Goal: Task Accomplishment & Management: Manage account settings

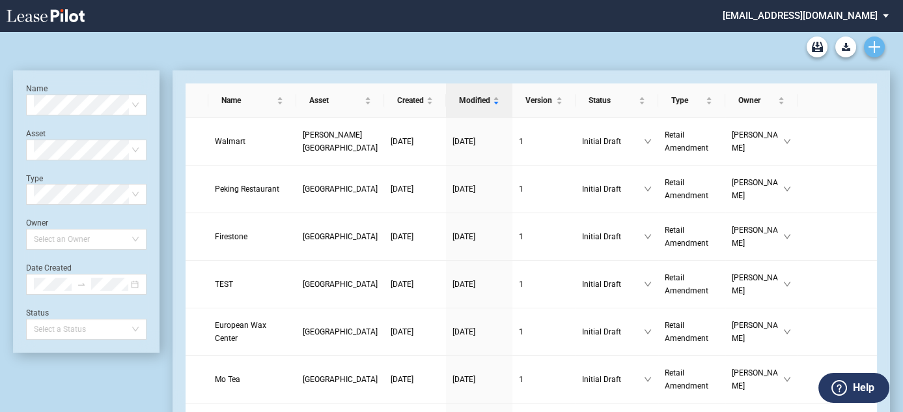
click at [878, 41] on icon "Create new document" at bounding box center [875, 47] width 12 height 12
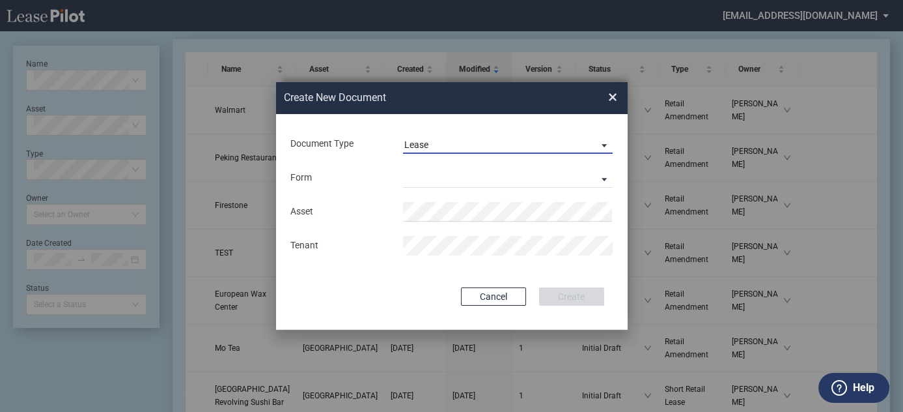
click at [567, 139] on span "Lease" at bounding box center [497, 145] width 187 height 13
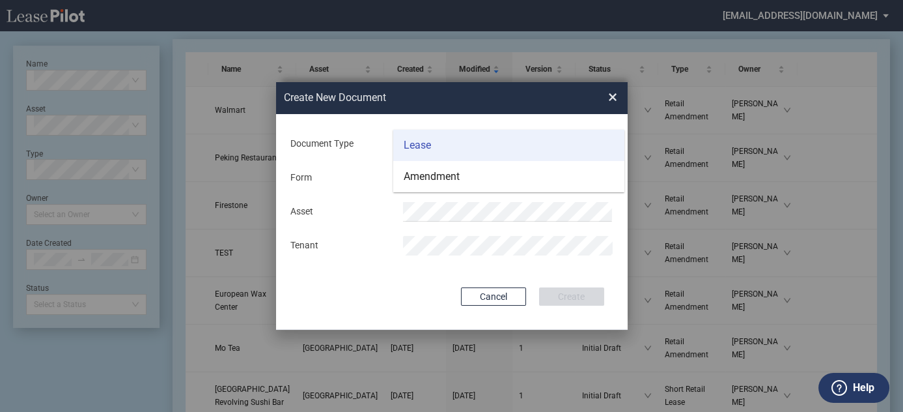
click at [557, 141] on md-option "Lease" at bounding box center [508, 145] width 231 height 31
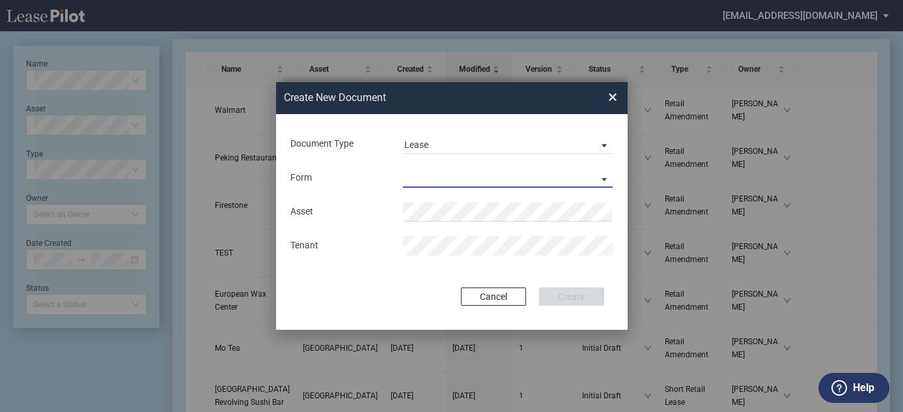
click at [526, 184] on md-select "Long Retail Lease Short Retail Lease" at bounding box center [508, 178] width 210 height 20
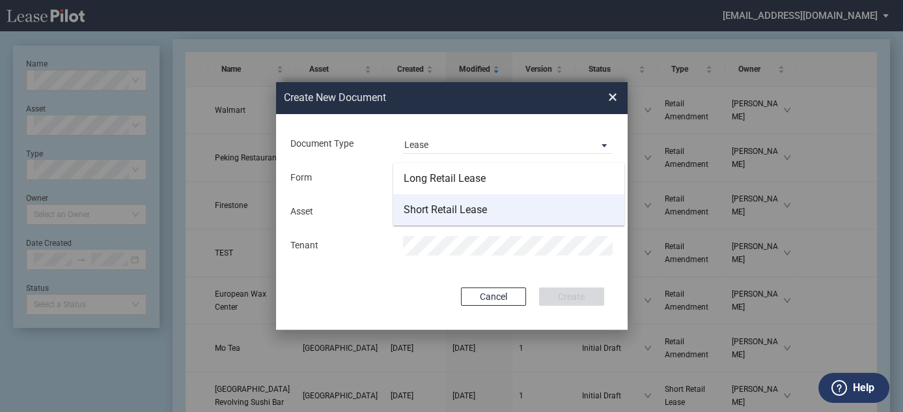
click at [515, 208] on md-option "Short Retail Lease" at bounding box center [508, 209] width 231 height 31
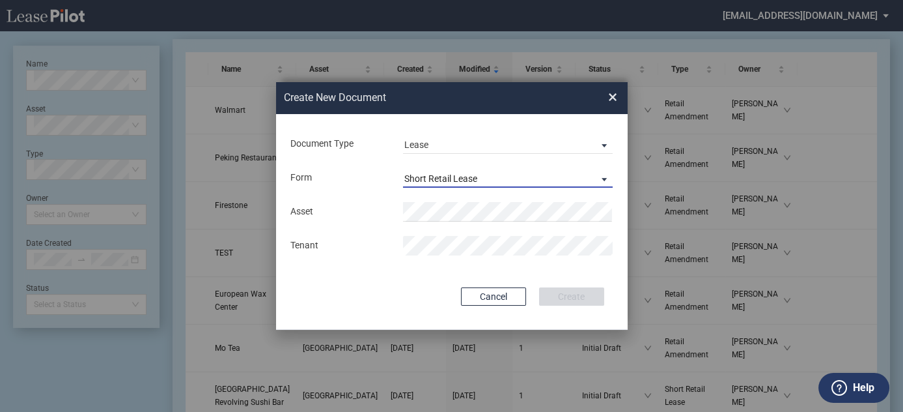
click at [555, 175] on span "Short Retail Lease" at bounding box center [497, 179] width 187 height 13
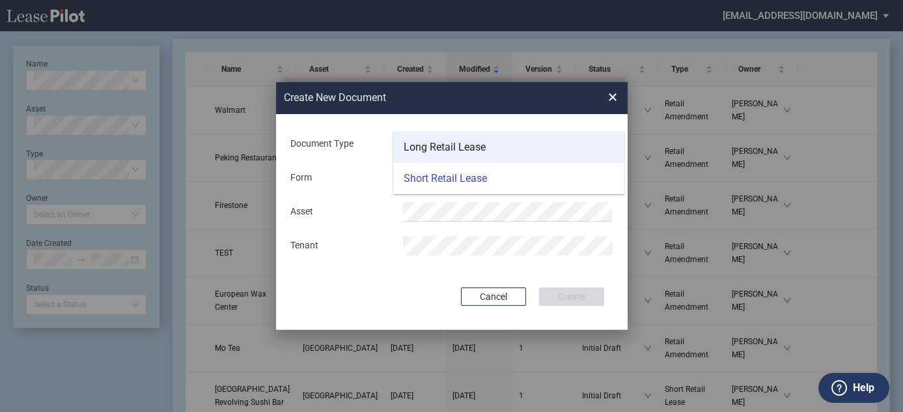
click at [517, 141] on md-option "Long Retail Lease" at bounding box center [508, 147] width 231 height 31
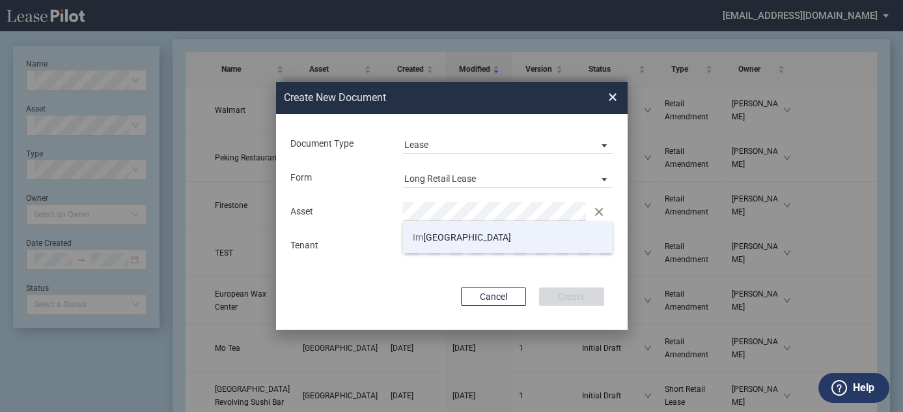
click at [483, 234] on li "Im perial Plaza" at bounding box center [508, 236] width 210 height 31
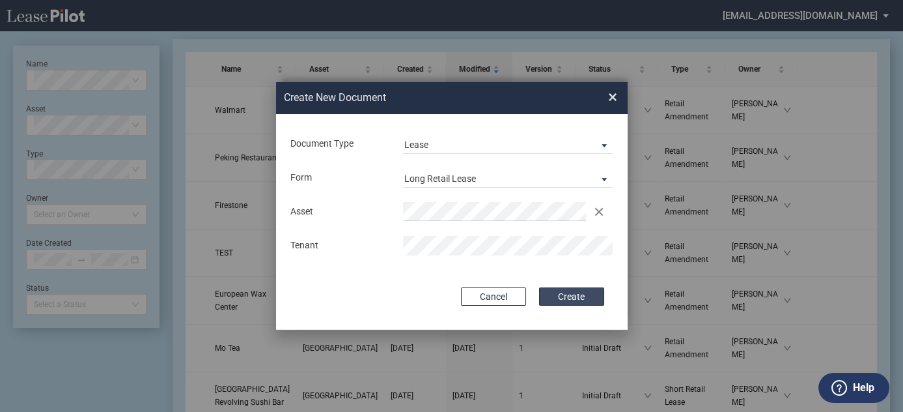
click at [564, 291] on button "Create" at bounding box center [571, 296] width 65 height 18
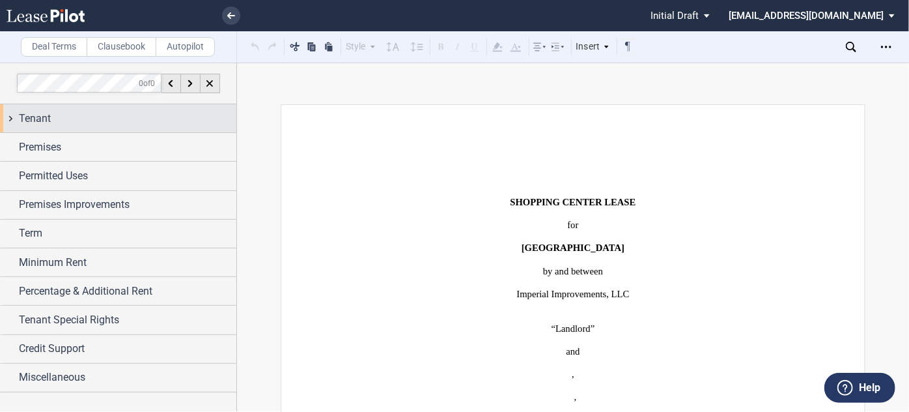
click at [160, 119] on div "Tenant" at bounding box center [128, 119] width 218 height 16
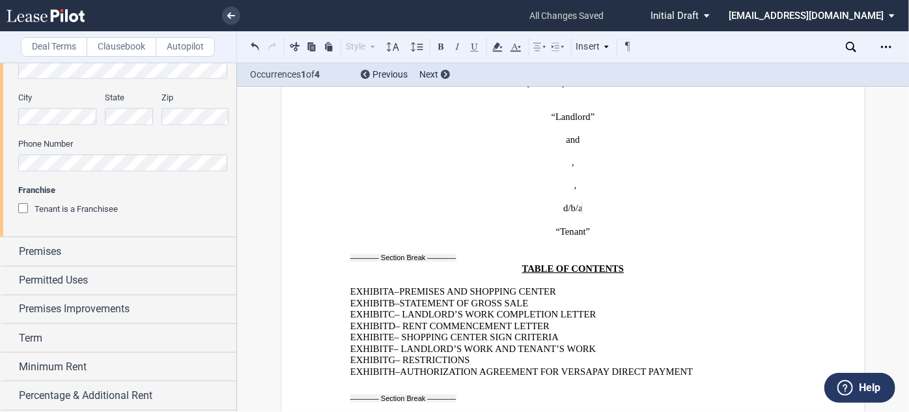
scroll to position [365, 0]
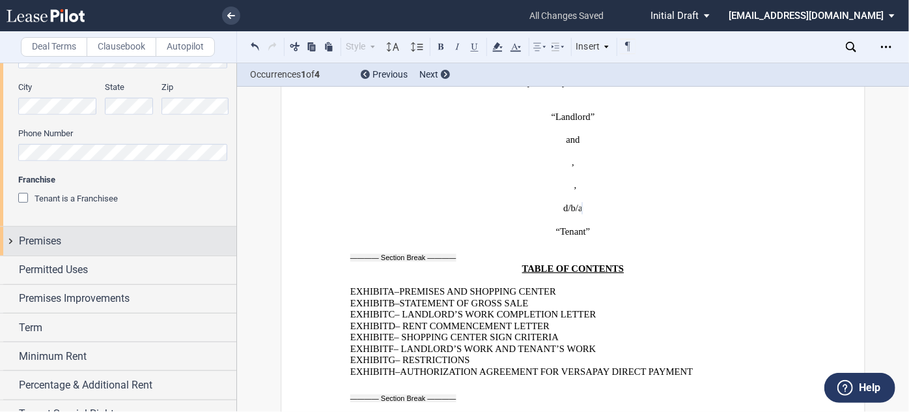
click at [124, 236] on div "Premises" at bounding box center [128, 241] width 218 height 16
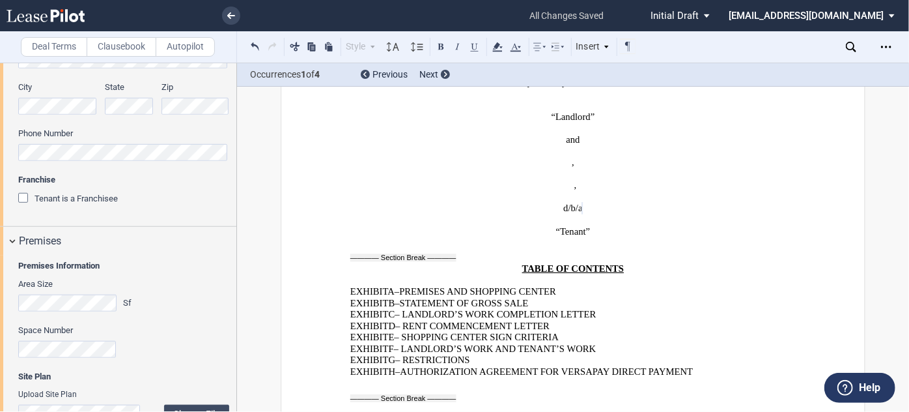
click at [45, 292] on div "Area Size Sf" at bounding box center [76, 294] width 117 height 33
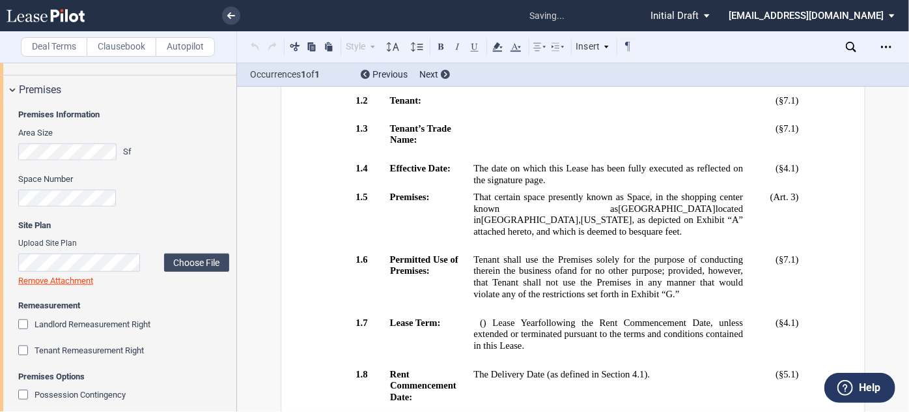
scroll to position [538, 0]
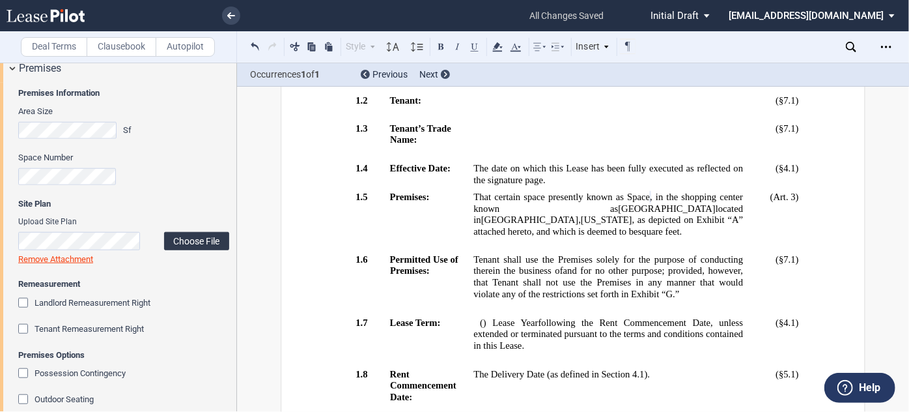
click at [212, 240] on label "Choose File" at bounding box center [196, 241] width 65 height 18
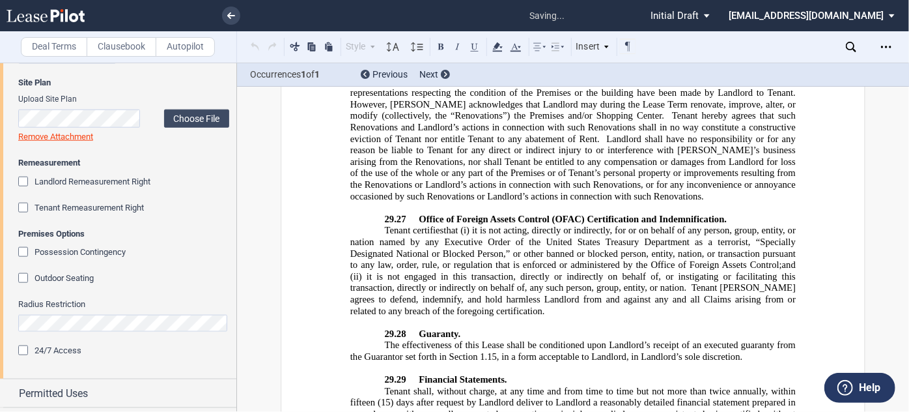
scroll to position [693, 0]
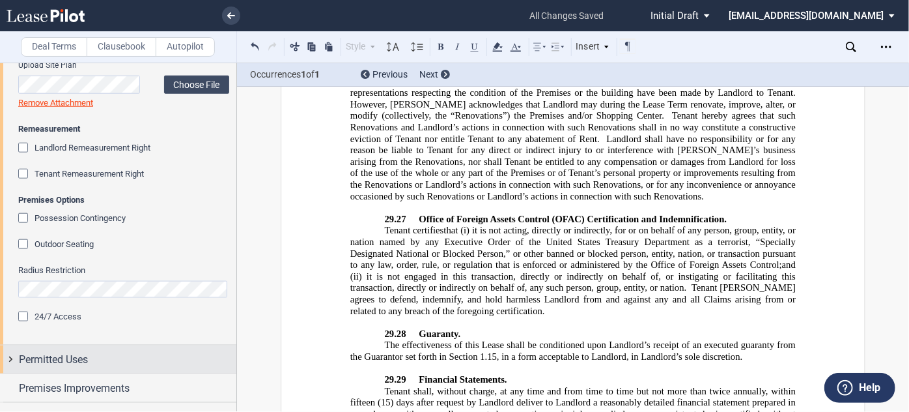
click at [162, 359] on div "Permitted Uses" at bounding box center [128, 360] width 218 height 16
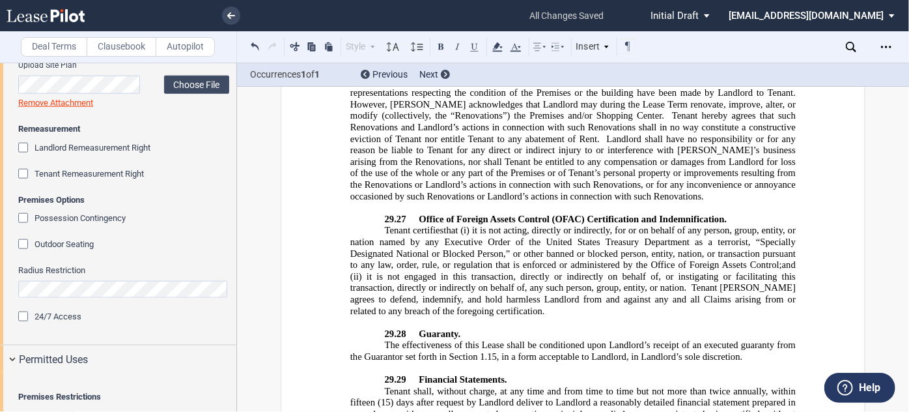
drag, startPoint x: 236, startPoint y: 241, endPoint x: 237, endPoint y: 296, distance: 54.7
click at [237, 296] on div "Deal Terms Clausebook Autopilot Style Normal 8pt 9pt 10pt 10.5pt 11pt 12pt 14pt…" at bounding box center [454, 237] width 909 height 349
drag, startPoint x: 233, startPoint y: 246, endPoint x: 238, endPoint y: 284, distance: 38.0
click at [238, 284] on div "Deal Terms Clausebook Autopilot Style Normal 8pt 9pt 10pt 10.5pt 11pt 12pt 14pt…" at bounding box center [454, 237] width 909 height 349
drag, startPoint x: 236, startPoint y: 262, endPoint x: 234, endPoint y: 287, distance: 25.5
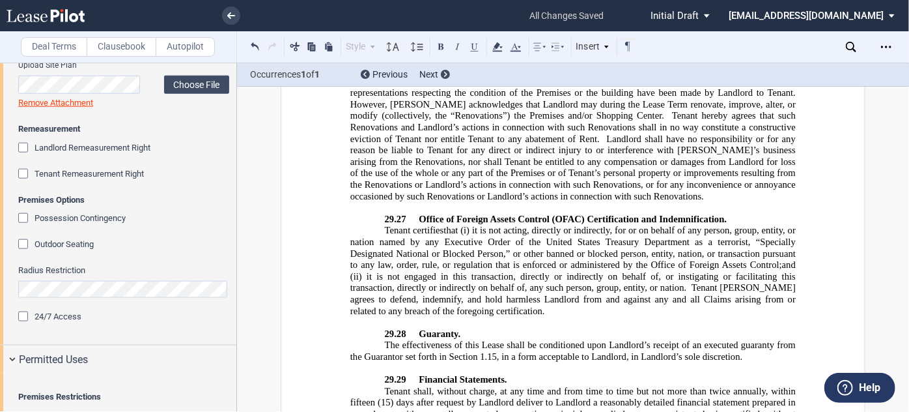
click at [234, 287] on div at bounding box center [118, 237] width 237 height 348
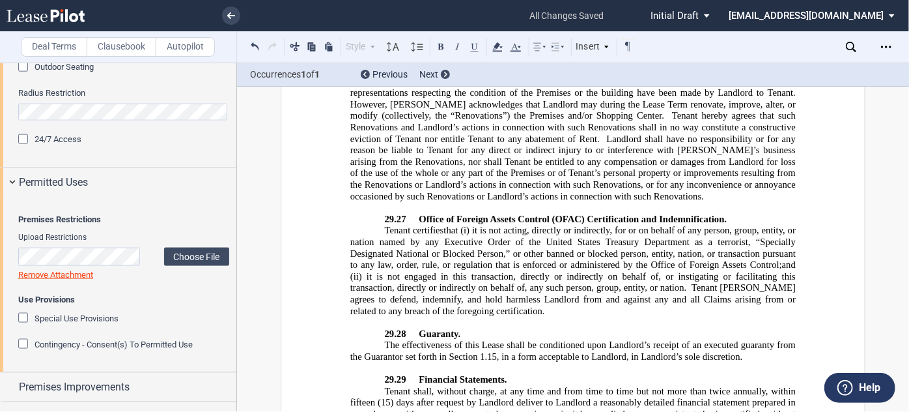
scroll to position [890, 0]
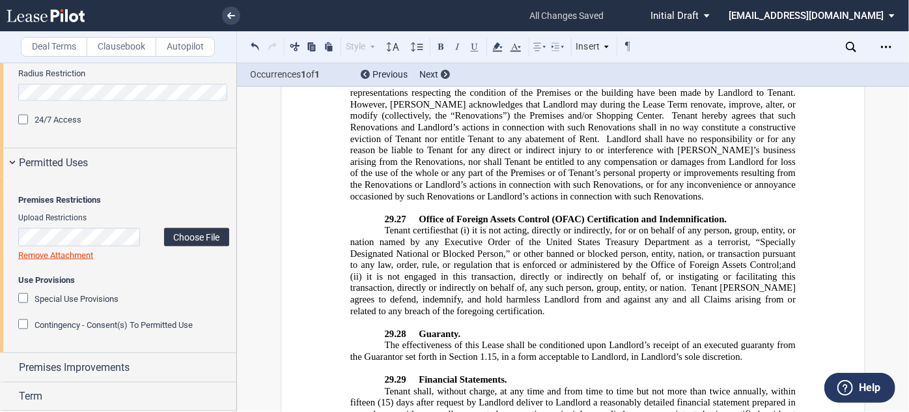
click at [208, 246] on label "Choose File" at bounding box center [196, 237] width 65 height 18
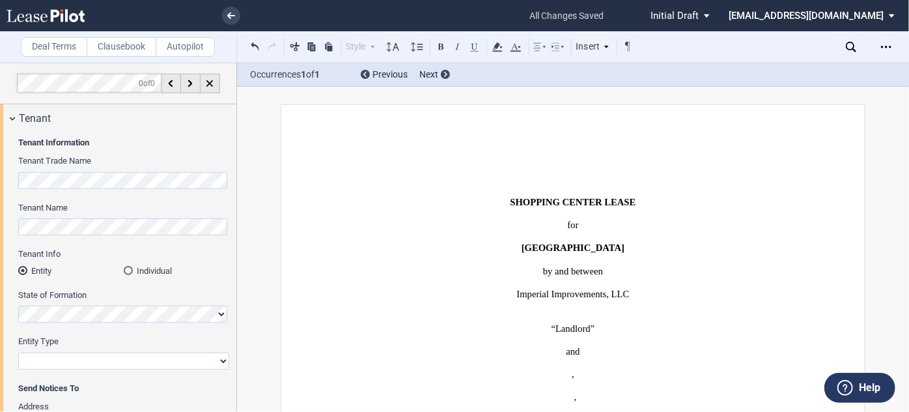
scroll to position [1, 0]
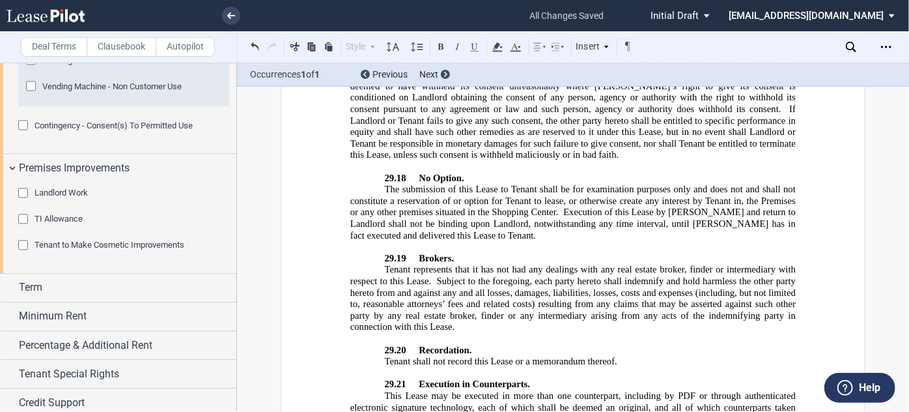
drag, startPoint x: 236, startPoint y: 361, endPoint x: 243, endPoint y: 120, distance: 240.4
click at [243, 120] on div "Deal Terms Clausebook Autopilot Style Normal 8pt 9pt 10pt 10.5pt 11pt 12pt 14pt…" at bounding box center [454, 237] width 909 height 349
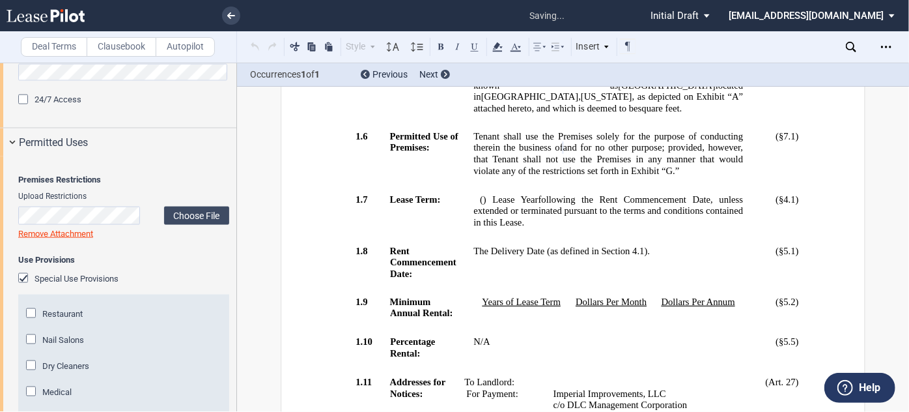
scroll to position [755, 0]
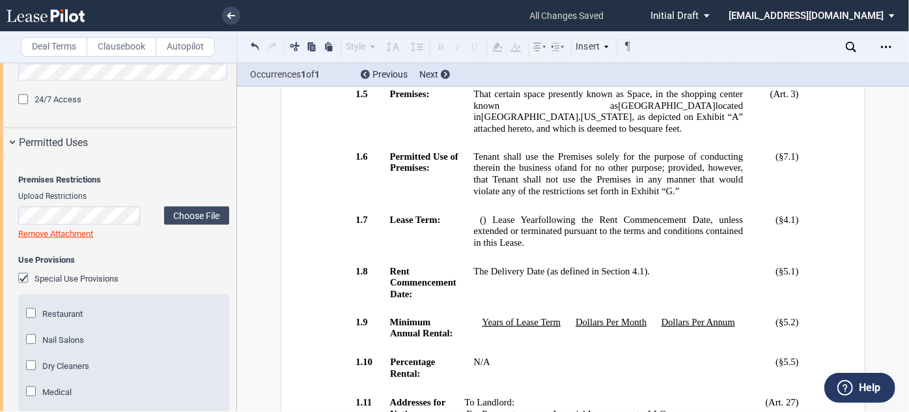
click at [0, 182] on div "Premises Restrictions Upload Restrictions Choose File Loading Remove Attachment…" at bounding box center [118, 372] width 236 height 432
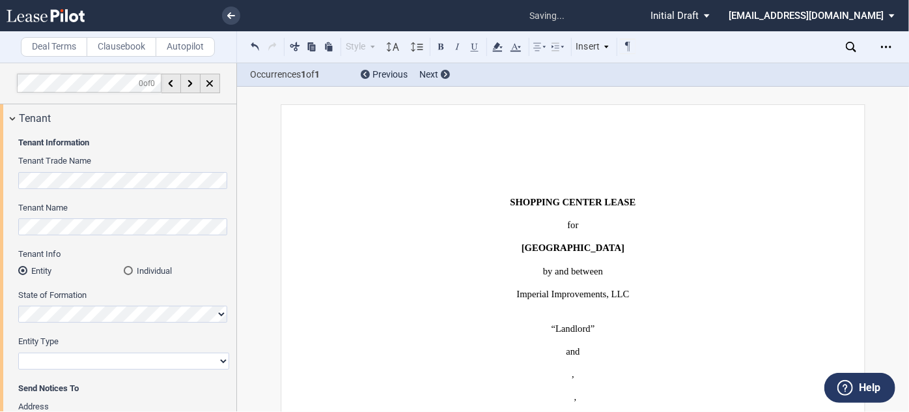
scroll to position [1, 0]
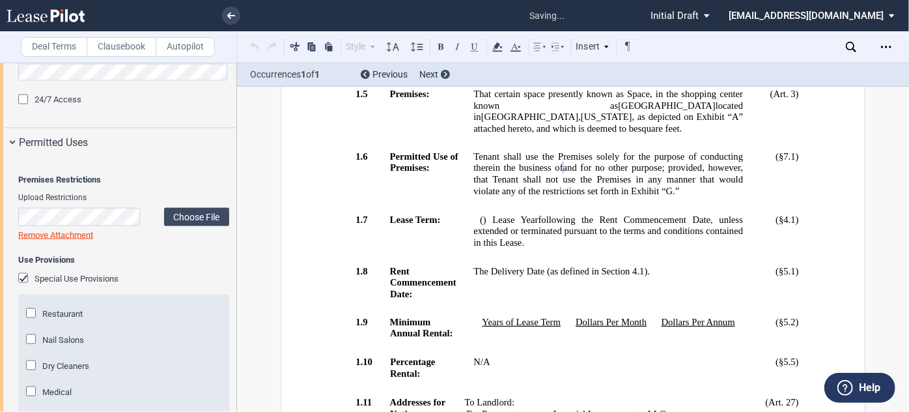
scroll to position [1, 0]
drag, startPoint x: 236, startPoint y: 249, endPoint x: 236, endPoint y: 291, distance: 41.7
click at [236, 291] on div at bounding box center [118, 237] width 237 height 348
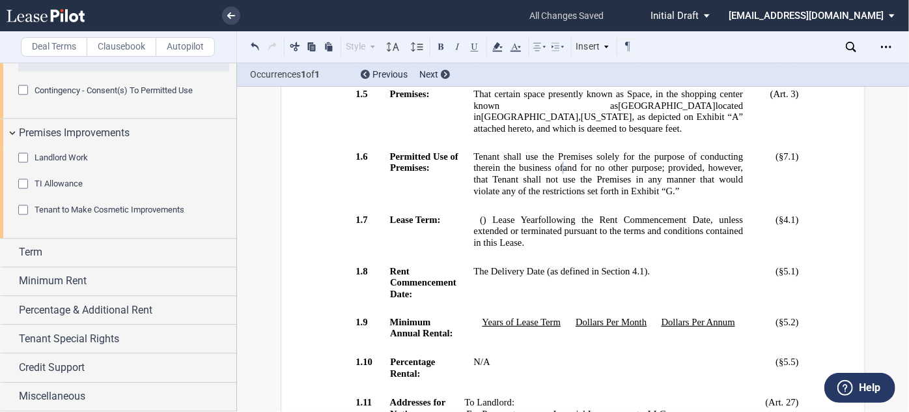
scroll to position [1396, 0]
click at [74, 162] on span "Landlord Work" at bounding box center [61, 157] width 53 height 10
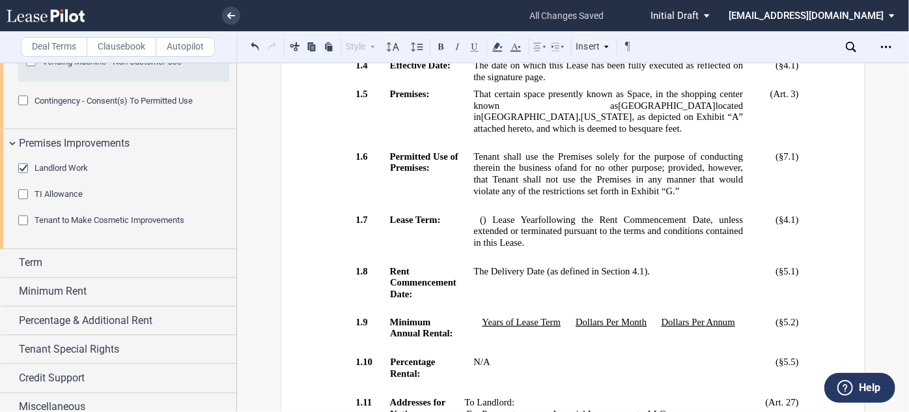
scroll to position [1422, 0]
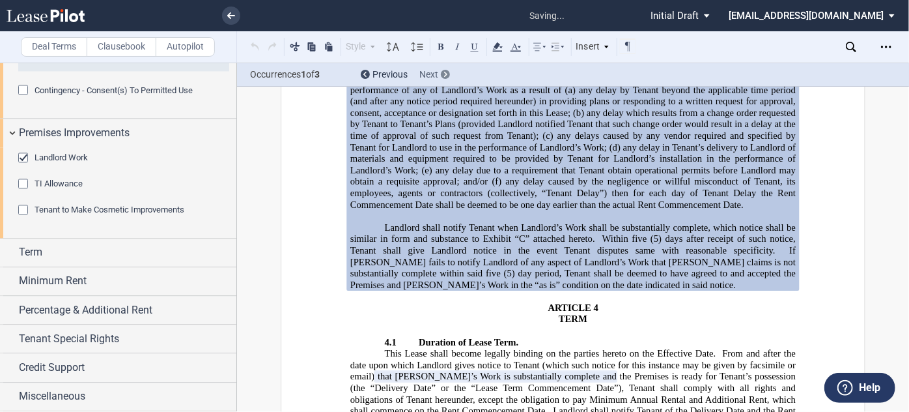
click at [447, 72] on div at bounding box center [445, 74] width 9 height 9
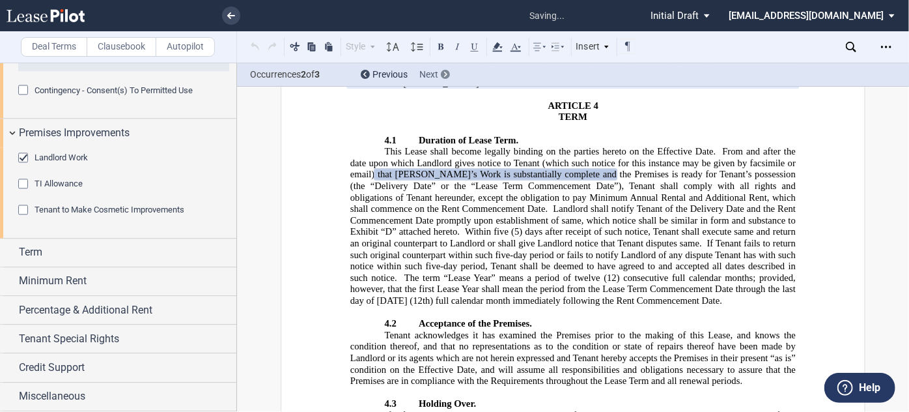
click at [447, 72] on div at bounding box center [445, 74] width 9 height 9
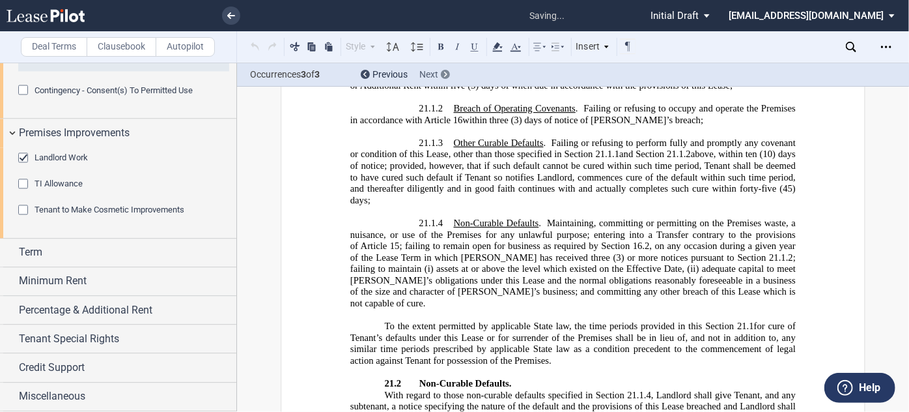
scroll to position [26668, 0]
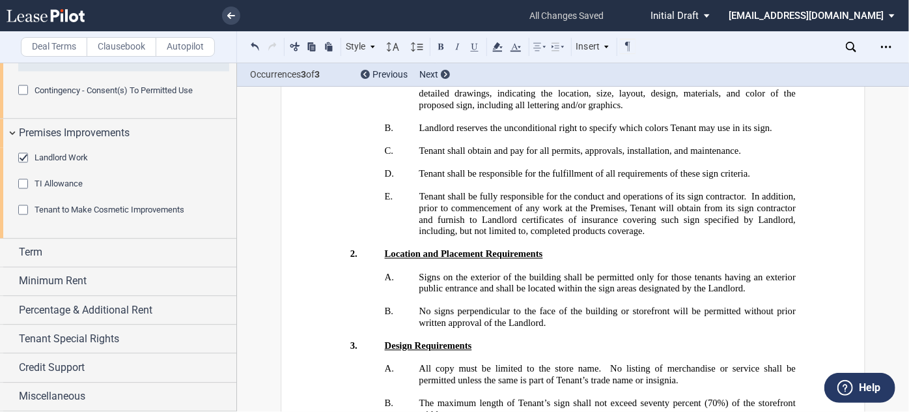
click at [59, 188] on span "TI Allowance" at bounding box center [59, 183] width 48 height 10
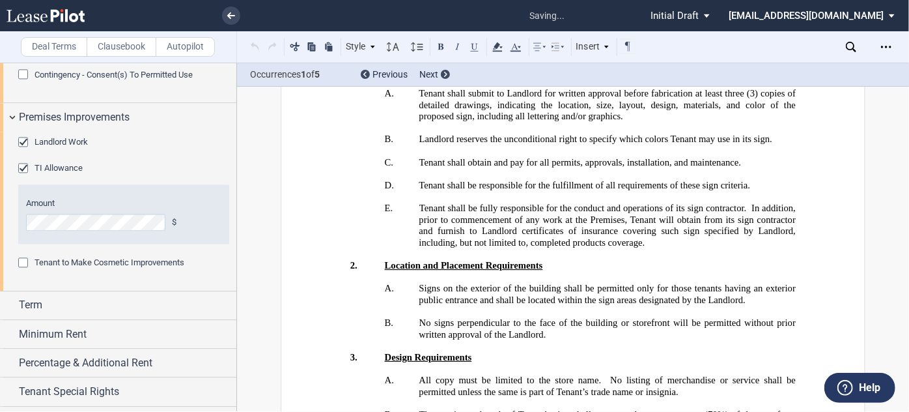
scroll to position [1426, 0]
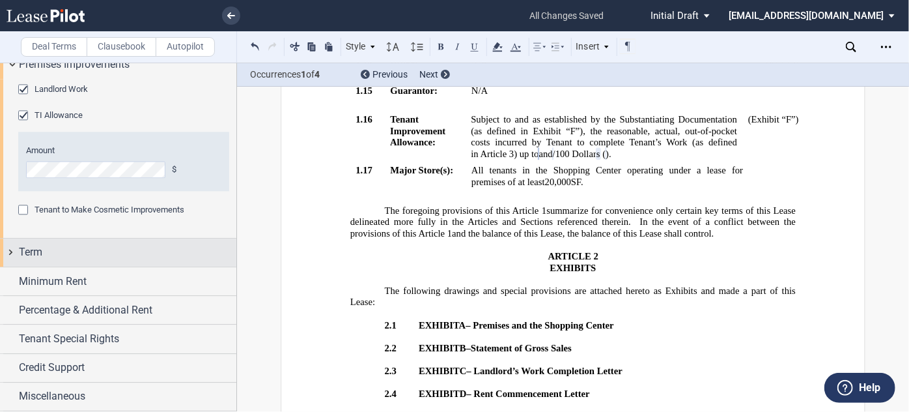
click at [43, 249] on div "Term" at bounding box center [128, 252] width 218 height 16
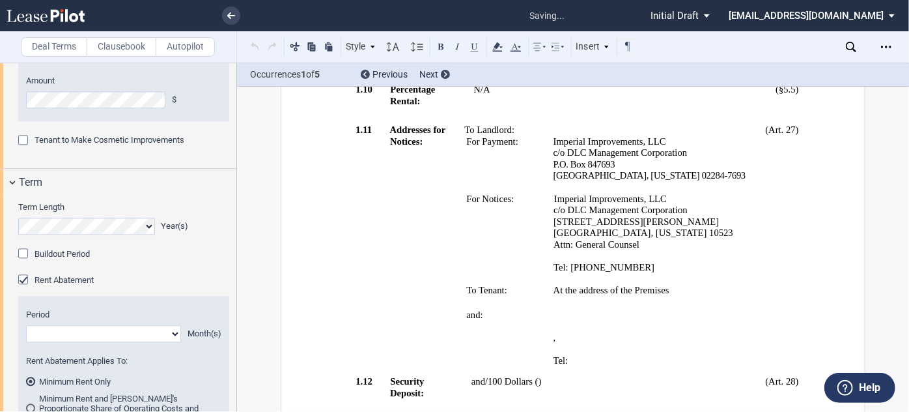
scroll to position [849, 0]
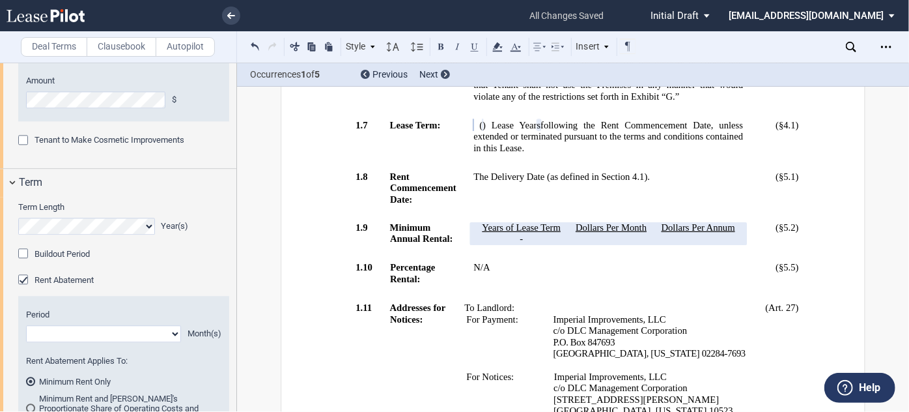
click at [66, 259] on span "Buildout Period" at bounding box center [62, 254] width 55 height 10
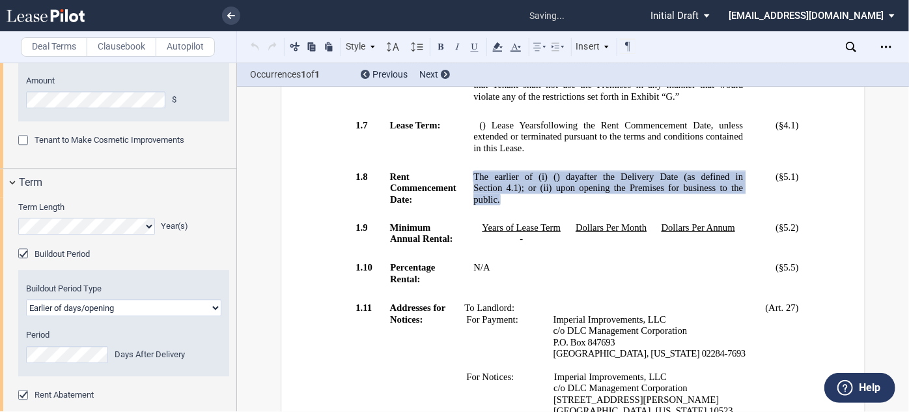
drag, startPoint x: 233, startPoint y: 304, endPoint x: 224, endPoint y: 348, distance: 45.2
click at [236, 305] on div at bounding box center [118, 237] width 237 height 348
drag, startPoint x: 236, startPoint y: 305, endPoint x: 234, endPoint y: 350, distance: 45.6
click at [234, 350] on div at bounding box center [118, 237] width 237 height 348
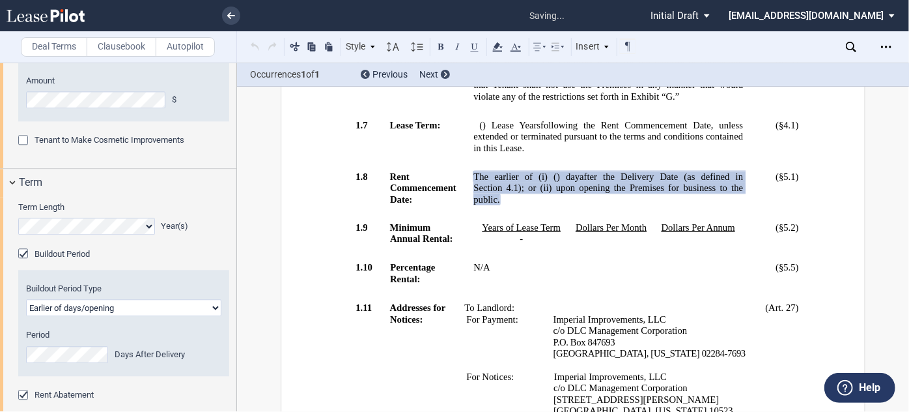
scroll to position [1849, 0]
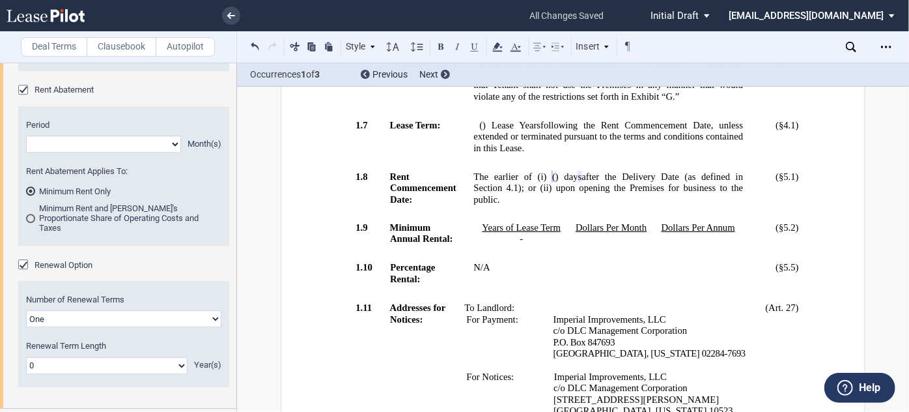
click at [19, 98] on div "Rent Abatement" at bounding box center [24, 91] width 13 height 13
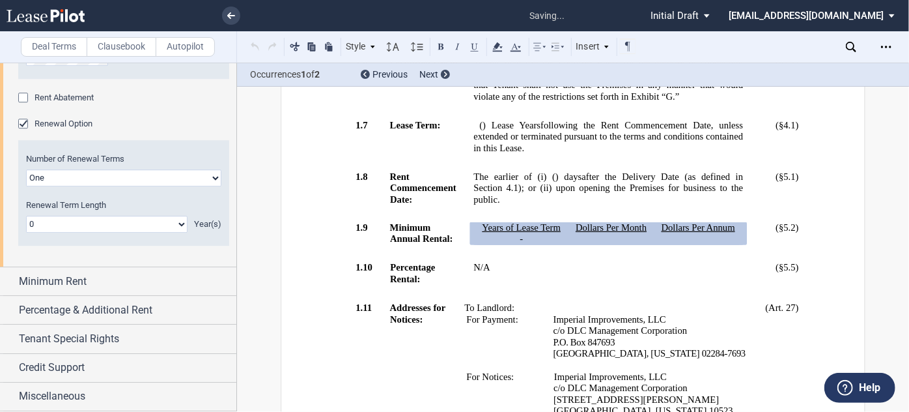
click at [143, 186] on select "One Two Three Four" at bounding box center [123, 177] width 195 height 17
select select "2"
click at [26, 186] on select "One Two Three Four" at bounding box center [123, 177] width 195 height 17
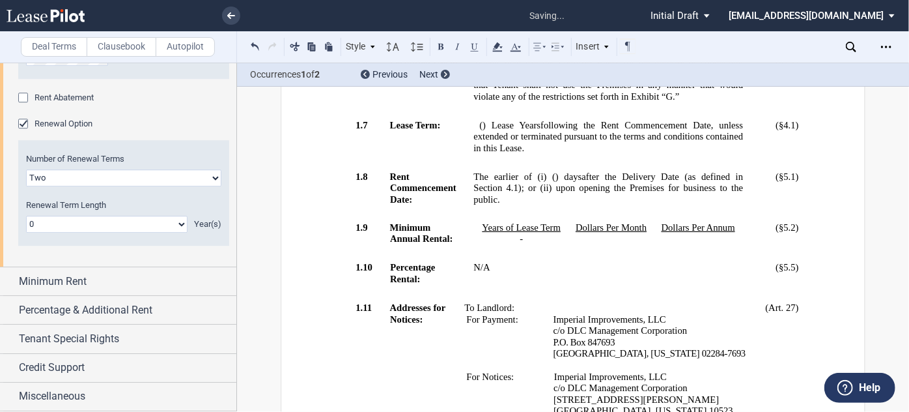
click at [119, 232] on select "0 1 2 3 4 5 6 7 8 9 10 11 12 13 14 15 16 17 18 19 20" at bounding box center [107, 224] width 162 height 17
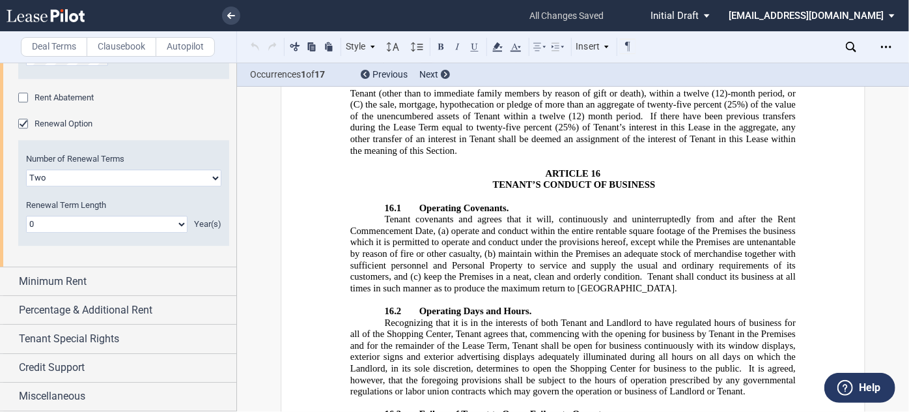
scroll to position [22014, 0]
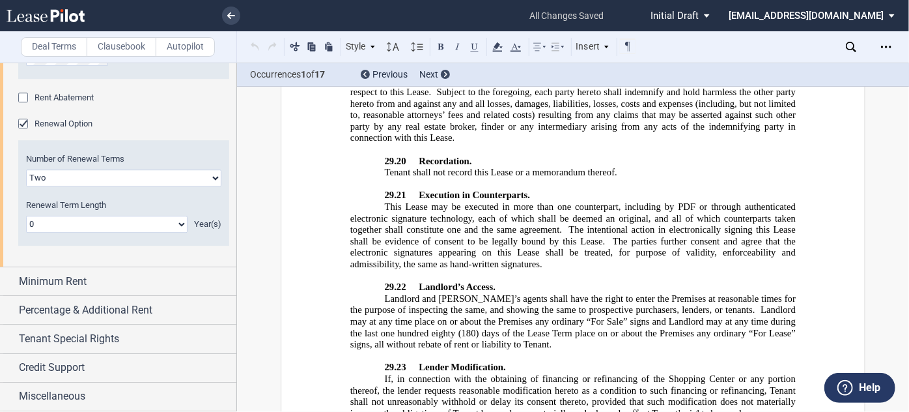
select select "number:5"
click at [26, 232] on select "0 1 2 3 4 5 6 7 8 9 10 11 12 13 14 15 16 17 18 19 20" at bounding box center [107, 224] width 162 height 17
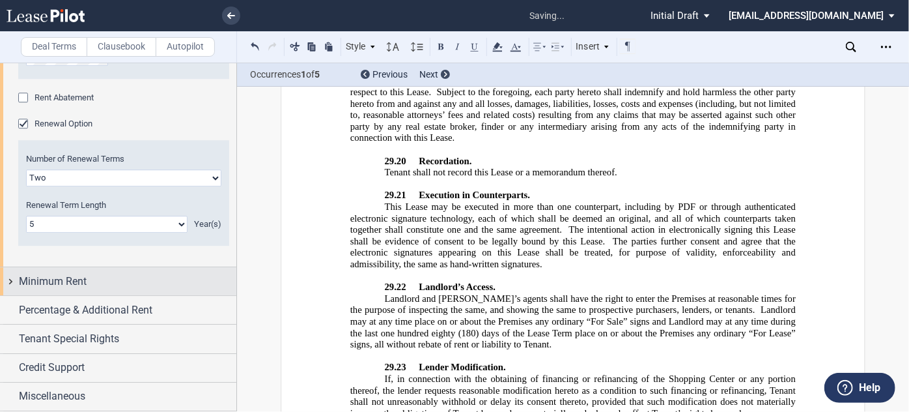
click at [111, 289] on div "Minimum Rent" at bounding box center [128, 282] width 218 height 16
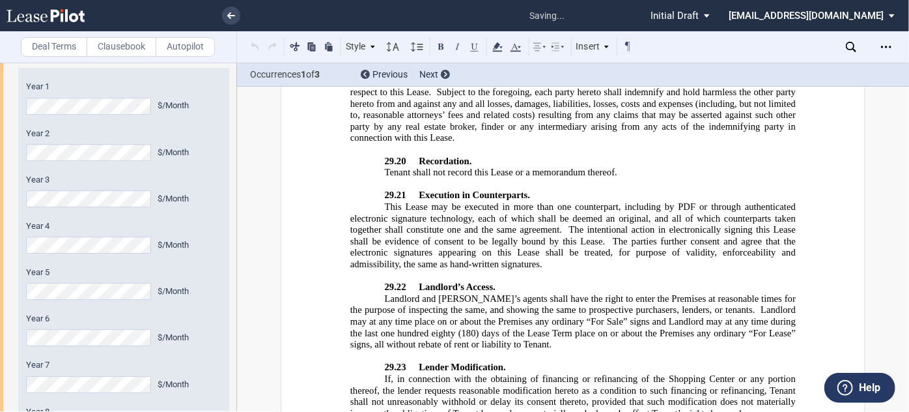
scroll to position [958, 0]
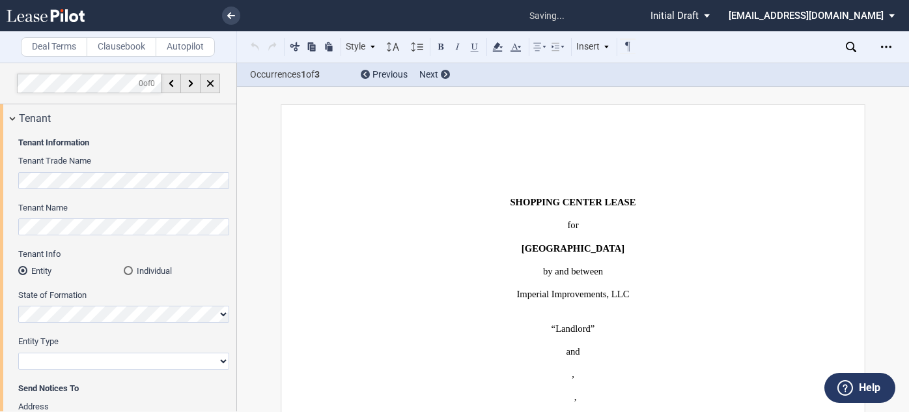
select select "2"
select select "number:5"
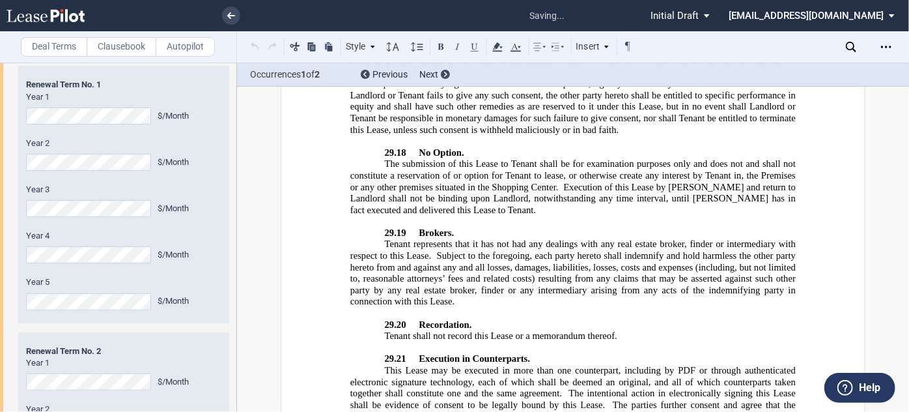
scroll to position [22206, 0]
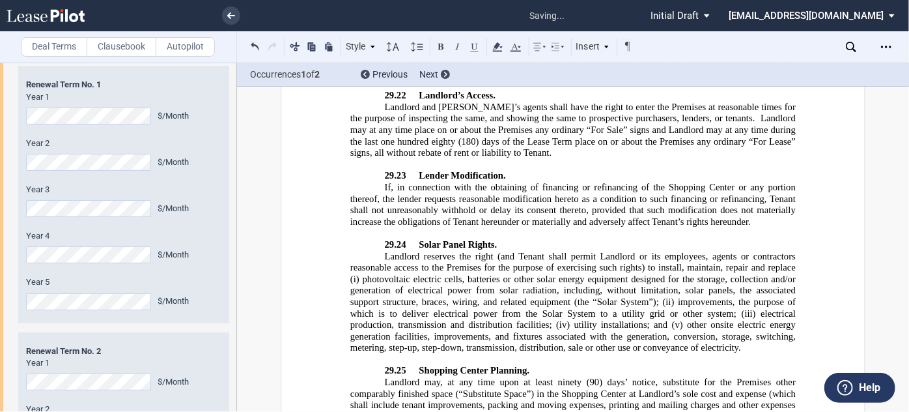
click at [0, 172] on div "Minimum Rent - Term Year 1 $/Sf Year 2 $/Sf Year 3 $/Sf Year 4 $/Sf Year 5 $/Sf…" at bounding box center [118, 76] width 236 height 1067
click at [0, 235] on div "Minimum Rent - Term Year 1 $/Sf Year 2 $/Sf Year 3 $/Sf Year 4 $/Sf Year 5 $/Sf…" at bounding box center [118, 76] width 236 height 1067
click at [0, 277] on div "Minimum Rent - Term Year 1 $/Sf Year 2 $/Sf Year 3 $/Sf Year 4 $/Sf Year 5 $/Sf…" at bounding box center [118, 76] width 236 height 1067
click at [0, 321] on div "Minimum Rent - Term Year 1 $/Sf Year 2 $/Sf Year 3 $/Sf Year 4 $/Sf Year 5 $/Sf…" at bounding box center [118, 76] width 236 height 1067
click at [0, 366] on div "Minimum Rent - Term Year 1 $/Sf Year 2 $/Sf Year 3 $/Sf Year 4 $/Sf Year 5 $/Sf…" at bounding box center [118, 76] width 236 height 1067
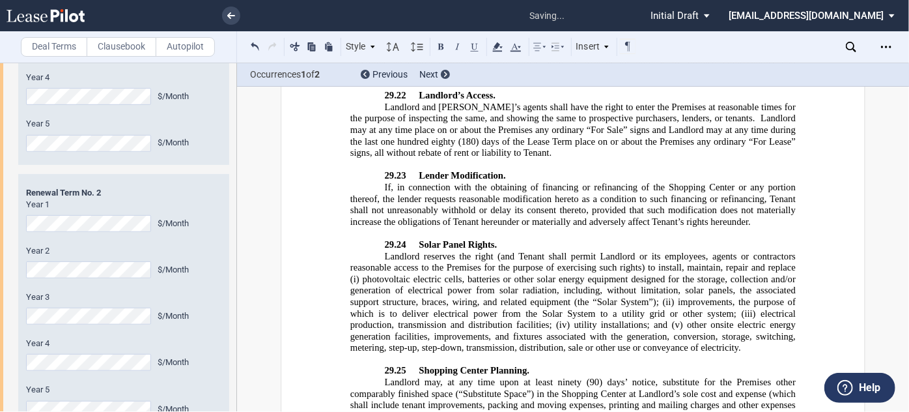
scroll to position [2779, 0]
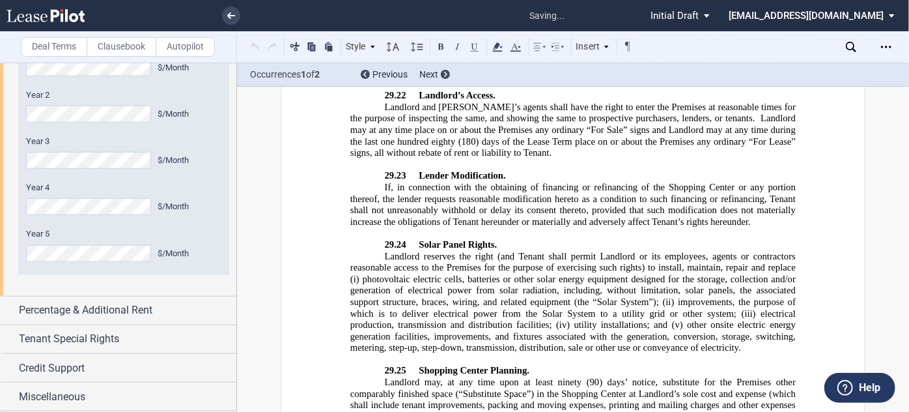
scroll to position [2978, 0]
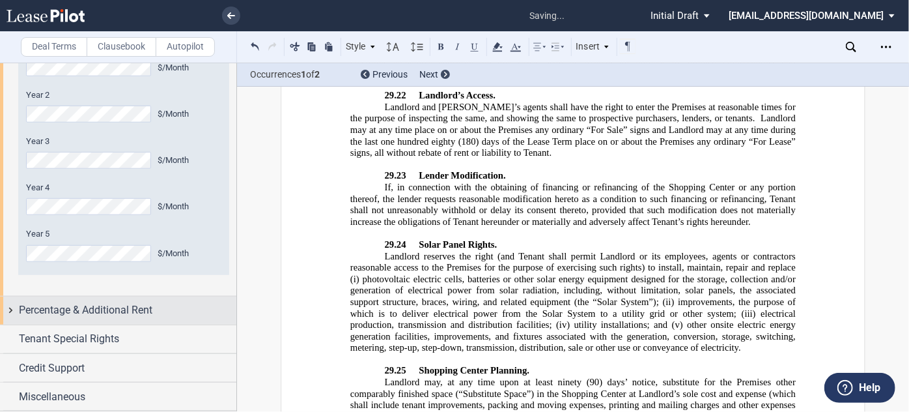
click at [148, 312] on span "Percentage & Additional Rent" at bounding box center [86, 310] width 134 height 16
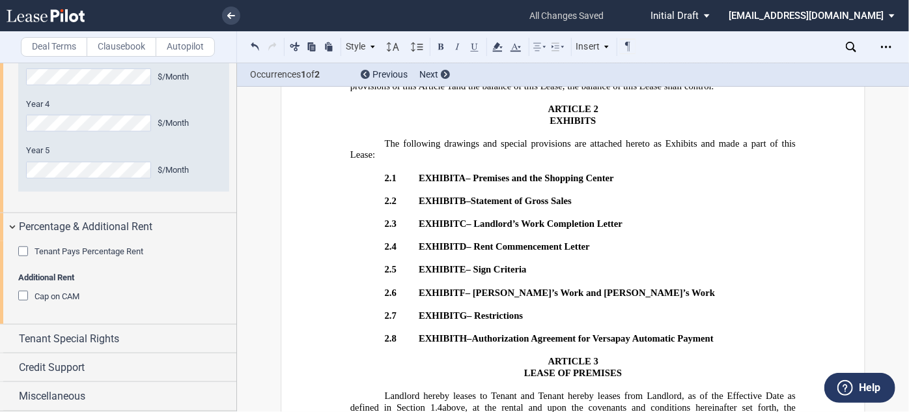
scroll to position [688, 0]
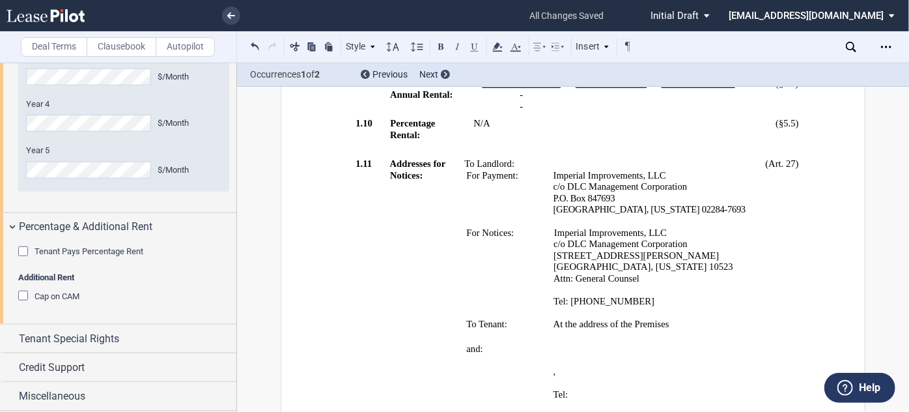
drag, startPoint x: 892, startPoint y: 135, endPoint x: 902, endPoint y: 107, distance: 29.9
click at [707, 49] on span "after the Delivery Date (as defined in Section" at bounding box center [609, 38] width 272 height 22
drag, startPoint x: 618, startPoint y: 111, endPoint x: 522, endPoint y: 123, distance: 96.4
click at [522, 61] on span "after the Permit Date (as defined in Article 3); or Delivery Date (as defined i…" at bounding box center [609, 44] width 272 height 34
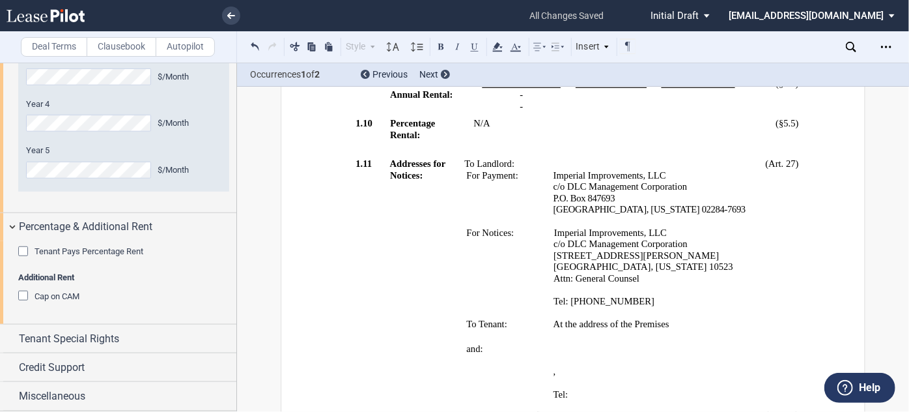
click at [552, 49] on span "upon opening the Premises for business to the public." at bounding box center [611, 43] width 204 height 11
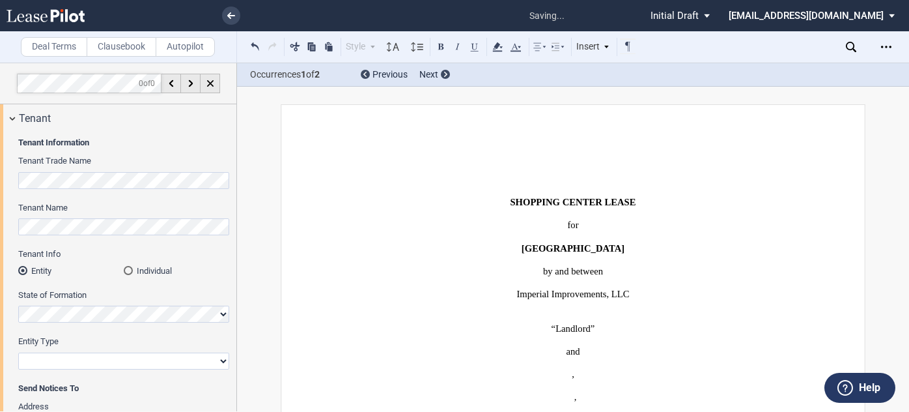
select select "2"
select select "number:5"
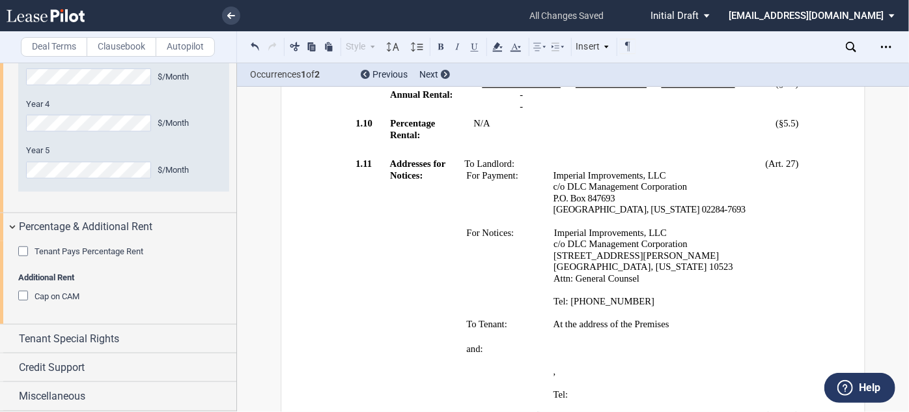
click at [738, 204] on p "P.O. Box 847693" at bounding box center [651, 199] width 194 height 12
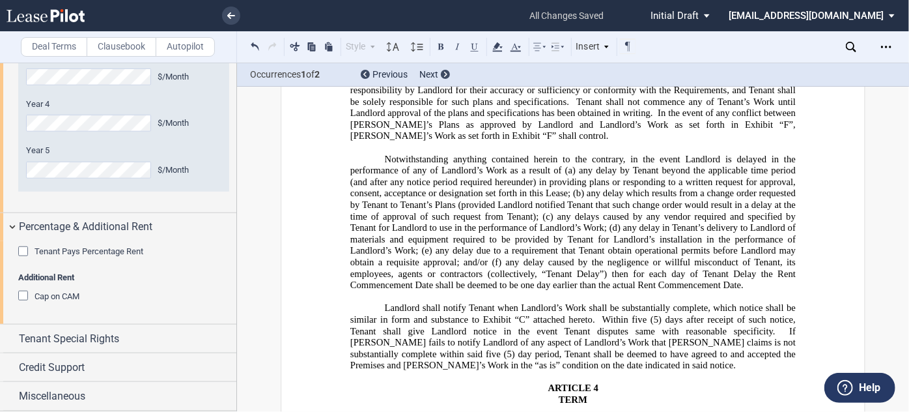
scroll to position [2233, 0]
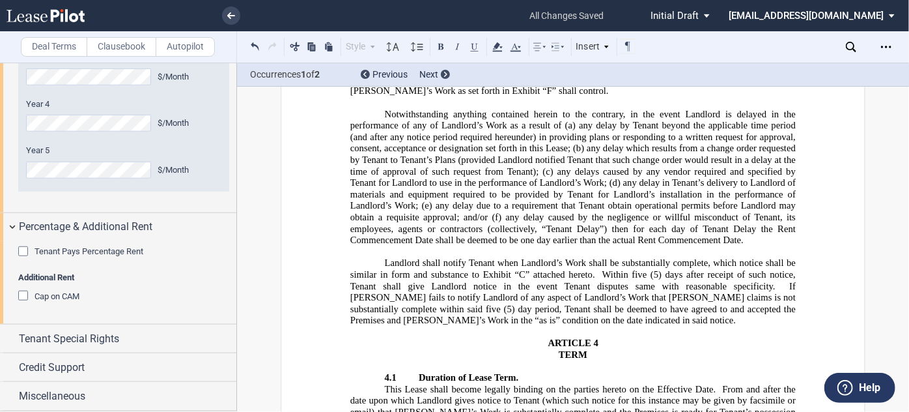
click at [565, 326] on p "Landlord shall notify Tenant when Landlord’s Work shall be substantially comple…" at bounding box center [572, 291] width 445 height 69
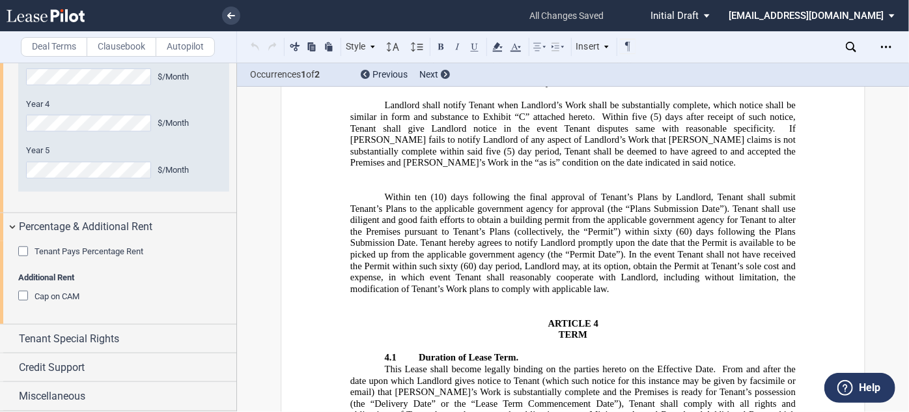
scroll to position [2391, 0]
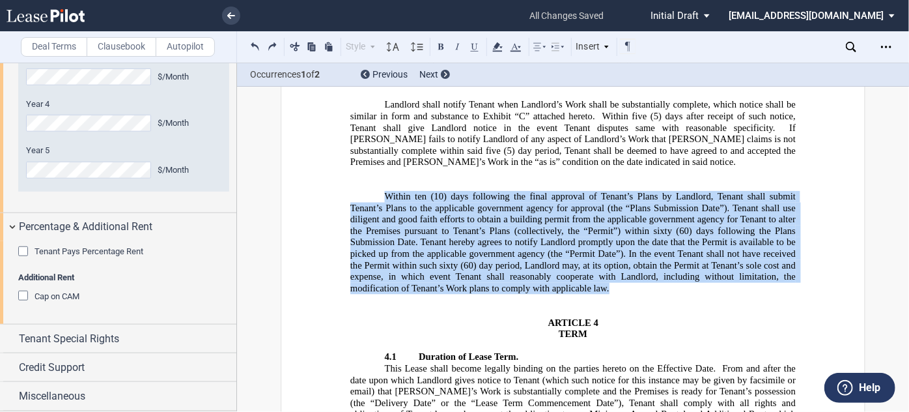
drag, startPoint x: 613, startPoint y: 307, endPoint x: 373, endPoint y: 216, distance: 256.6
click at [373, 216] on p "Within ten (10) days following the final approval of Tenant’s Plans by Landlord…" at bounding box center [572, 242] width 445 height 103
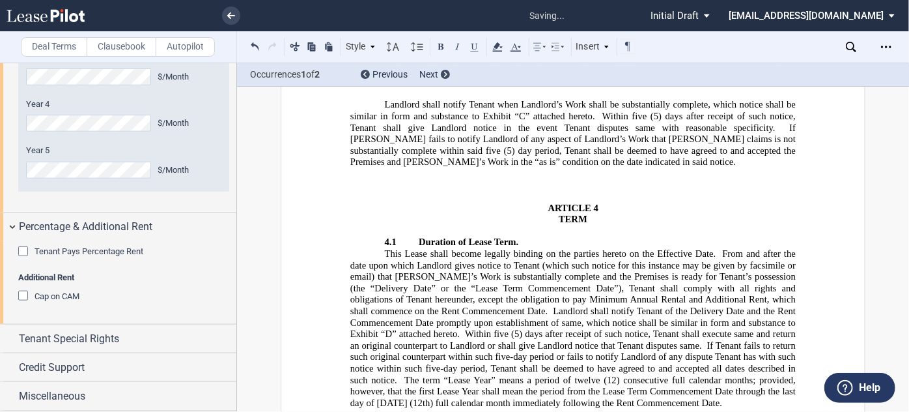
click at [621, 180] on p "﻿" at bounding box center [572, 174] width 445 height 12
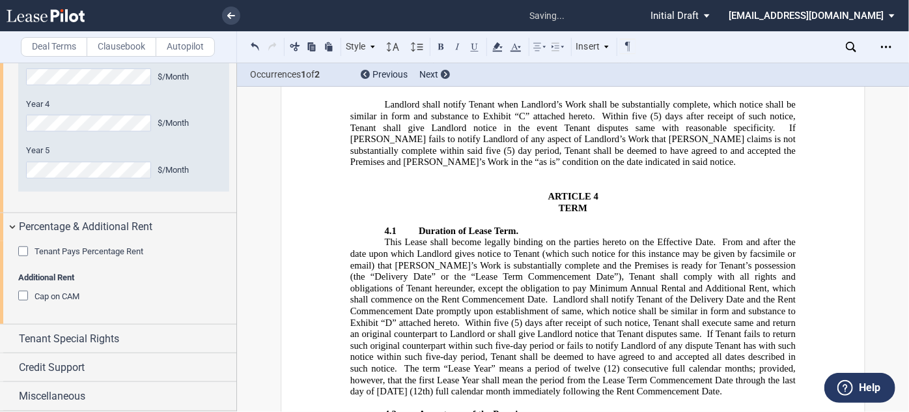
click at [621, 180] on p "﻿ Within ten (10) days following the final approval of Tenant’s Plans by Landlo…" at bounding box center [572, 174] width 445 height 12
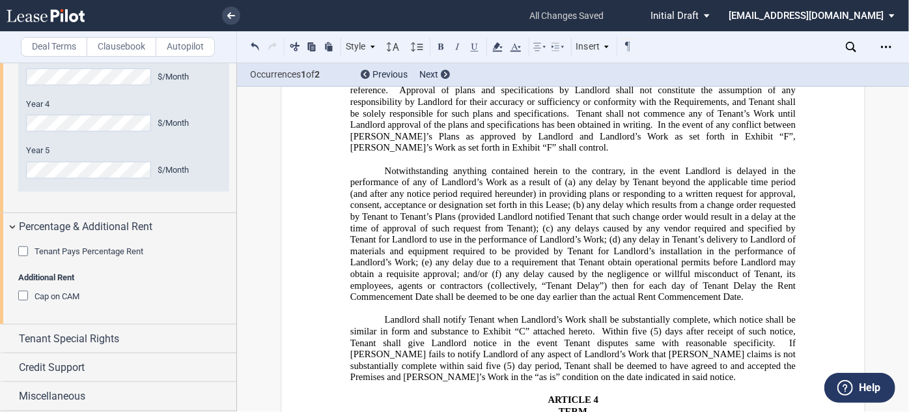
scroll to position [2285, 0]
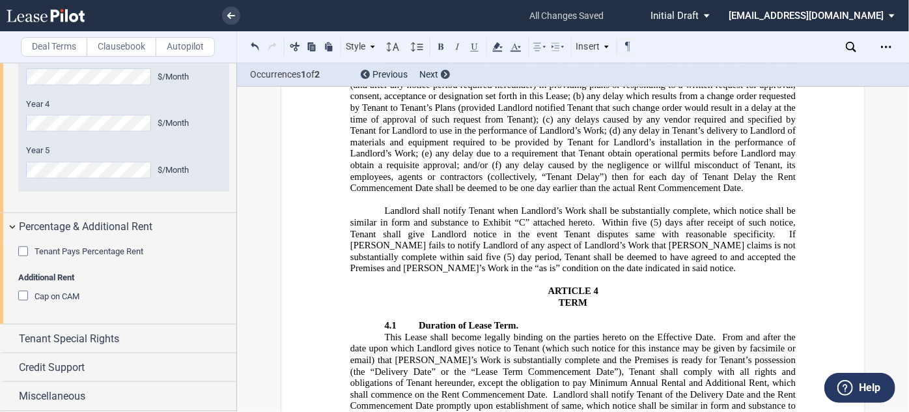
click at [763, 193] on span "any delay caused by the negligence or willful misconduct of Tenant, its employe…" at bounding box center [574, 177] width 448 height 34
click at [761, 193] on p "[ LANDLORD PENALTY: In the event Landlord’s Work is not substantially completed…" at bounding box center [572, 124] width 445 height 137
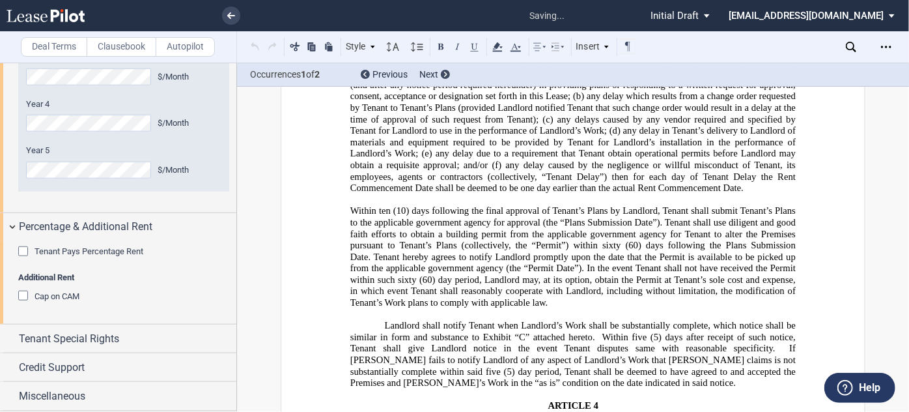
click at [350, 227] on span "Within ten (10) days following the final approval of Tenant’s Plans by Landlord…" at bounding box center [574, 216] width 448 height 22
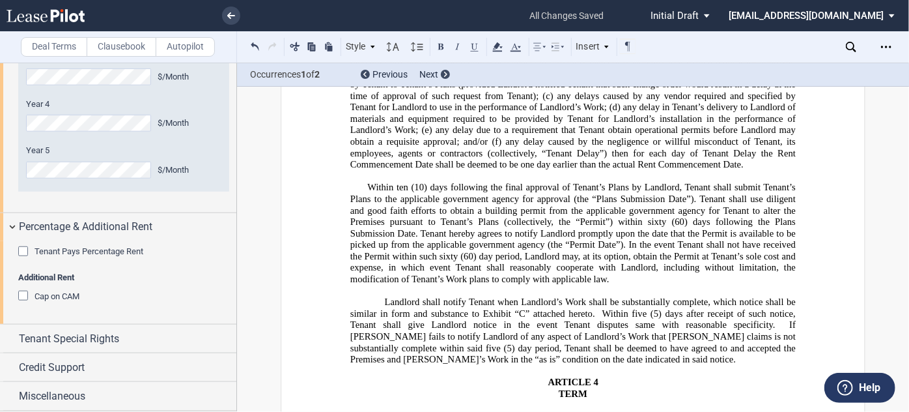
scroll to position [2309, 0]
click at [404, 203] on span "Within ten (10) days following the final approval of Tenant’s Plans by Landlord…" at bounding box center [574, 192] width 448 height 22
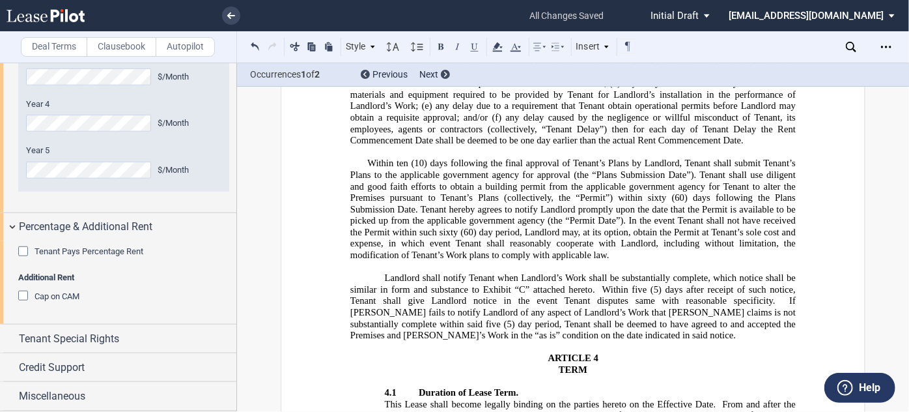
scroll to position [2358, 0]
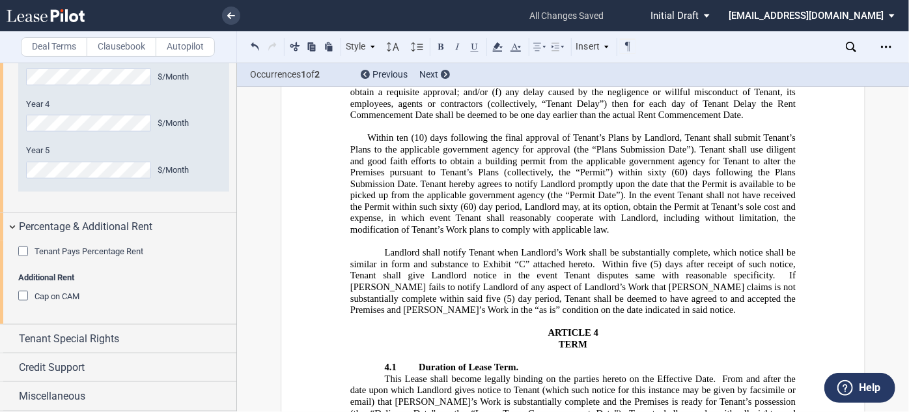
click at [712, 189] on span "Tenant shall use diligent and good faith efforts to obtain a building permit fr…" at bounding box center [574, 166] width 448 height 45
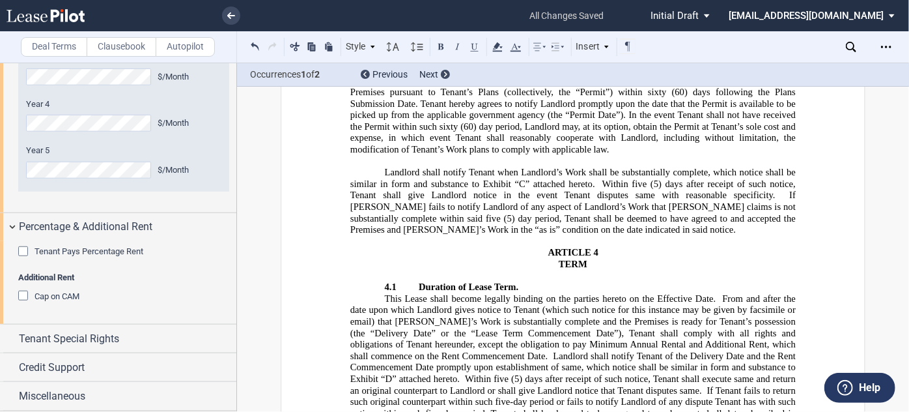
scroll to position [2439, 0]
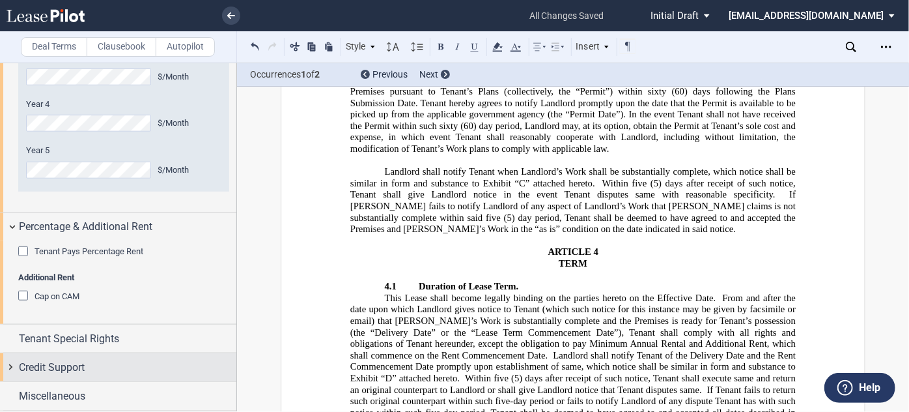
click at [160, 364] on div "Credit Support" at bounding box center [128, 367] width 218 height 16
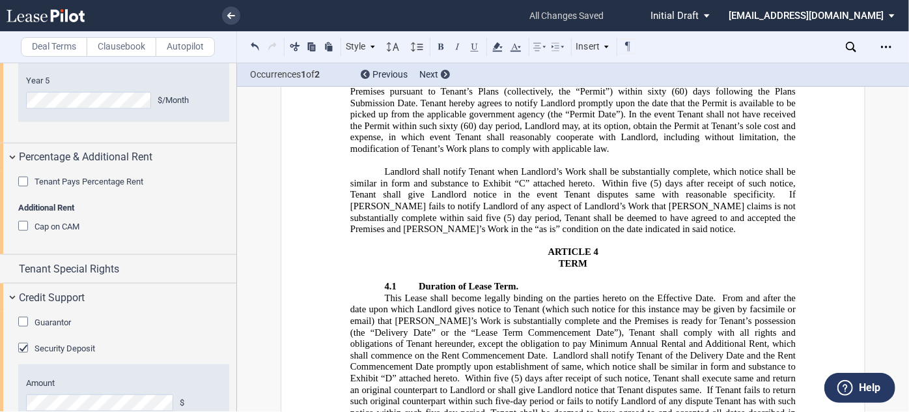
drag, startPoint x: 233, startPoint y: 374, endPoint x: 238, endPoint y: 402, distance: 28.4
click at [238, 402] on div "Deal Terms Clausebook Autopilot Style ARTICLE 1 1.1 Section (Article 1) 2.1 Sec…" at bounding box center [454, 237] width 909 height 349
drag, startPoint x: 237, startPoint y: 383, endPoint x: 246, endPoint y: 409, distance: 27.4
click at [246, 410] on div "Deal Terms Clausebook Autopilot Style ARTICLE 1 1.1 Section (Article 1) 2.1 Sec…" at bounding box center [454, 237] width 909 height 349
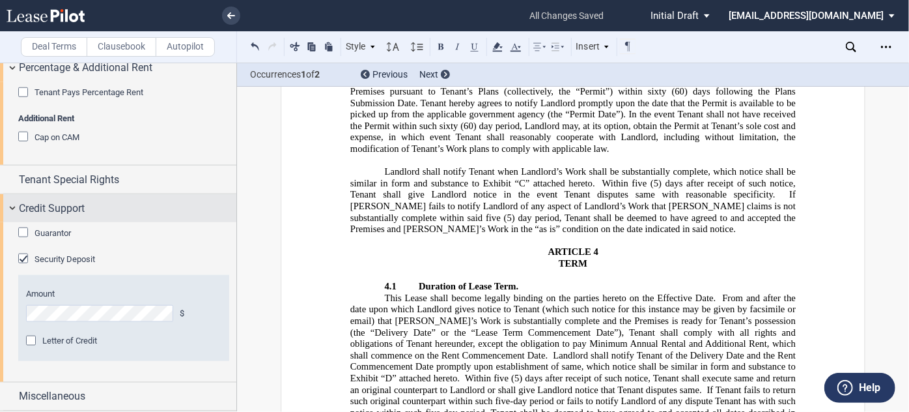
scroll to position [3186, 0]
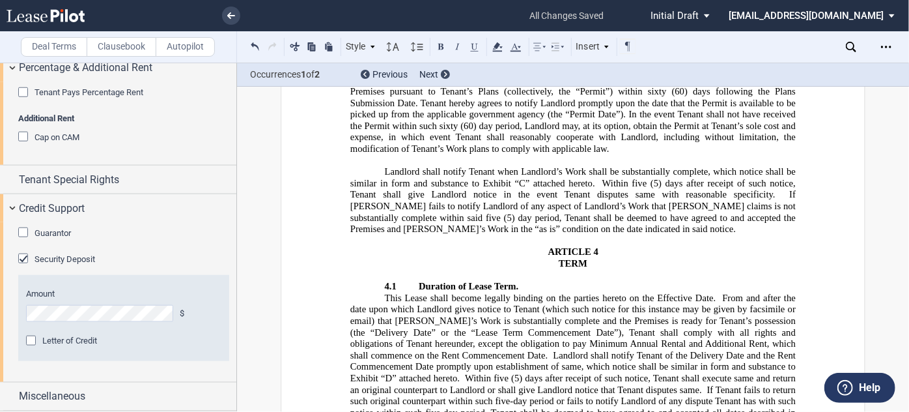
click at [64, 238] on span "Guarantor" at bounding box center [53, 233] width 36 height 10
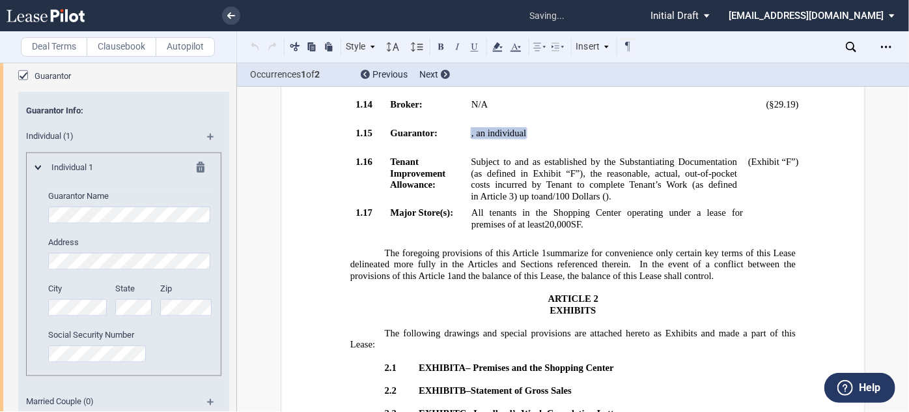
scroll to position [3336, 0]
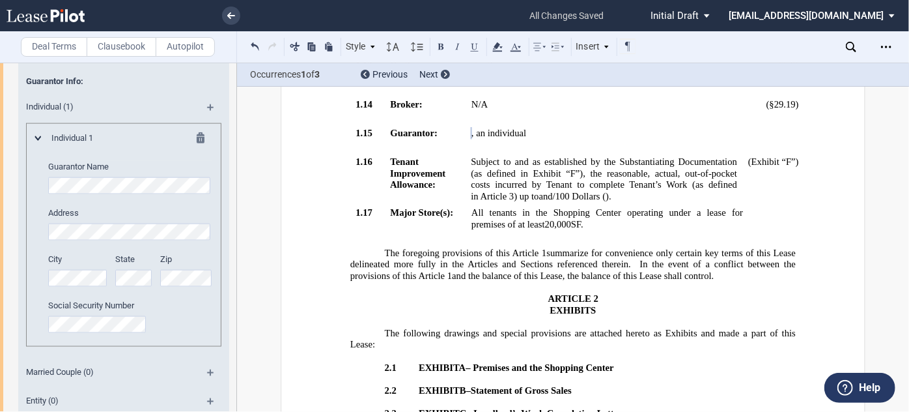
click at [199, 148] on md-icon at bounding box center [205, 140] width 16 height 16
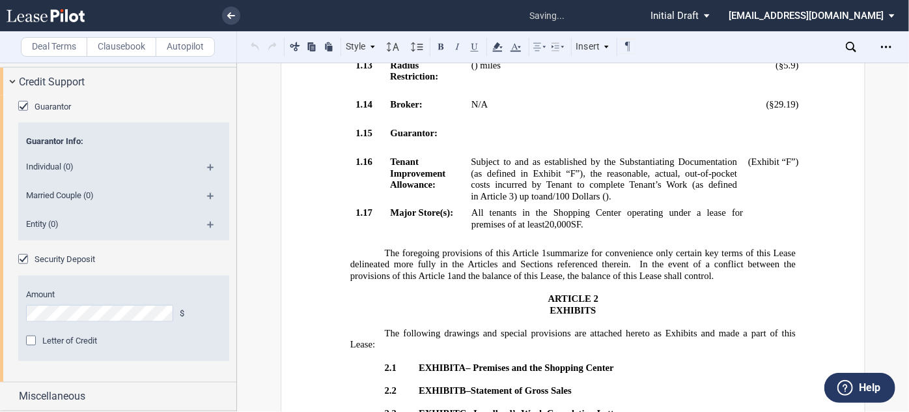
click at [207, 206] on md-icon at bounding box center [216, 201] width 18 height 16
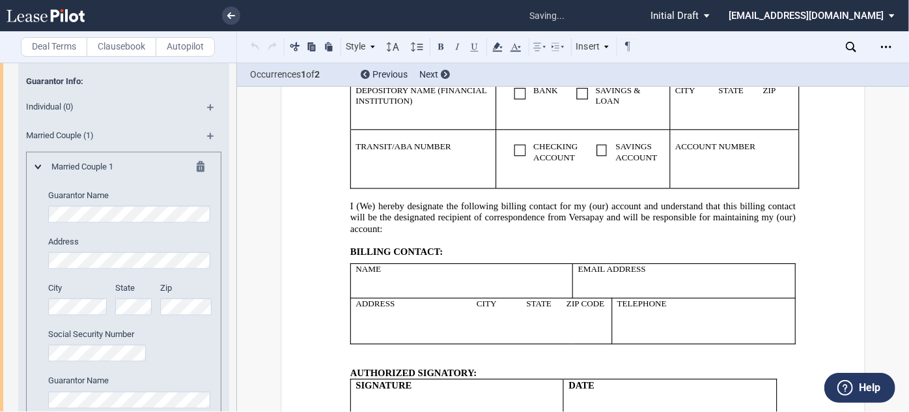
scroll to position [0, 0]
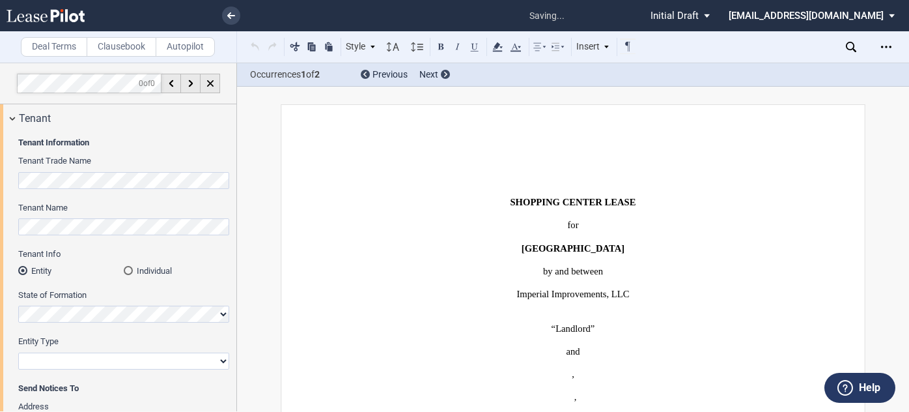
select select "2"
select select "number:5"
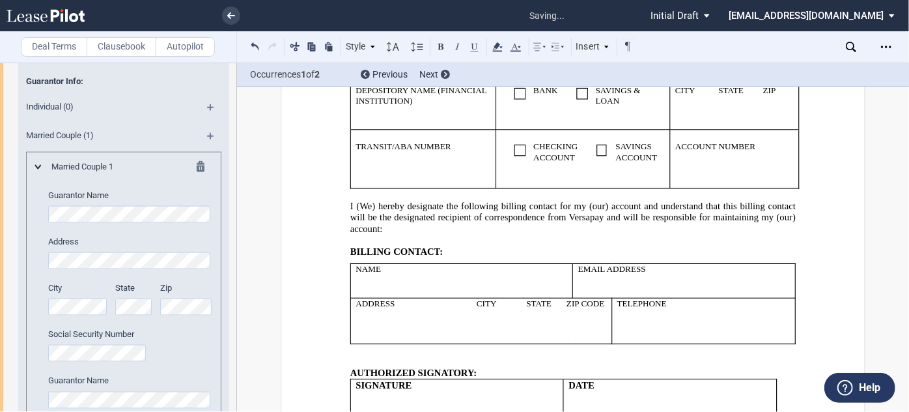
drag, startPoint x: 236, startPoint y: 359, endPoint x: 239, endPoint y: 386, distance: 26.2
click at [239, 386] on div "Deal Terms Clausebook Autopilot Style ARTICLE 1 1.1 Section (Article 1) 2.1 Sec…" at bounding box center [454, 237] width 909 height 349
drag, startPoint x: 237, startPoint y: 371, endPoint x: 238, endPoint y: 380, distance: 8.6
click at [238, 380] on div "Deal Terms Clausebook Autopilot Style ARTICLE 1 1.1 Section (Article 1) 2.1 Sec…" at bounding box center [454, 237] width 909 height 349
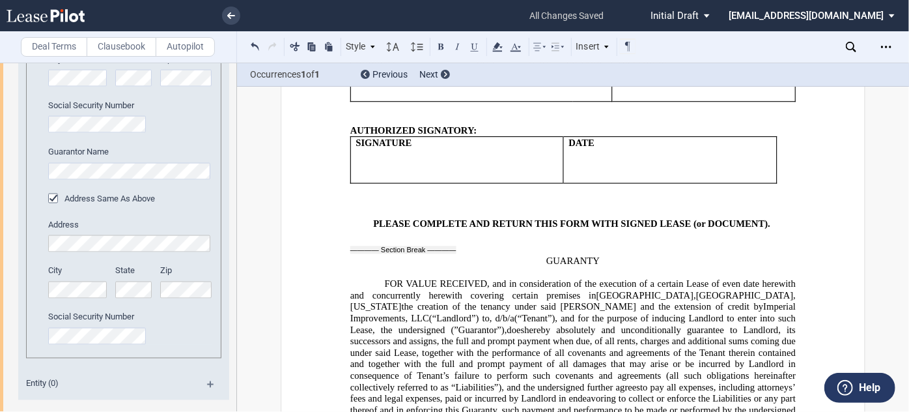
scroll to position [3332, 0]
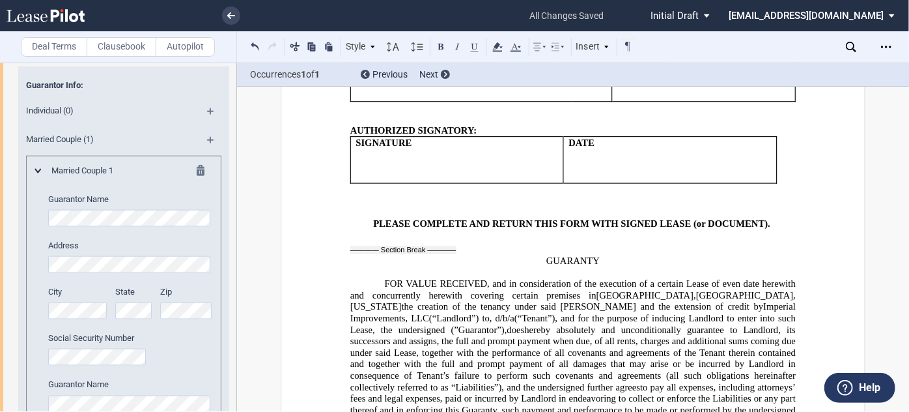
click at [58, 34] on span "Credit Support" at bounding box center [52, 26] width 66 height 16
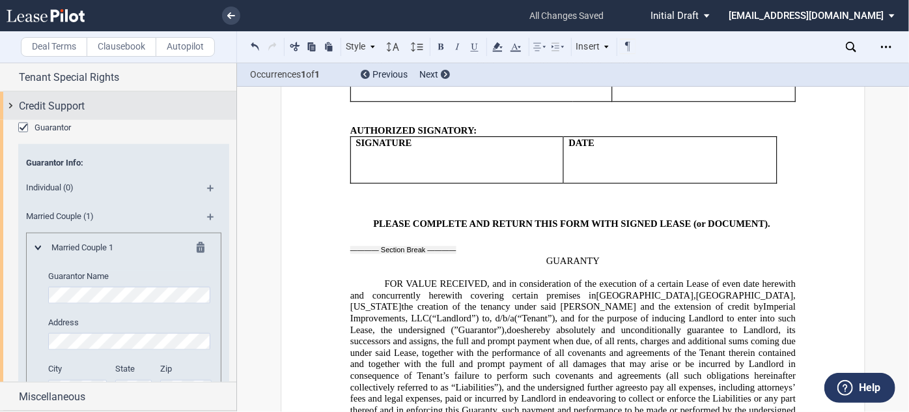
scroll to position [3061, 0]
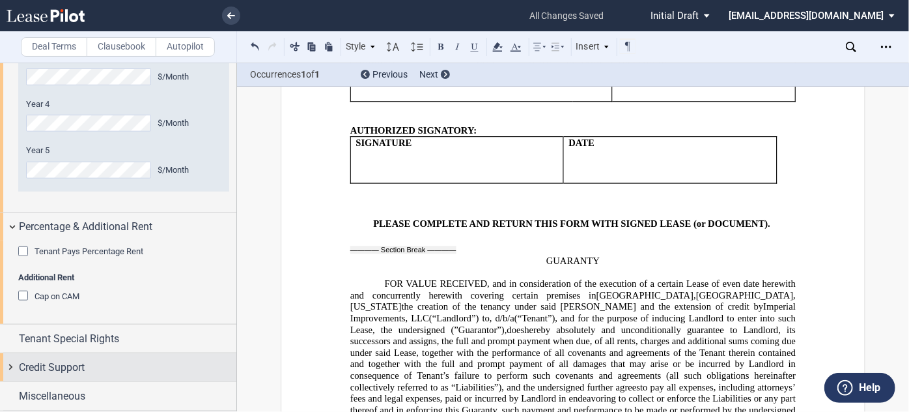
click at [136, 361] on div "Credit Support" at bounding box center [128, 367] width 218 height 16
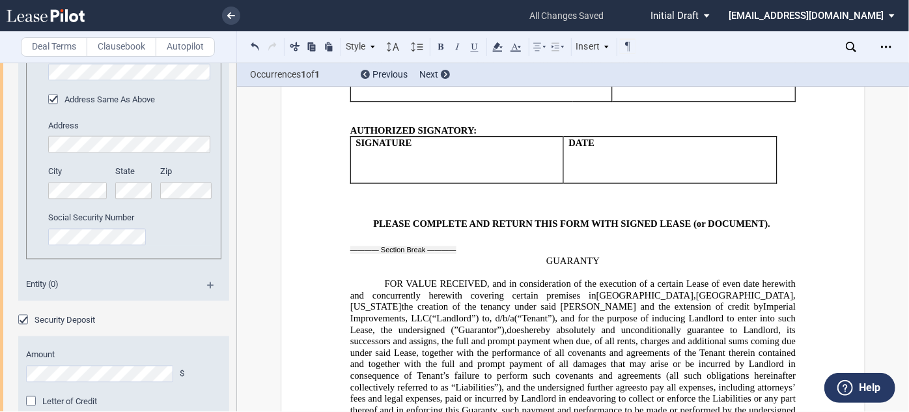
scroll to position [3664, 0]
click at [81, 324] on span "Security Deposit" at bounding box center [65, 320] width 61 height 10
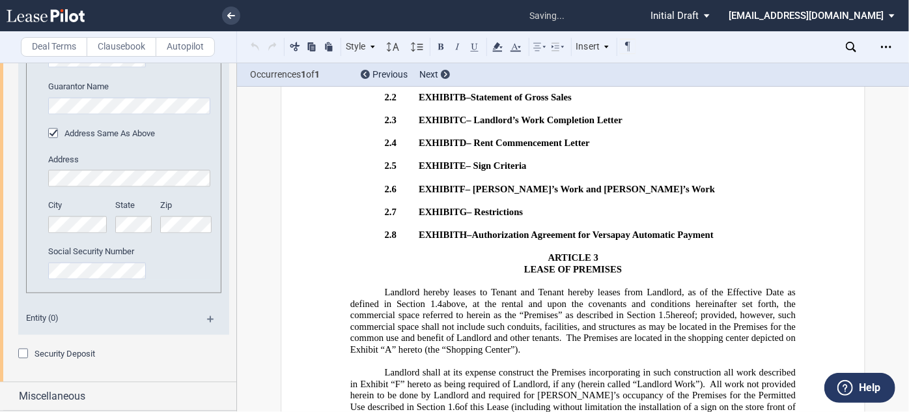
scroll to position [1278, 0]
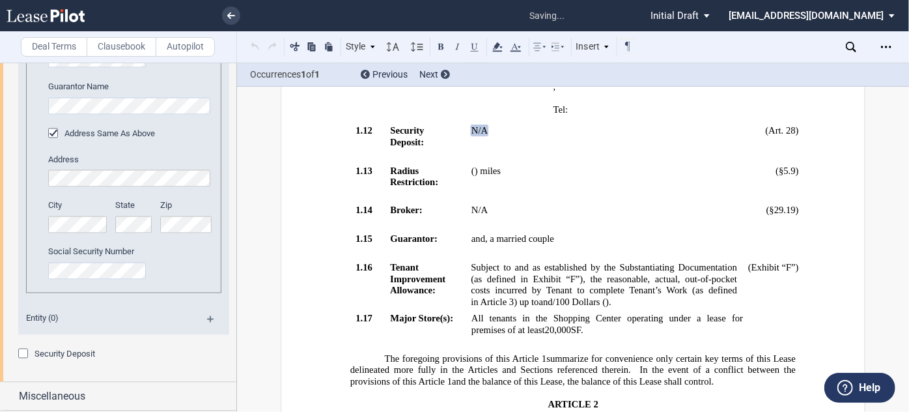
drag, startPoint x: 238, startPoint y: 389, endPoint x: 236, endPoint y: 362, distance: 26.8
click at [236, 362] on div "Deal Terms Clausebook Autopilot Style ARTICLE 1 1.1 Section (Article 1) 2.1 Sec…" at bounding box center [454, 237] width 909 height 349
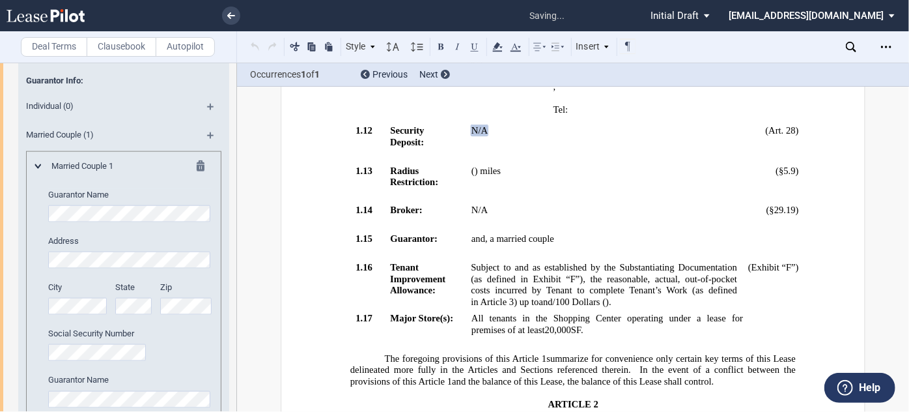
scroll to position [3293, 0]
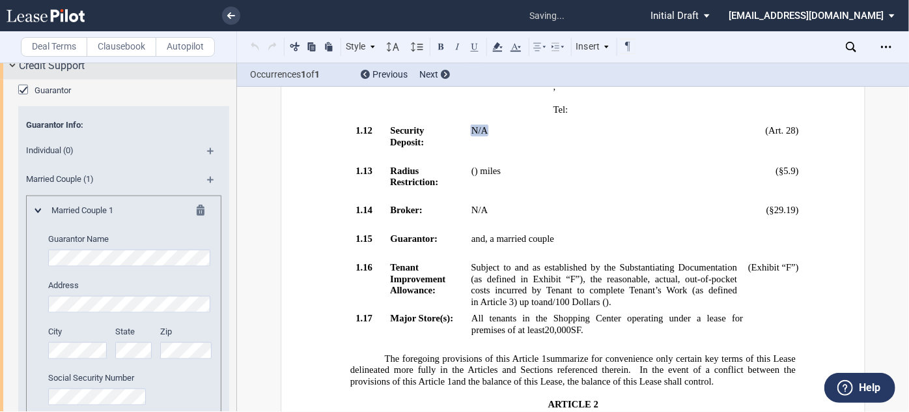
click at [10, 79] on div "Credit Support" at bounding box center [118, 65] width 236 height 28
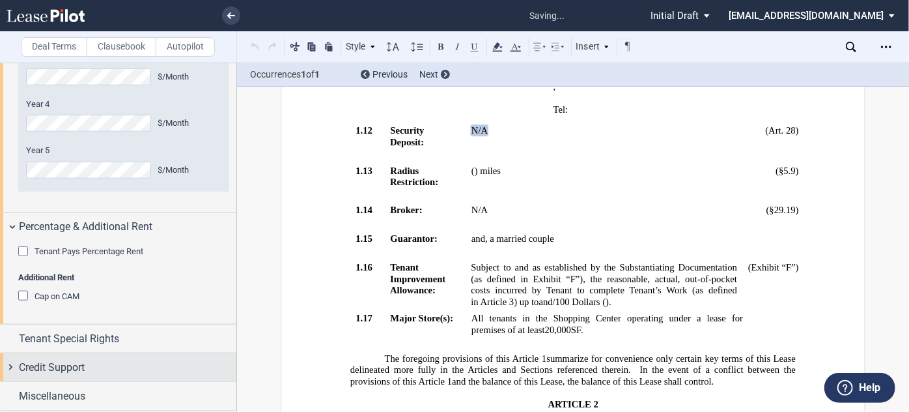
scroll to position [3061, 0]
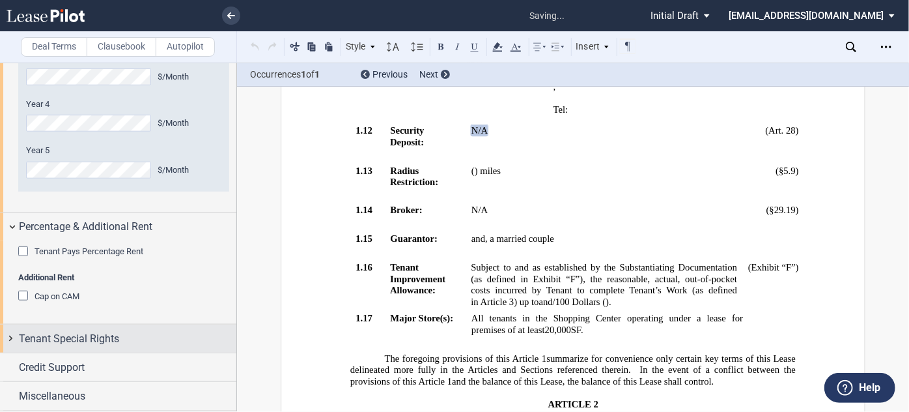
click at [98, 330] on div "Tenant Special Rights" at bounding box center [118, 338] width 236 height 28
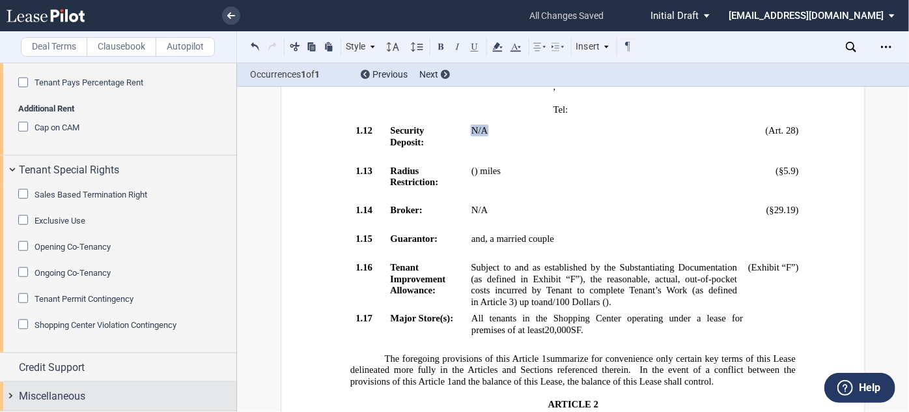
click at [88, 407] on div "Miscellaneous" at bounding box center [118, 396] width 236 height 28
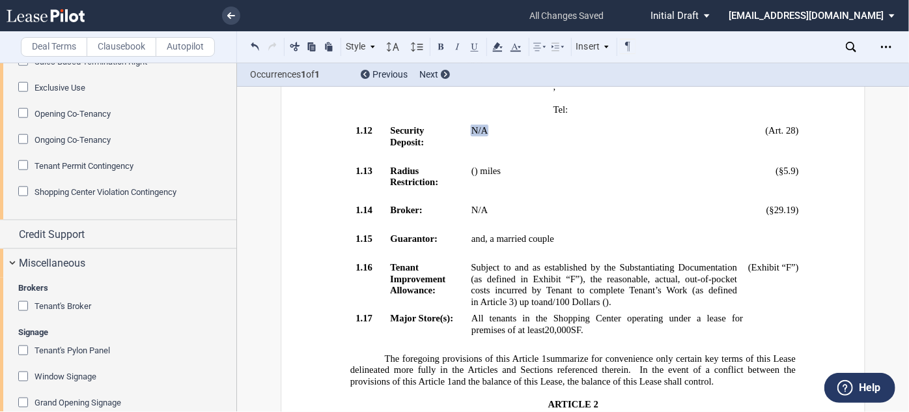
click at [73, 92] on span "Exclusive Use" at bounding box center [60, 88] width 51 height 10
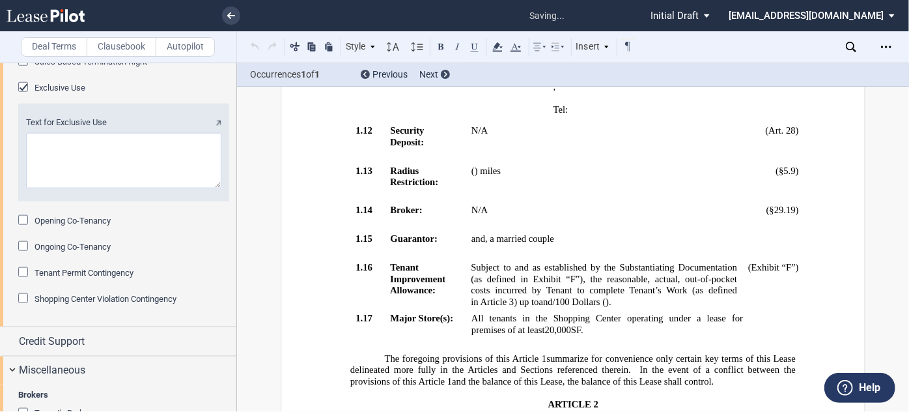
scroll to position [22252, 0]
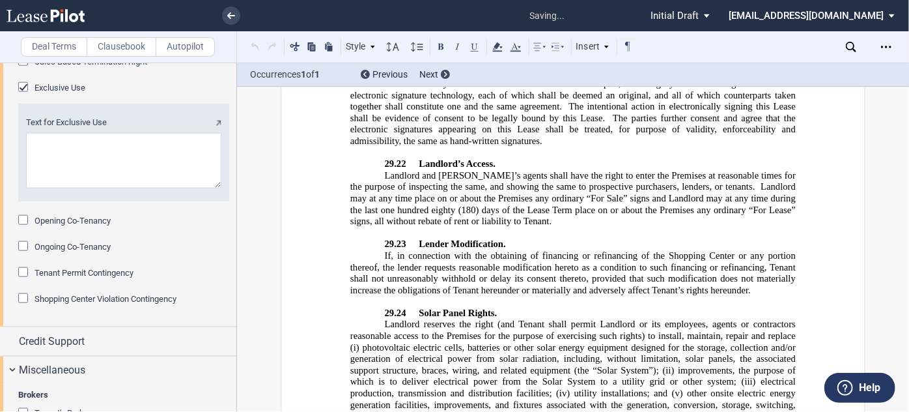
drag, startPoint x: 236, startPoint y: 337, endPoint x: 236, endPoint y: 346, distance: 8.5
click at [236, 346] on div at bounding box center [118, 237] width 237 height 348
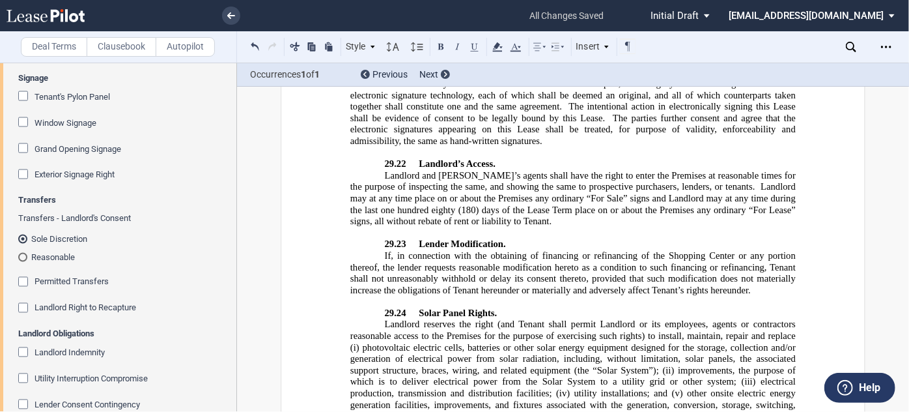
scroll to position [3659, 0]
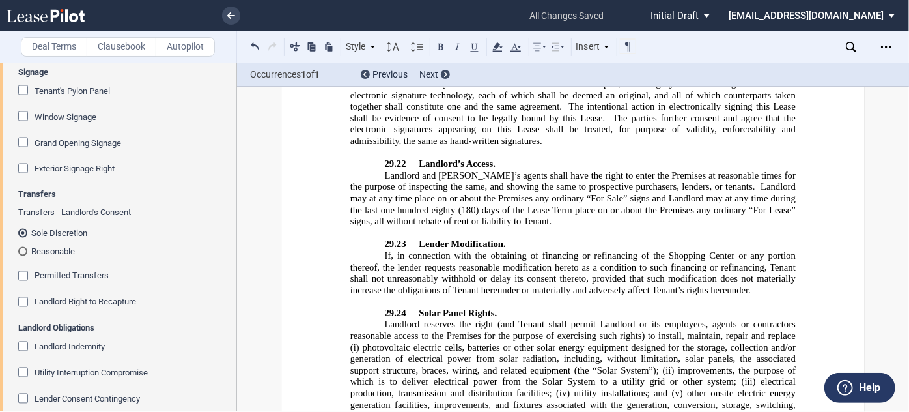
drag, startPoint x: 231, startPoint y: 361, endPoint x: 231, endPoint y: 376, distance: 14.3
click at [231, 376] on div "Brokers Tenant's Broker Name Signage Tenant's Pylon Panel Tenant's Pylon Panel …" at bounding box center [118, 341] width 236 height 647
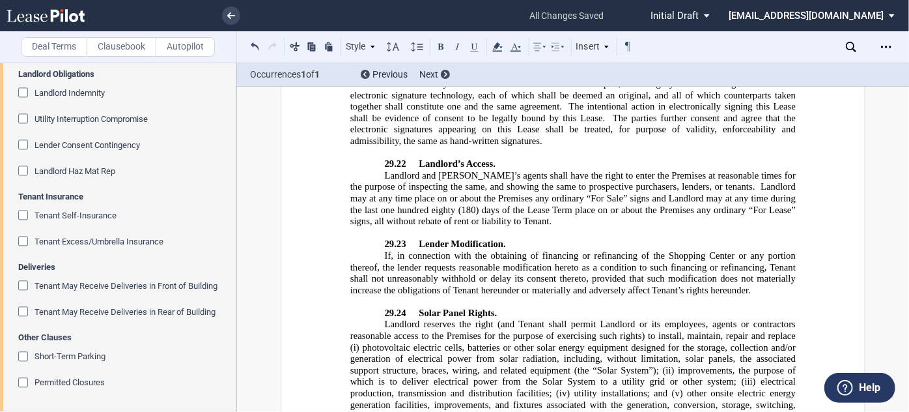
scroll to position [3983, 0]
drag, startPoint x: 236, startPoint y: 390, endPoint x: 236, endPoint y: 370, distance: 20.2
click at [236, 370] on div at bounding box center [118, 237] width 237 height 348
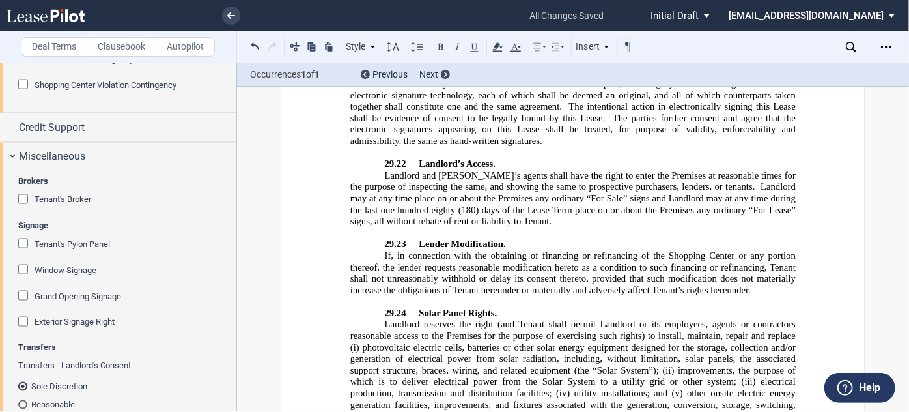
scroll to position [3500, 0]
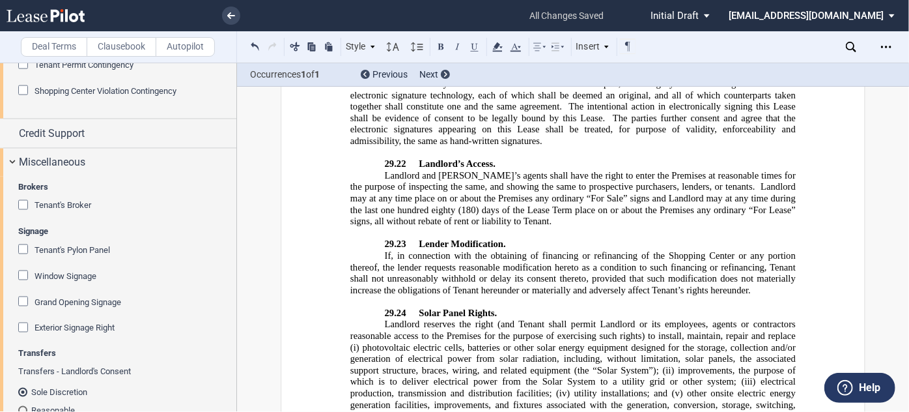
click at [53, 225] on div "Brokers Tenant's Broker Name" at bounding box center [123, 203] width 211 height 44
click at [56, 210] on span "Tenant's Broker" at bounding box center [63, 205] width 57 height 10
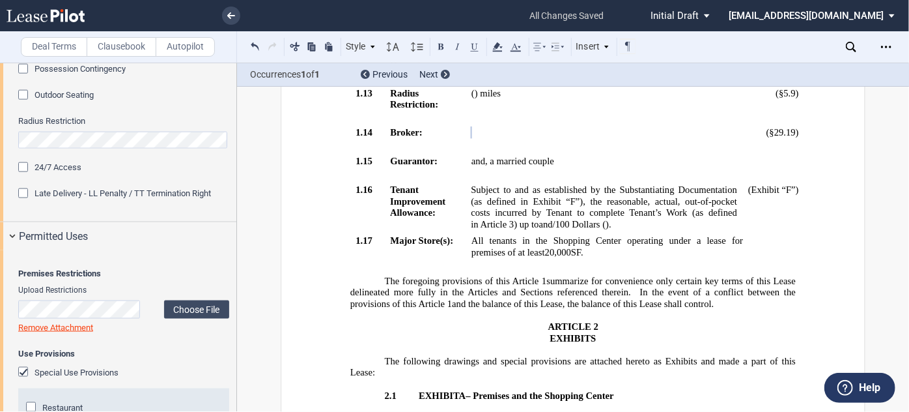
scroll to position [854, 0]
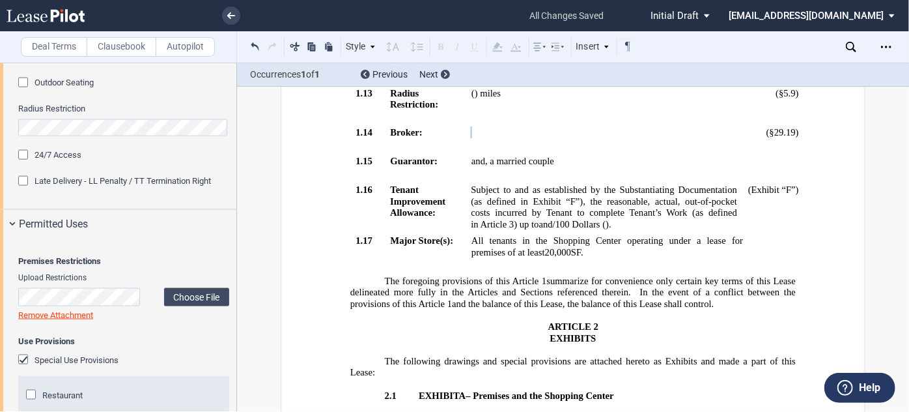
click at [241, 316] on div "Deal Terms Clausebook Autopilot Style ARTICLE 1 1.1 Section (Article 1) 2.1 Sec…" at bounding box center [454, 237] width 909 height 349
drag, startPoint x: 232, startPoint y: 148, endPoint x: 241, endPoint y: 195, distance: 47.8
click at [241, 195] on div "Deal Terms Clausebook Autopilot Style ARTICLE 1 1.1 Section (Article 1) 2.1 Sec…" at bounding box center [454, 237] width 909 height 349
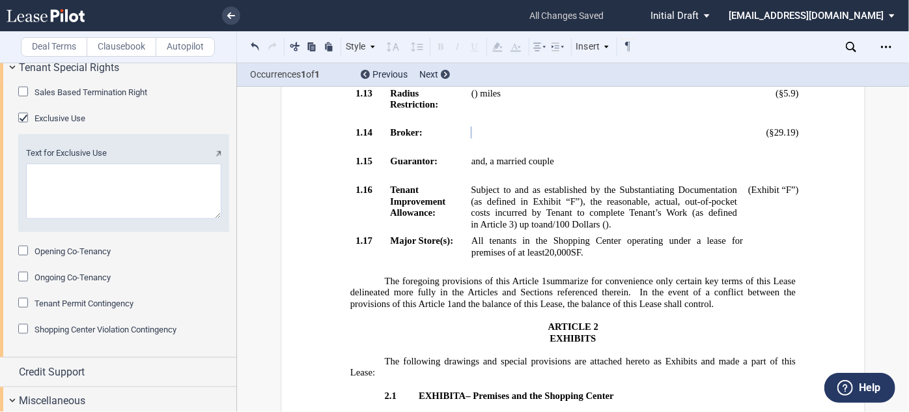
scroll to position [3310, 0]
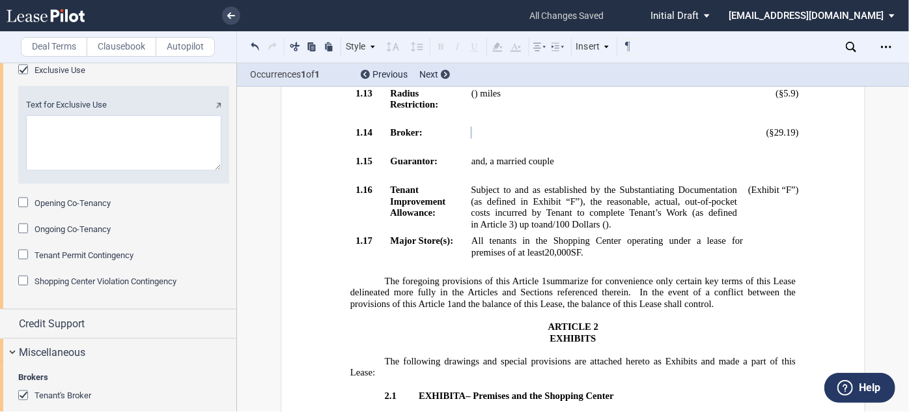
click at [111, 171] on textarea "Text for Exclusive Use" at bounding box center [123, 142] width 195 height 55
paste textarea "the operation of an Urban Air Adventure Park offering trampoline jumping, dodge…"
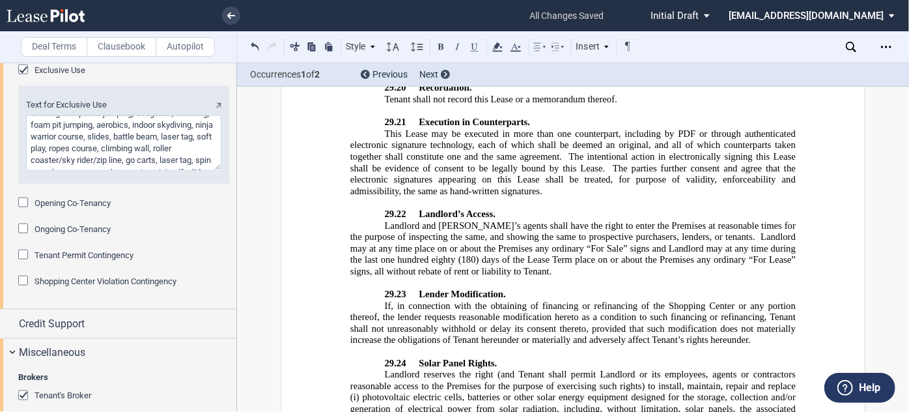
scroll to position [0, 0]
drag, startPoint x: 197, startPoint y: 191, endPoint x: 4, endPoint y: 173, distance: 194.3
click at [4, 173] on div "Sales Based Termination Right Minimum Sales $ Testing Period Year(s) Exclusive …" at bounding box center [118, 170] width 236 height 275
type textarea "a family entertainment center, trampoline park, adventure park, arcade offering…"
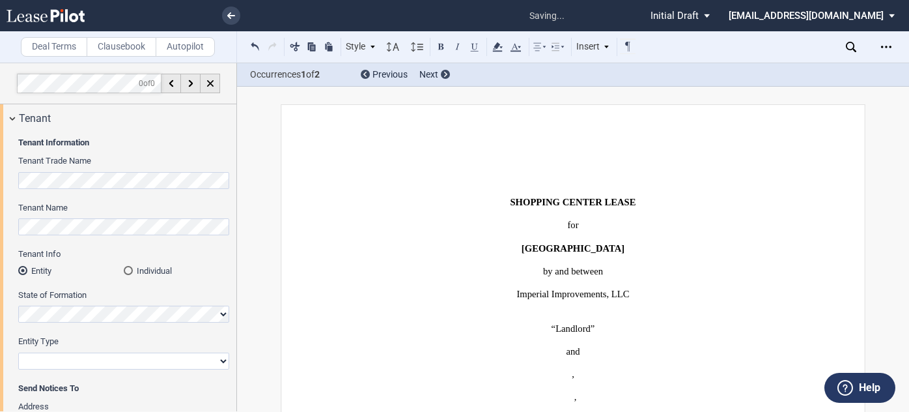
select select "2"
select select "number:5"
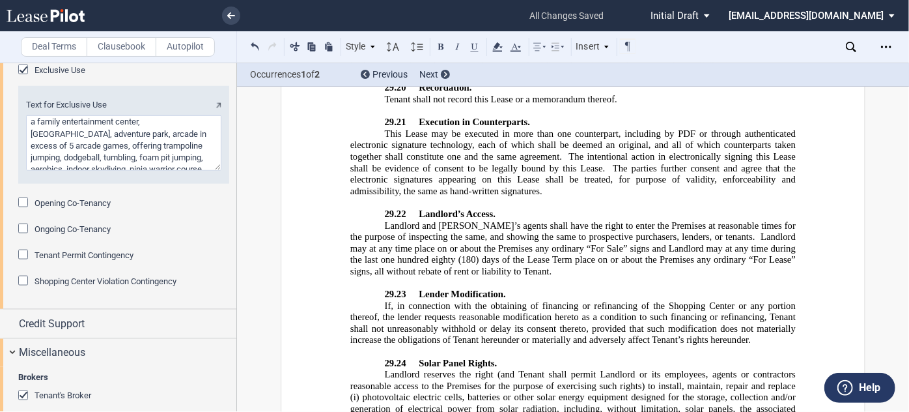
click at [89, 171] on textarea "Text for Exclusive Use" at bounding box center [123, 142] width 195 height 55
drag, startPoint x: 762, startPoint y: 160, endPoint x: 796, endPoint y: 158, distance: 34.6
click at [100, 171] on textarea "Text for Exclusive Use" at bounding box center [123, 142] width 195 height 55
drag, startPoint x: 59, startPoint y: 216, endPoint x: 165, endPoint y: 216, distance: 105.5
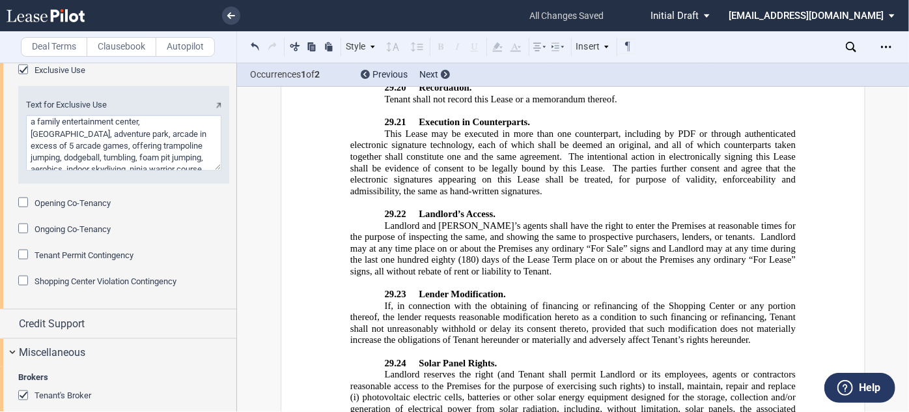
click at [165, 171] on textarea "Text for Exclusive Use" at bounding box center [123, 142] width 195 height 55
click at [94, 171] on textarea "Text for Exclusive Use" at bounding box center [123, 142] width 195 height 55
drag, startPoint x: 29, startPoint y: 226, endPoint x: 61, endPoint y: 227, distance: 32.6
click at [61, 171] on textarea "Text for Exclusive Use" at bounding box center [123, 142] width 195 height 55
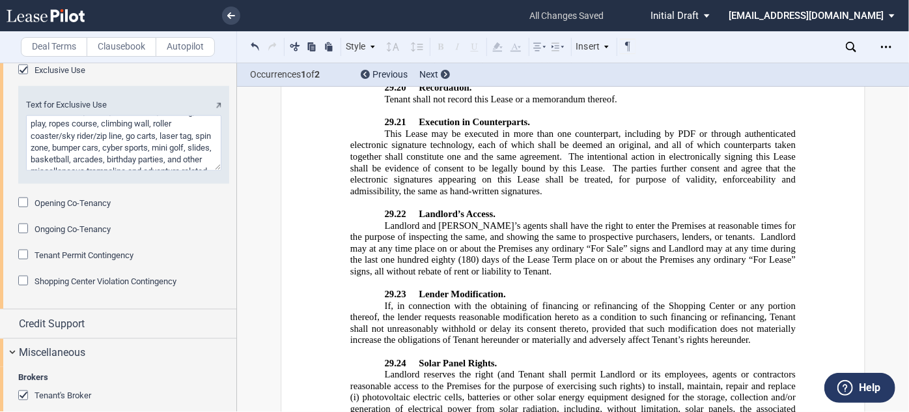
drag, startPoint x: 143, startPoint y: 219, endPoint x: 118, endPoint y: 216, distance: 25.6
click at [118, 171] on textarea "Text for Exclusive Use" at bounding box center [123, 142] width 195 height 55
drag, startPoint x: 158, startPoint y: 218, endPoint x: 117, endPoint y: 218, distance: 41.7
click at [117, 171] on textarea "Text for Exclusive Use" at bounding box center [123, 142] width 195 height 55
click at [203, 171] on textarea "Text for Exclusive Use" at bounding box center [123, 142] width 195 height 55
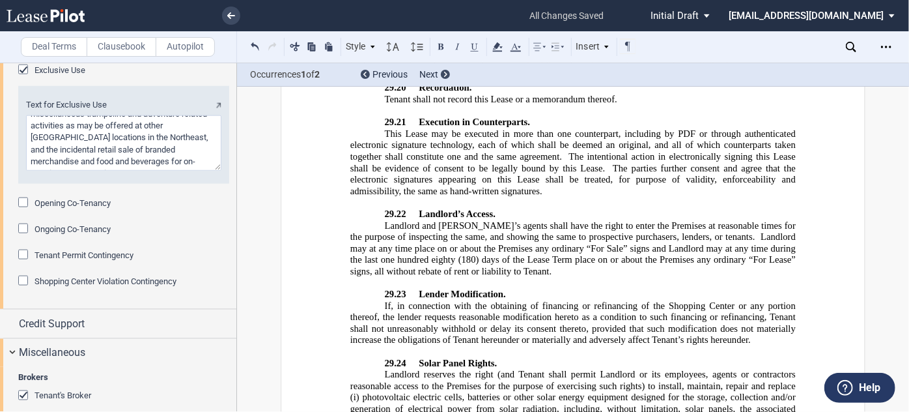
scroll to position [123, 0]
drag, startPoint x: 96, startPoint y: 227, endPoint x: 0, endPoint y: 187, distance: 104.5
click at [0, 187] on div "Sales Based Termination Right Minimum Sales $ Testing Period Year(s) Exclusive …" at bounding box center [118, 170] width 236 height 275
type textarea "a family entertainment center, trampoline park, adventure park, arcade in exces…"
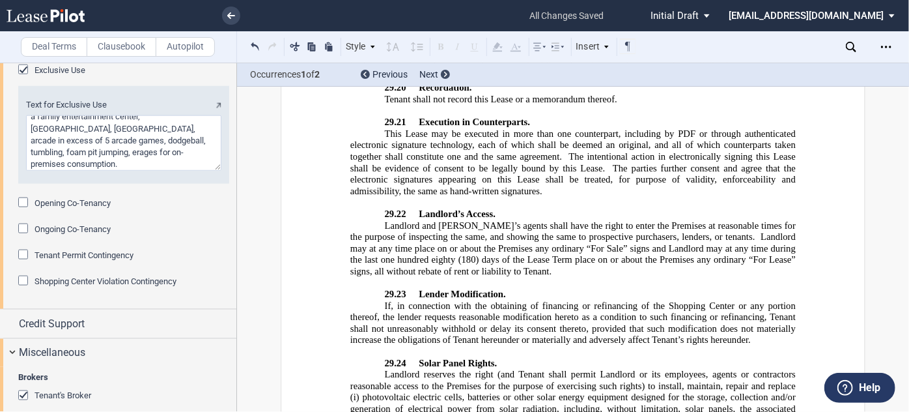
scroll to position [0, 0]
drag, startPoint x: 191, startPoint y: 232, endPoint x: 0, endPoint y: 158, distance: 204.7
click at [0, 158] on div "Sales Based Termination Right Minimum Sales $ Testing Period Year(s) Exclusive …" at bounding box center [118, 170] width 236 height 275
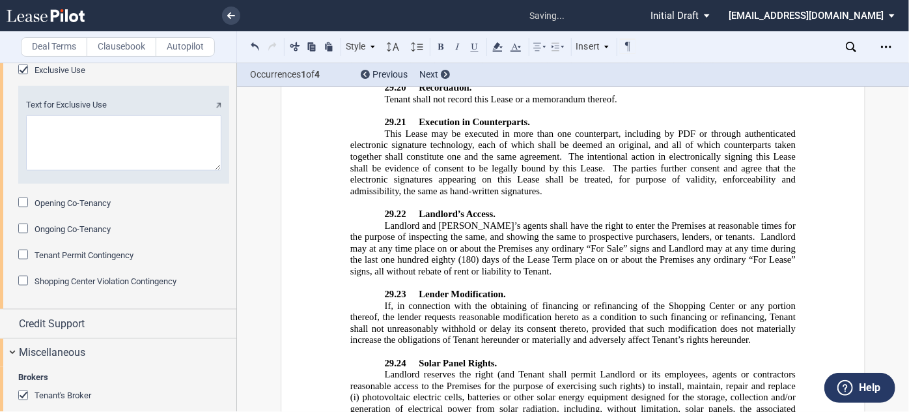
click at [198, 171] on textarea "Text for Exclusive Use" at bounding box center [123, 142] width 195 height 55
type textarea "TO BE INSERTED"
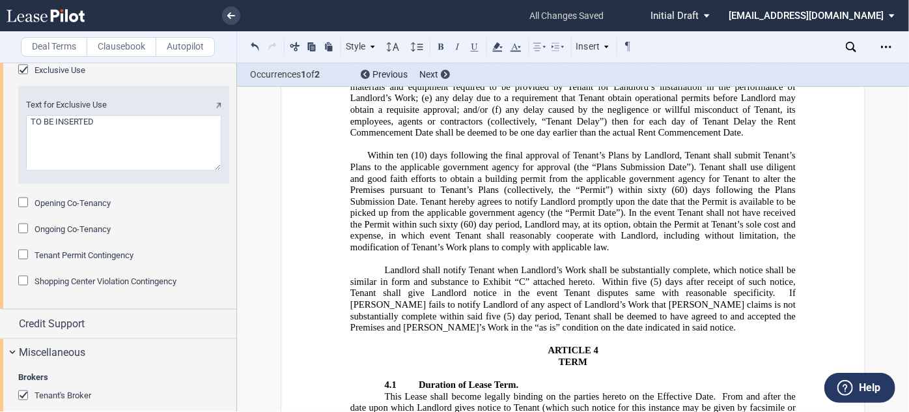
scroll to position [2184, 0]
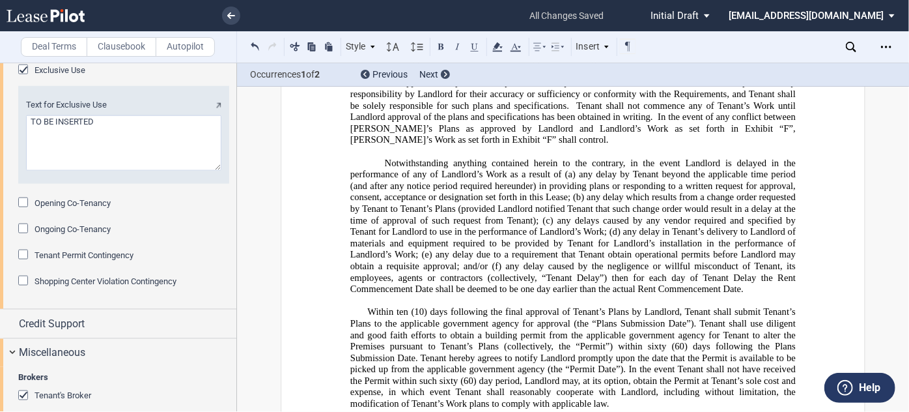
click at [379, 196] on p "[ LANDLORD PENALTY: In the event Landlord’s Work is not substantially completed…" at bounding box center [572, 225] width 445 height 137
drag, startPoint x: 420, startPoint y: 193, endPoint x: 359, endPoint y: 190, distance: 60.7
click at [359, 190] on p "[ LANDLORD PENALTY: In the event Landlord’s Work is not substantially completed…" at bounding box center [572, 225] width 445 height 137
drag, startPoint x: 373, startPoint y: 195, endPoint x: 378, endPoint y: 184, distance: 12.6
click at [361, 134] on span "In the event of any conflict between [PERSON_NAME]’s Plans as approved by Landl…" at bounding box center [574, 122] width 448 height 22
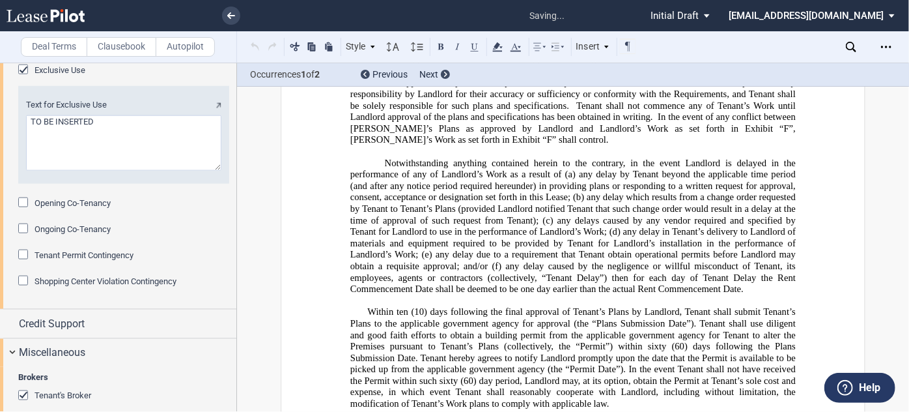
click at [380, 197] on p "[ LANDLORD PENALTY: In the event Landlord’s Work is not substantially completed…" at bounding box center [572, 225] width 445 height 137
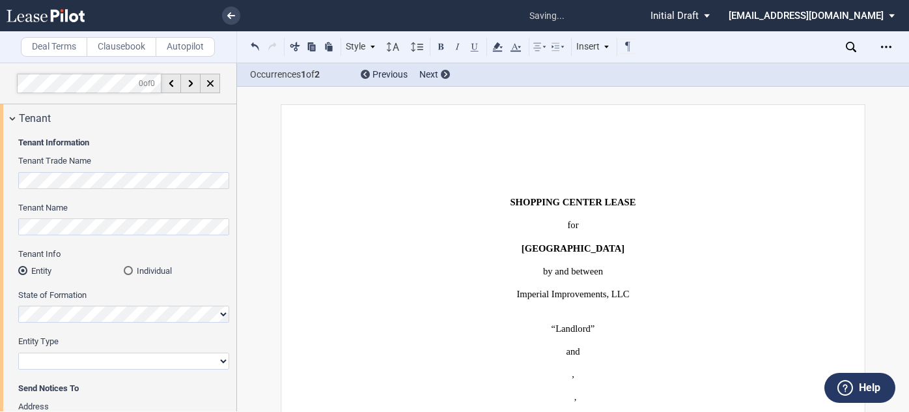
select select "2"
select select "number:5"
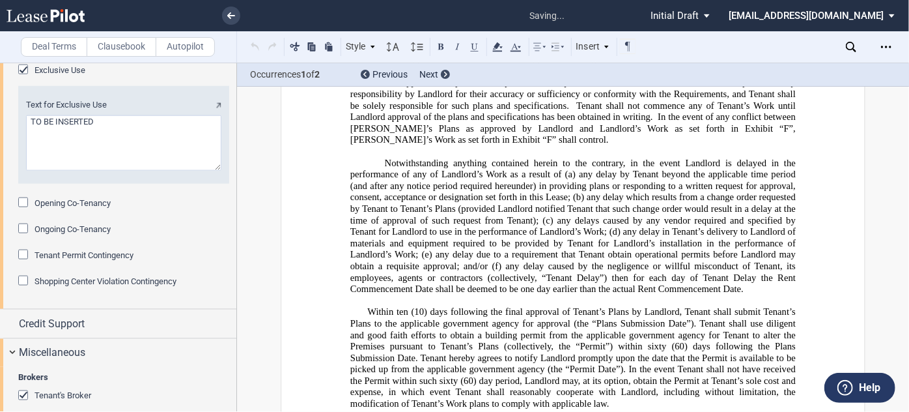
click at [666, 146] on p "Landlord shall at its expense construct the Premises incorporating in such cons…" at bounding box center [572, 2] width 445 height 287
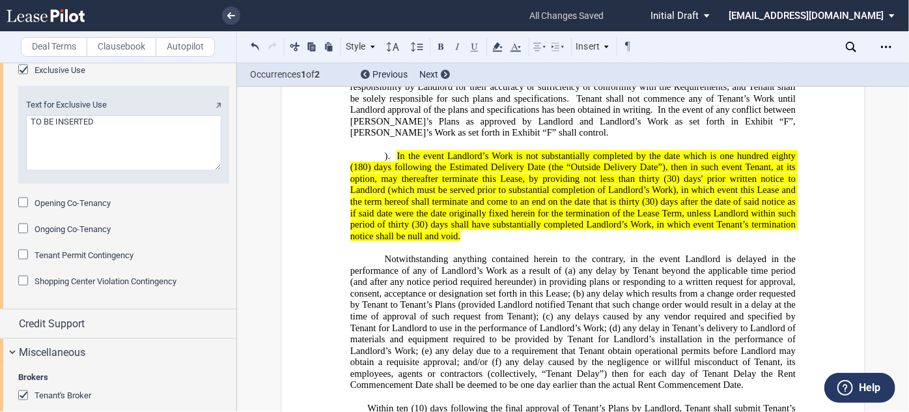
scroll to position [2245, 0]
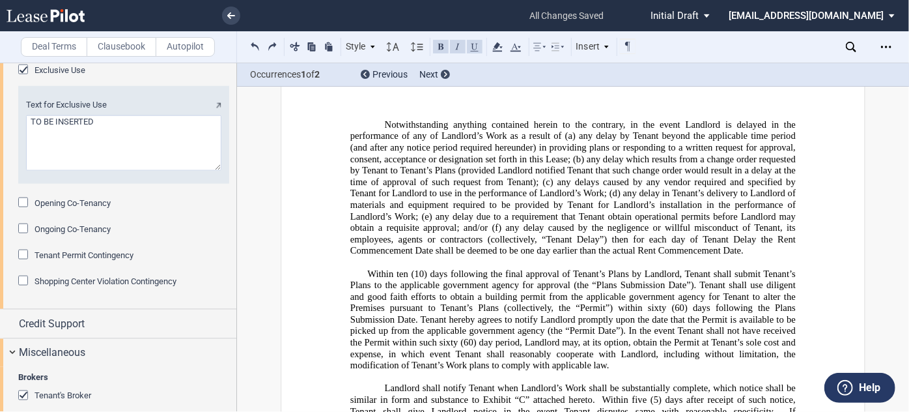
click at [513, 107] on p "﻿" at bounding box center [572, 102] width 445 height 12
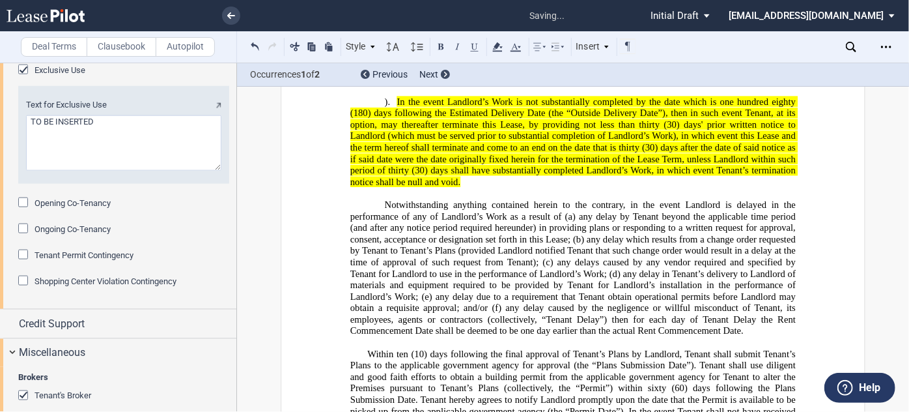
click at [393, 107] on span at bounding box center [393, 101] width 7 height 11
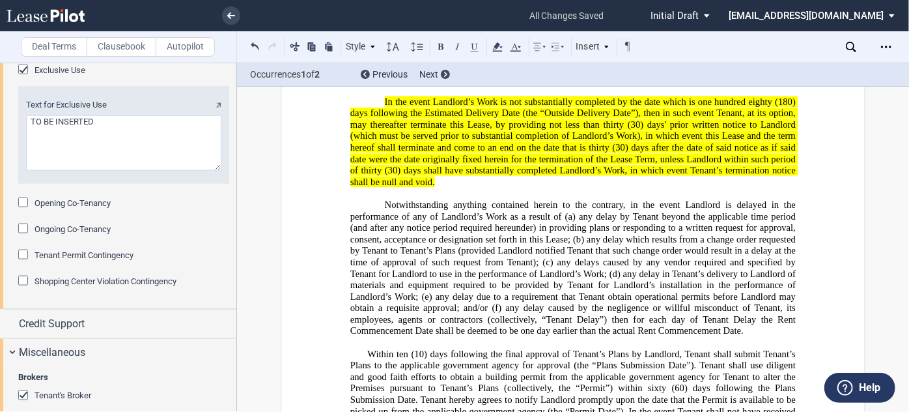
click at [477, 188] on p "﻿ In the event Landlord’s Work is not substantially completed by the date which…" at bounding box center [572, 142] width 445 height 92
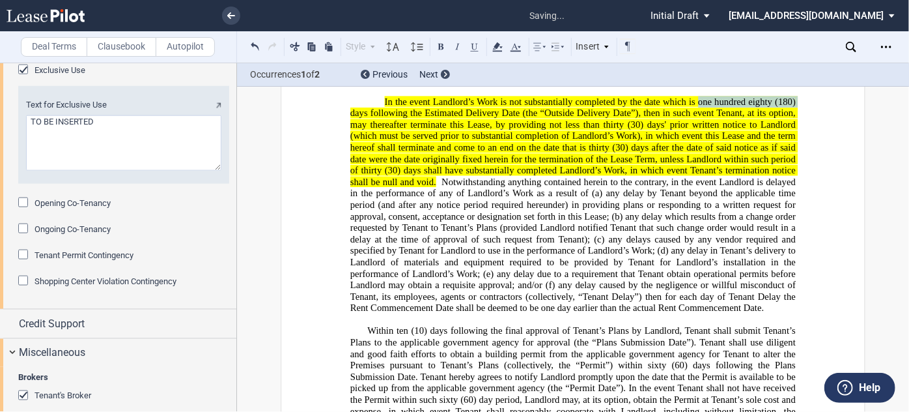
drag, startPoint x: 696, startPoint y: 135, endPoint x: 800, endPoint y: 136, distance: 103.6
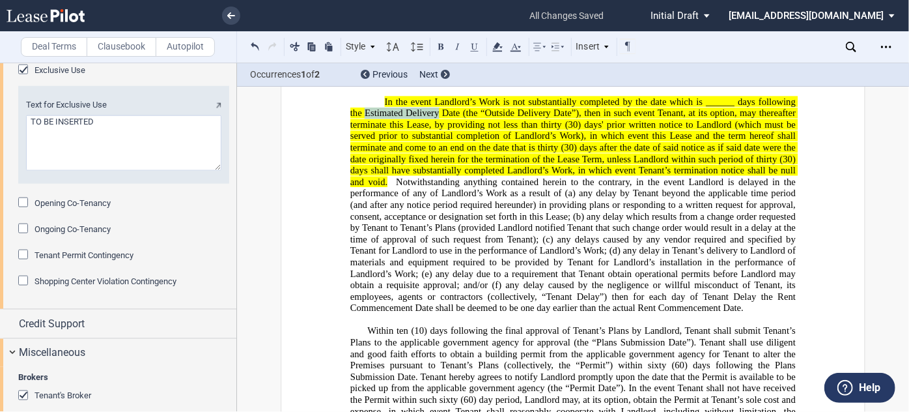
drag, startPoint x: 347, startPoint y: 145, endPoint x: 421, endPoint y: 143, distance: 74.3
click at [421, 143] on span "In the event Landlord’s Work is not substantially completed by the date which i…" at bounding box center [574, 141] width 448 height 91
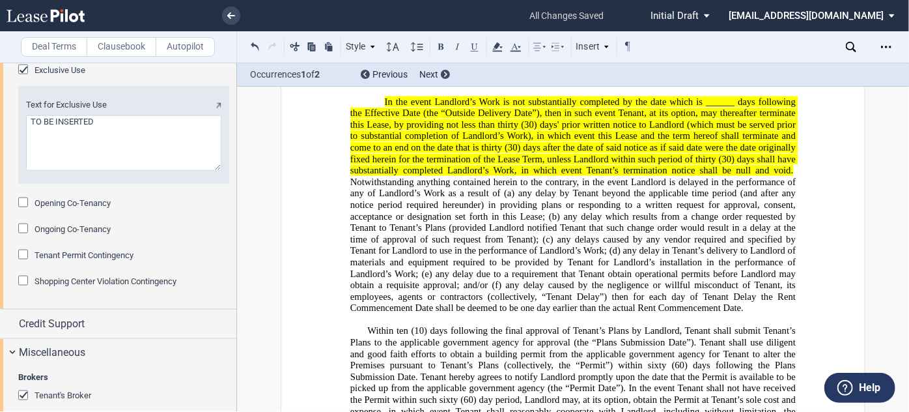
click at [381, 133] on span "In the event Landlord’s Work is not substantially completed by the date which i…" at bounding box center [574, 135] width 448 height 79
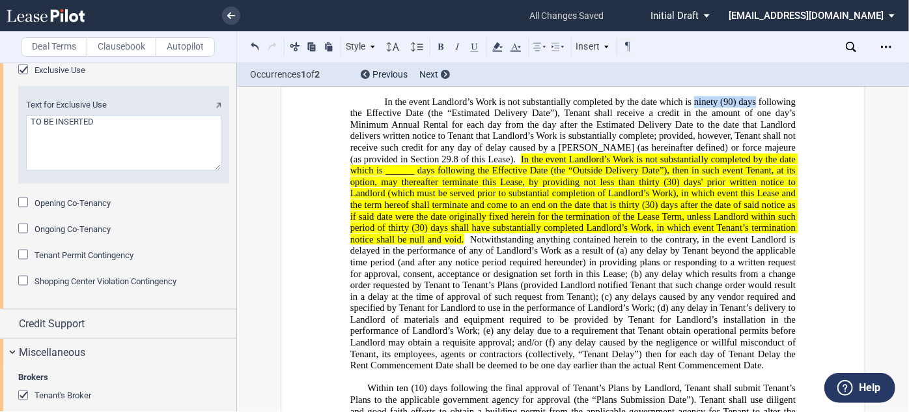
drag, startPoint x: 693, startPoint y: 134, endPoint x: 754, endPoint y: 137, distance: 61.3
click at [754, 137] on span "In the event Landlord’s Work is not substantially completed by the date which i…" at bounding box center [574, 130] width 448 height 68
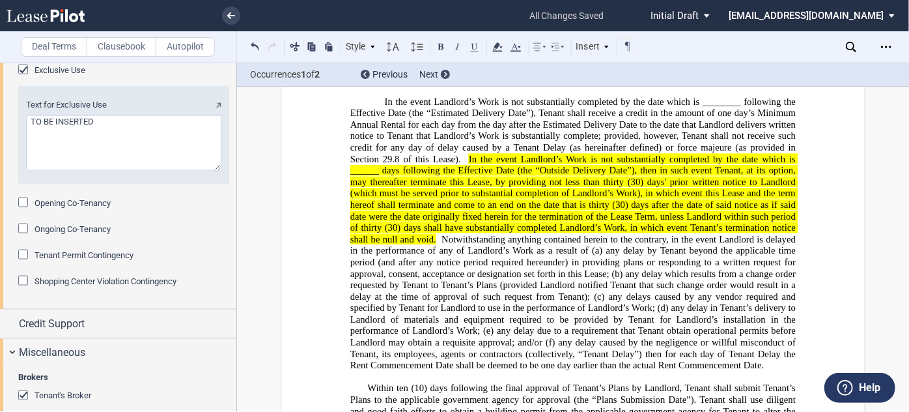
drag, startPoint x: 463, startPoint y: 187, endPoint x: 496, endPoint y: 188, distance: 33.2
click at [463, 164] on span at bounding box center [465, 158] width 8 height 11
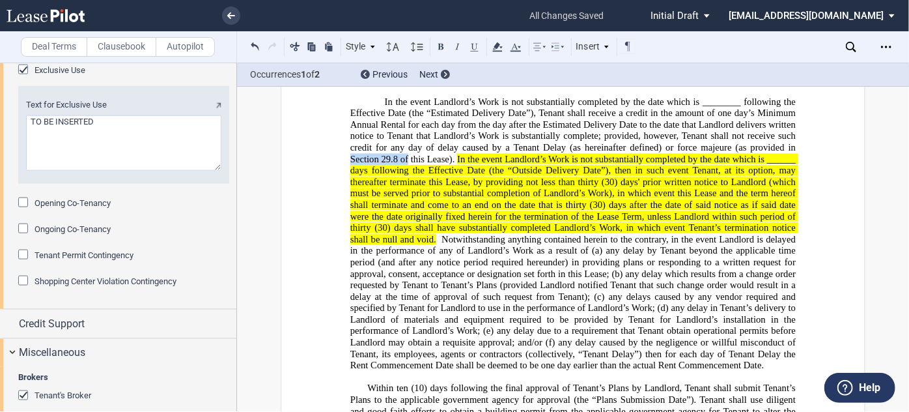
drag, startPoint x: 404, startPoint y: 188, endPoint x: 341, endPoint y: 191, distance: 63.2
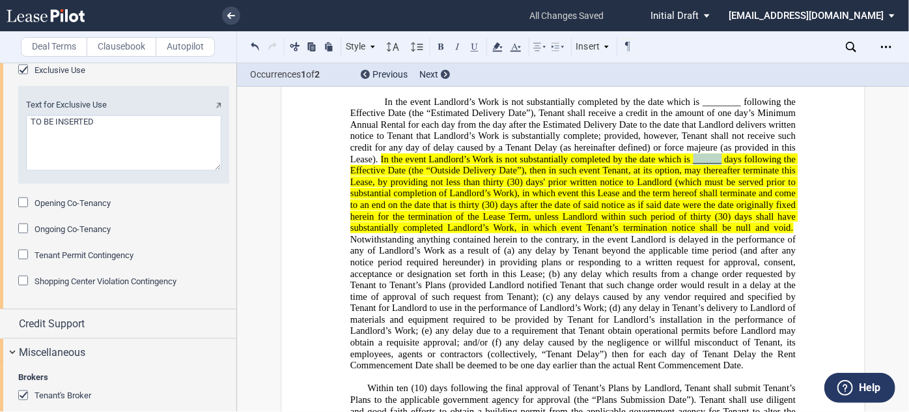
drag, startPoint x: 690, startPoint y: 190, endPoint x: 718, endPoint y: 188, distance: 28.7
click at [718, 188] on span "In the event Landlord’s Work is not substantially completed by the date which i…" at bounding box center [574, 192] width 448 height 79
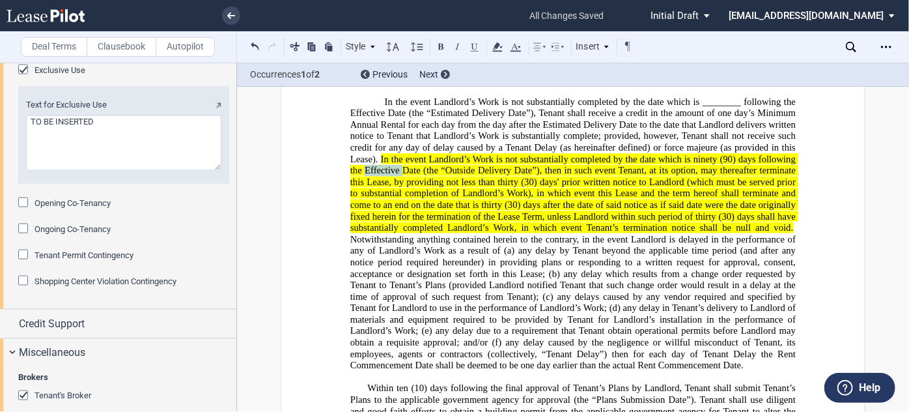
drag, startPoint x: 363, startPoint y: 199, endPoint x: 400, endPoint y: 200, distance: 37.1
click at [400, 200] on span "In the event Landlord’s Work is not substantially completed by the date which i…" at bounding box center [574, 192] width 448 height 79
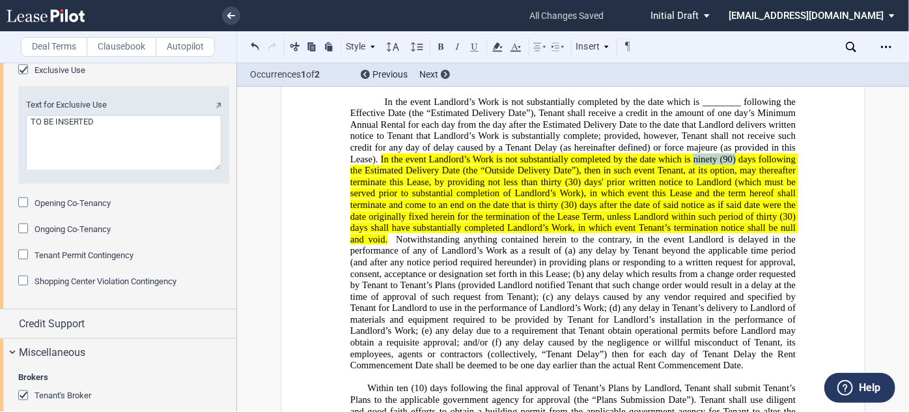
drag, startPoint x: 691, startPoint y: 190, endPoint x: 732, endPoint y: 189, distance: 41.0
click at [732, 189] on span "In the event Landlord’s Work is not substantially completed by the date which i…" at bounding box center [574, 198] width 448 height 91
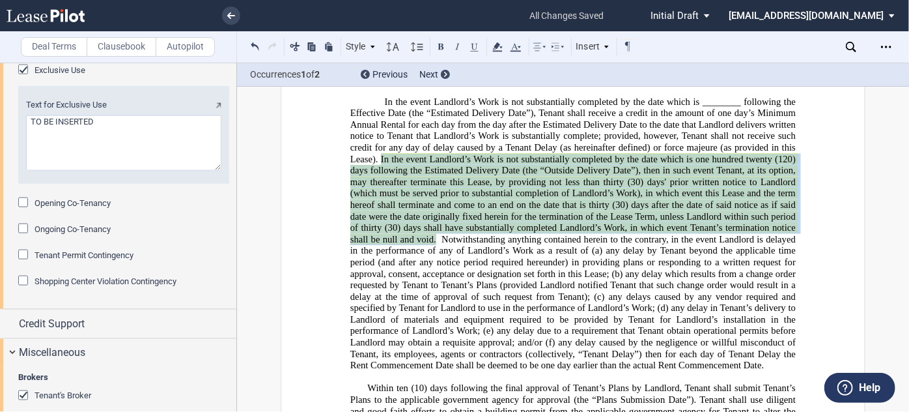
drag, startPoint x: 377, startPoint y: 190, endPoint x: 432, endPoint y: 265, distance: 93.7
click at [432, 244] on span "In the event Landlord’s Work is not substantially completed by the date which i…" at bounding box center [574, 198] width 448 height 91
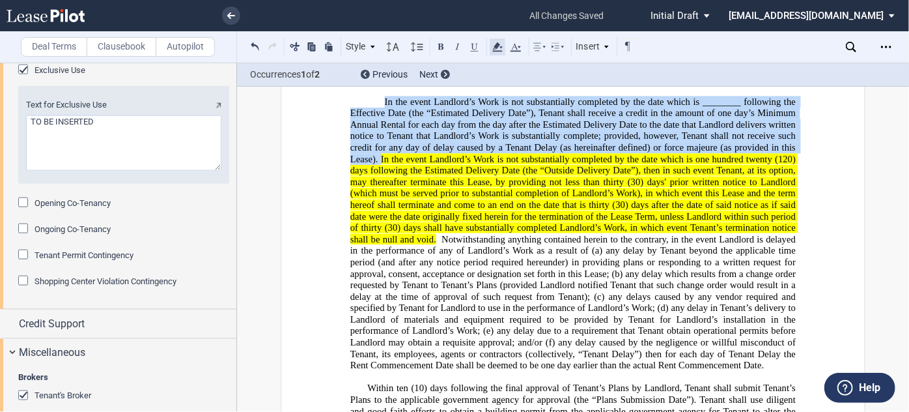
click at [496, 51] on use at bounding box center [497, 46] width 10 height 9
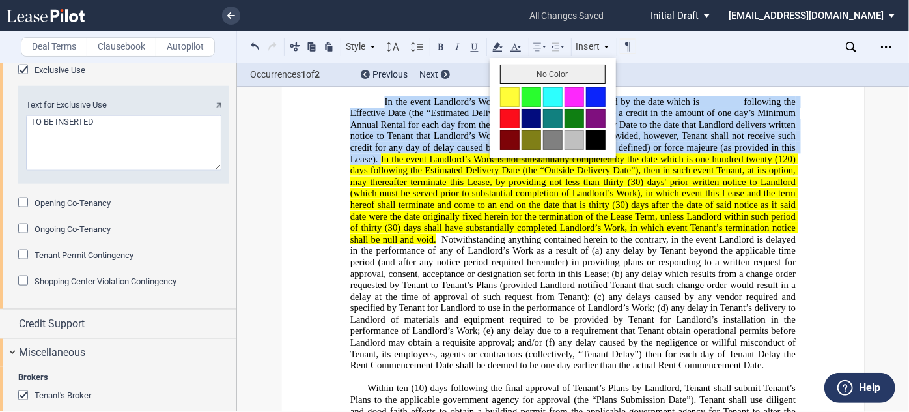
click at [540, 72] on button "No Color" at bounding box center [552, 74] width 105 height 20
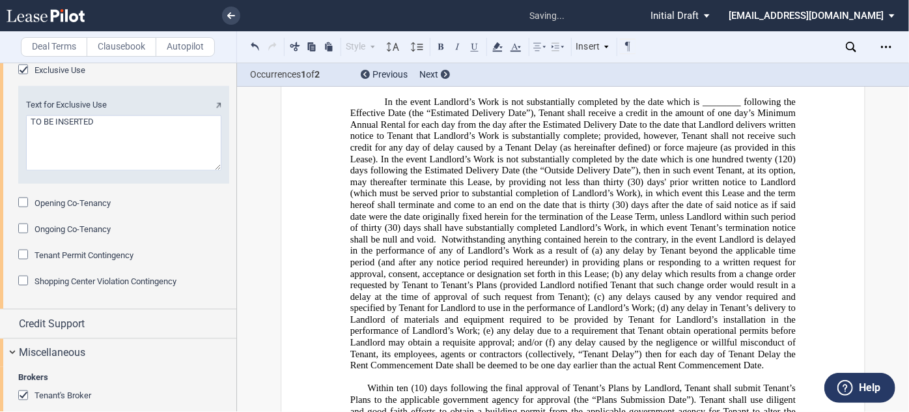
click at [538, 164] on span "In the event Landlord’s Work is not substantially completed by the date which i…" at bounding box center [574, 130] width 448 height 68
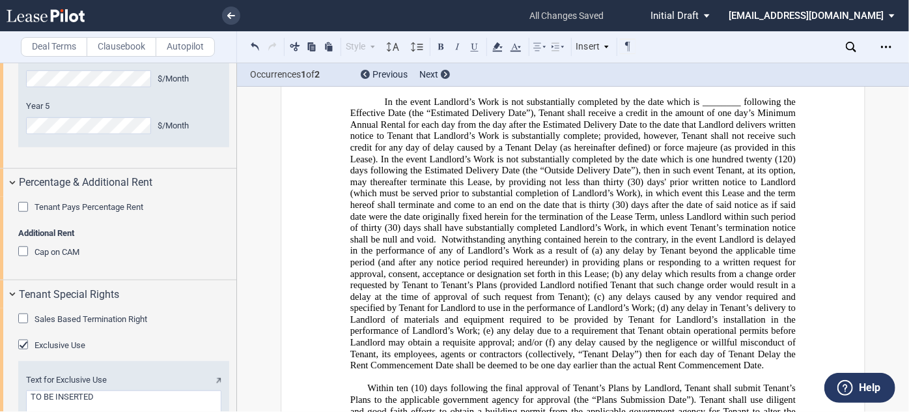
scroll to position [3053, 0]
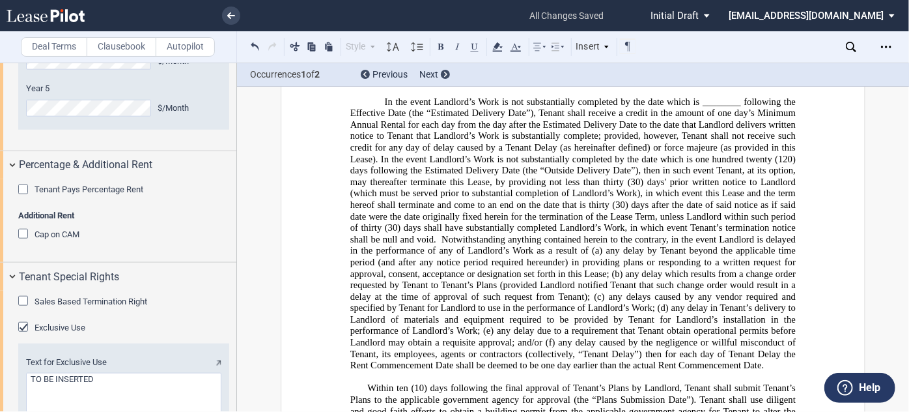
click at [78, 239] on span "Cap on CAM" at bounding box center [57, 234] width 45 height 10
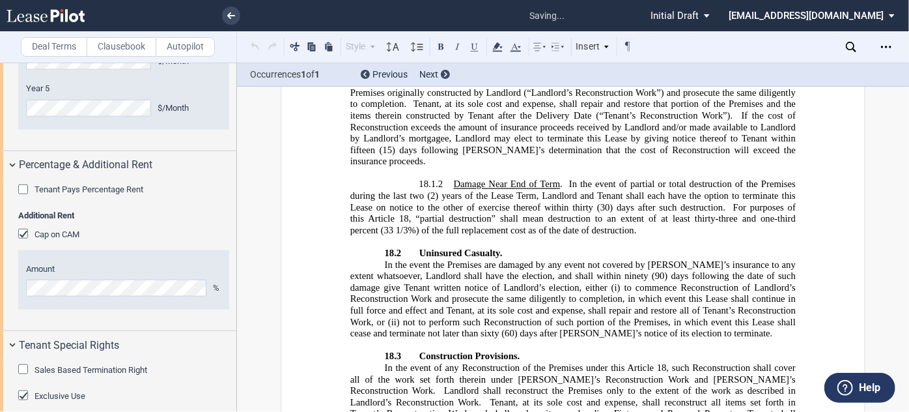
scroll to position [14243, 0]
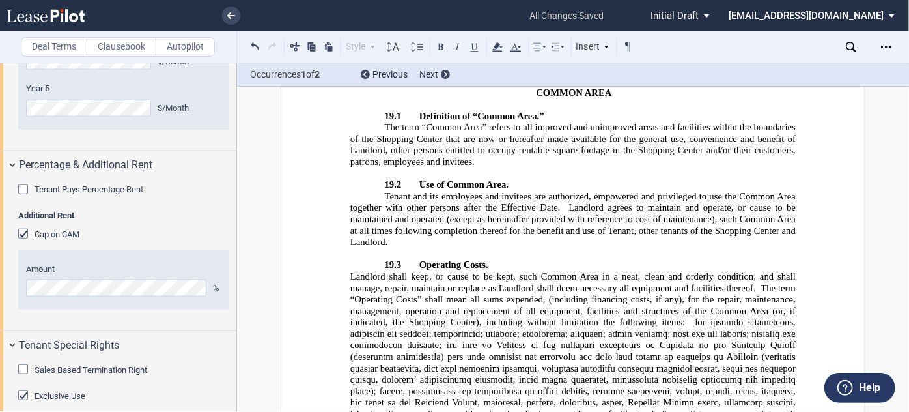
drag, startPoint x: 236, startPoint y: 309, endPoint x: 227, endPoint y: 77, distance: 232.0
click at [227, 77] on div at bounding box center [118, 237] width 237 height 348
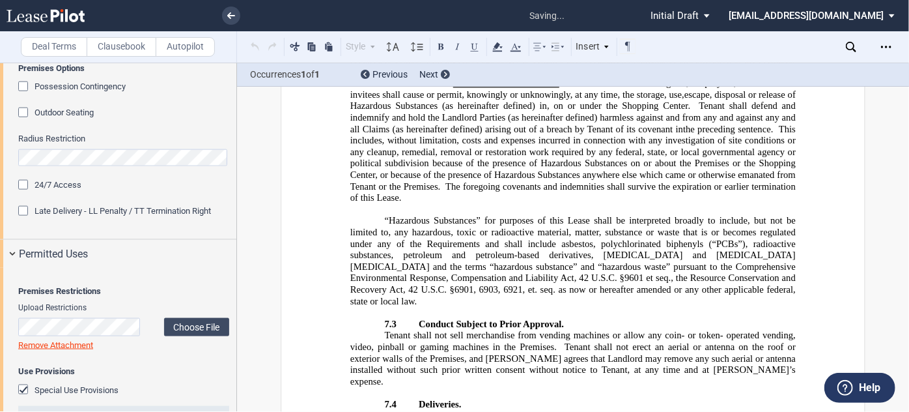
scroll to position [735, 0]
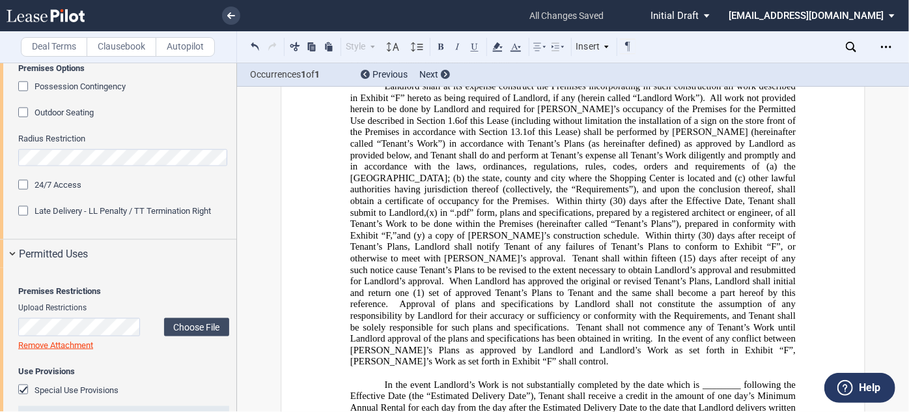
scroll to position [1961, 0]
click at [606, 208] on span at bounding box center [607, 202] width 3 height 11
click at [455, 219] on span "(30) days after the Effective Date, Tenant shall submit to Landlord," at bounding box center [574, 208] width 448 height 22
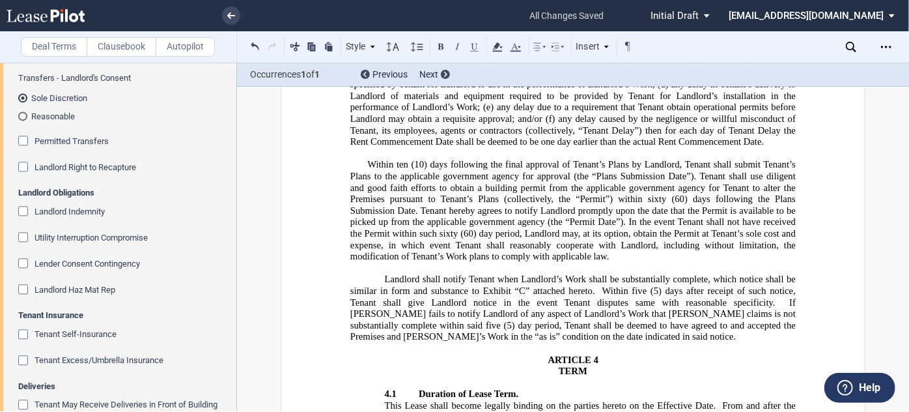
scroll to position [3944, 0]
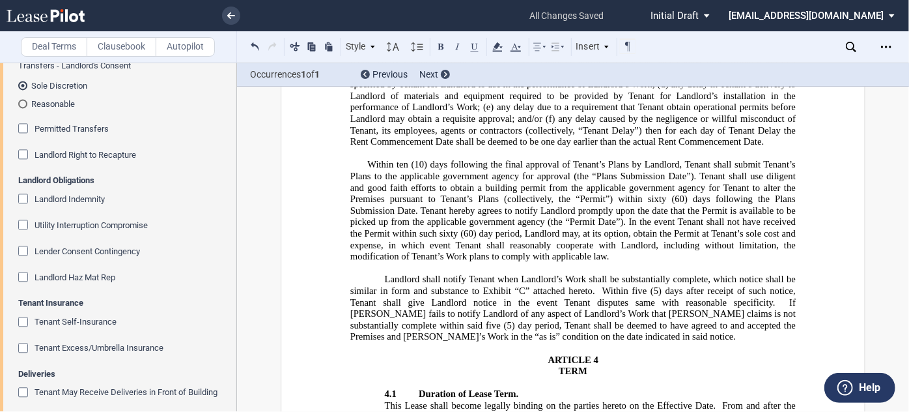
click at [21, 285] on div "Landlord Haz Mat Rep" at bounding box center [24, 278] width 13 height 13
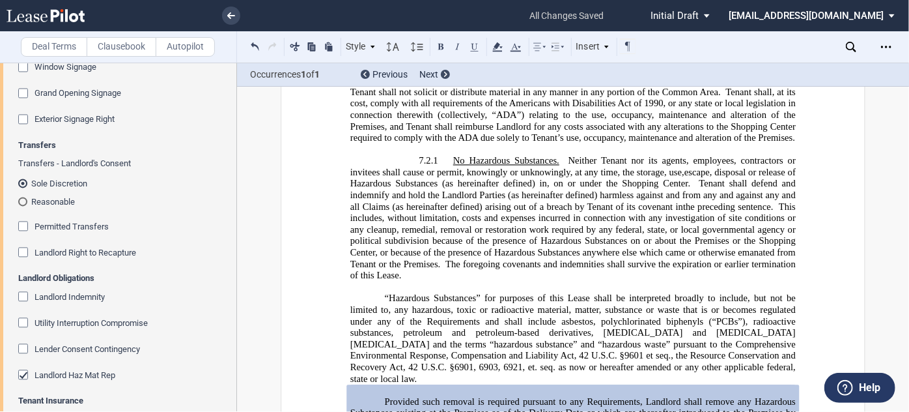
scroll to position [3834, 0]
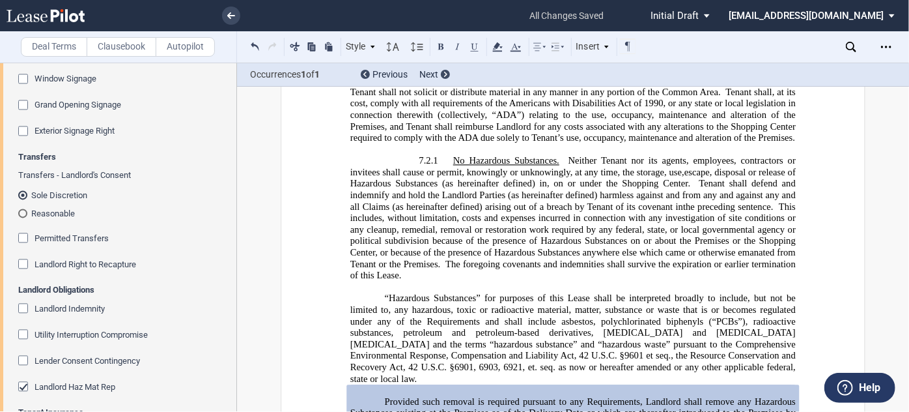
click at [31, 139] on div "Exterior Signage Right" at bounding box center [24, 132] width 13 height 13
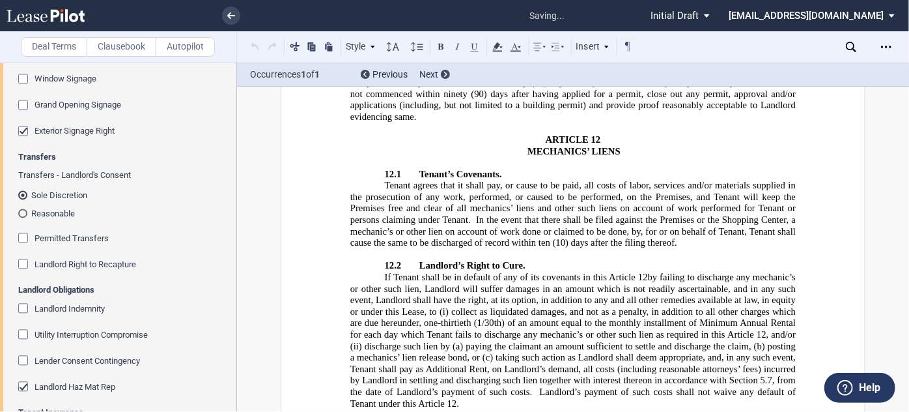
scroll to position [9509, 0]
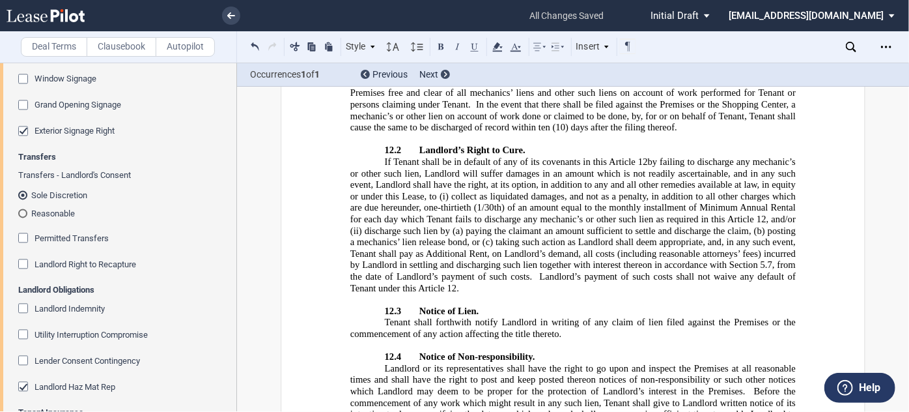
click at [56, 83] on span "Window Signage" at bounding box center [66, 79] width 62 height 10
click at [59, 57] on span "Tenant's Pylon Panel" at bounding box center [73, 53] width 76 height 10
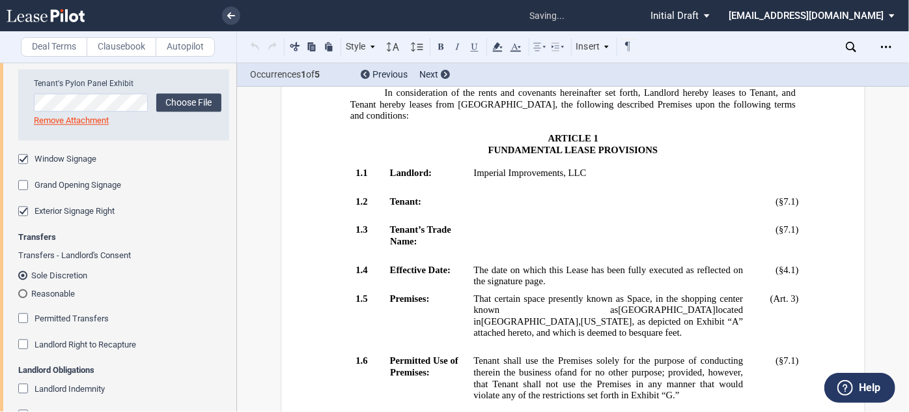
scroll to position [348, 0]
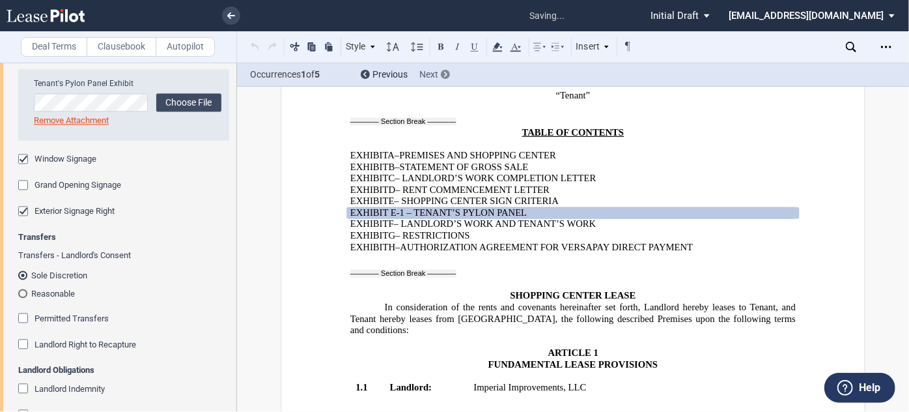
click at [445, 73] on use at bounding box center [445, 74] width 3 height 5
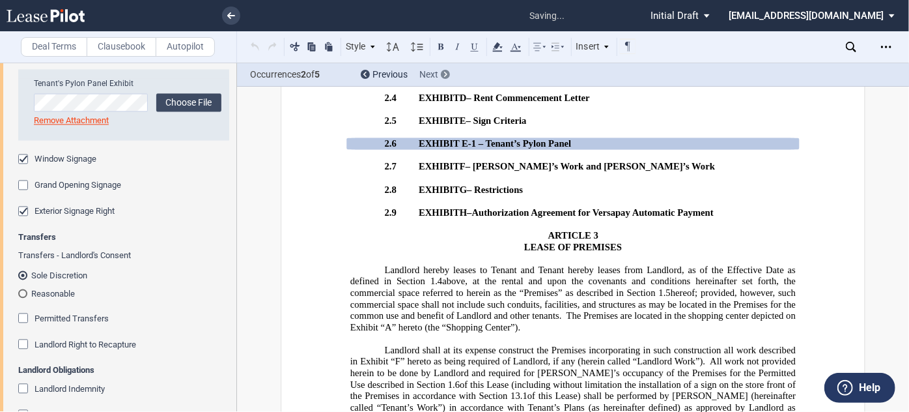
click at [445, 73] on use at bounding box center [445, 74] width 3 height 5
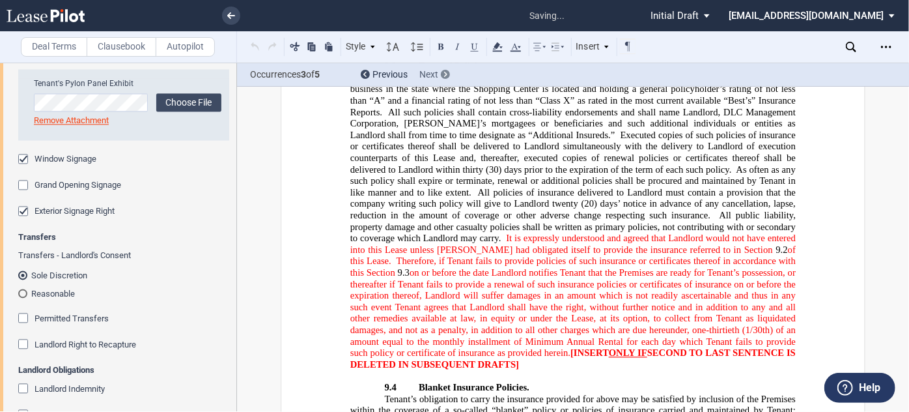
scroll to position [9650, 0]
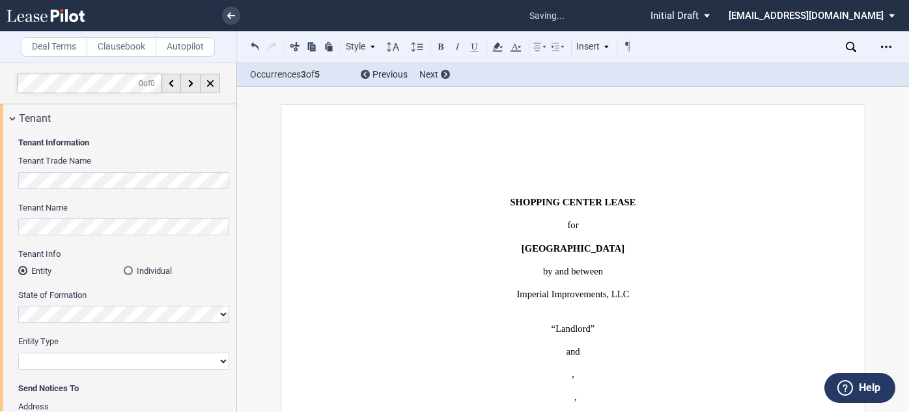
select select "2"
select select "number:5"
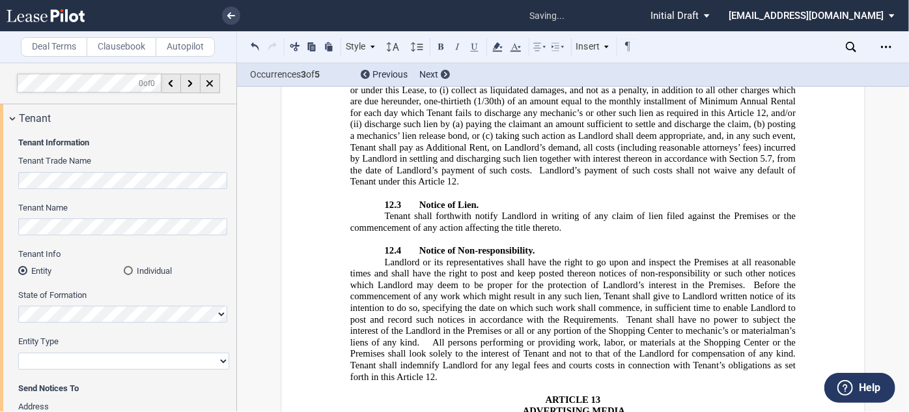
scroll to position [1, 0]
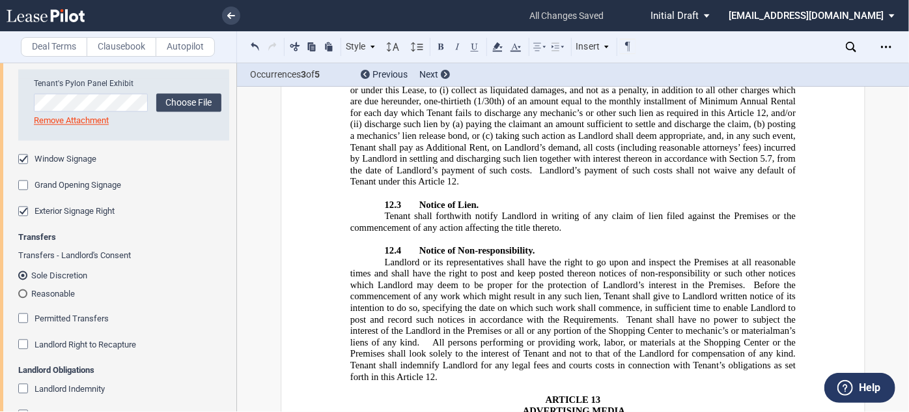
click at [85, 190] on span "Grand Opening Signage" at bounding box center [78, 185] width 87 height 10
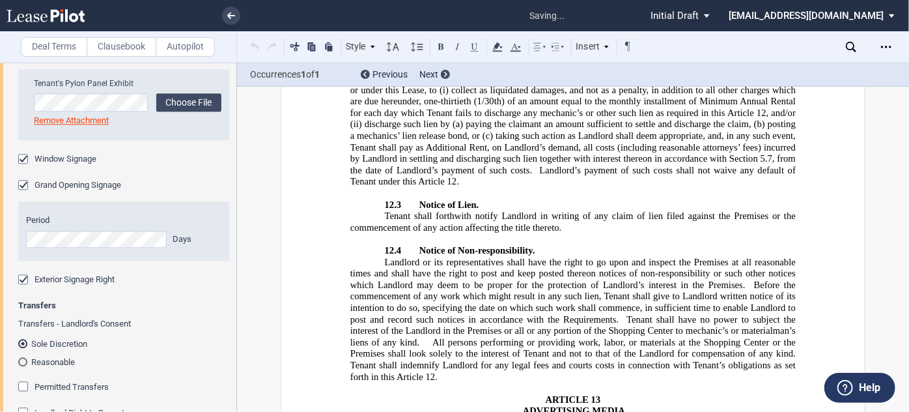
drag, startPoint x: 80, startPoint y: 296, endPoint x: 35, endPoint y: 288, distance: 46.3
click at [35, 247] on div "Period Days" at bounding box center [123, 230] width 195 height 33
click at [54, 247] on div "Period Days" at bounding box center [123, 230] width 195 height 33
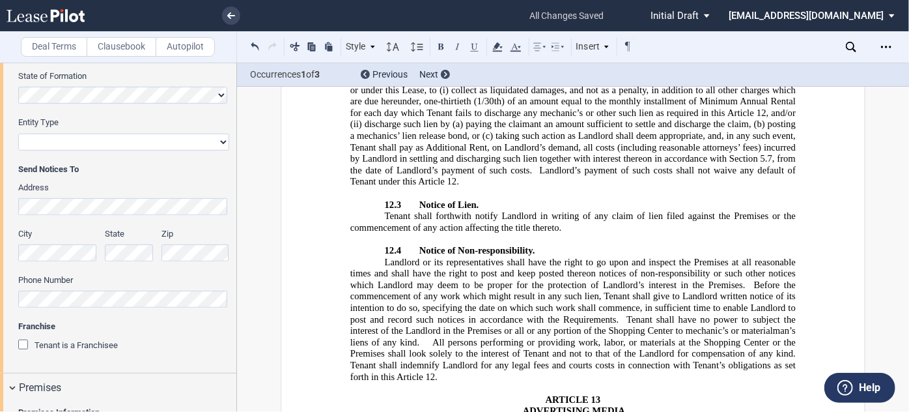
scroll to position [290, 0]
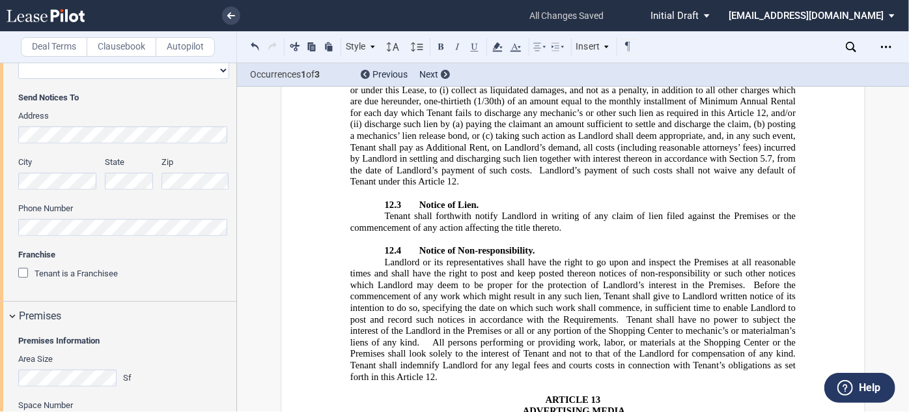
click at [93, 277] on span "Tenant is a Franchisee" at bounding box center [76, 273] width 83 height 10
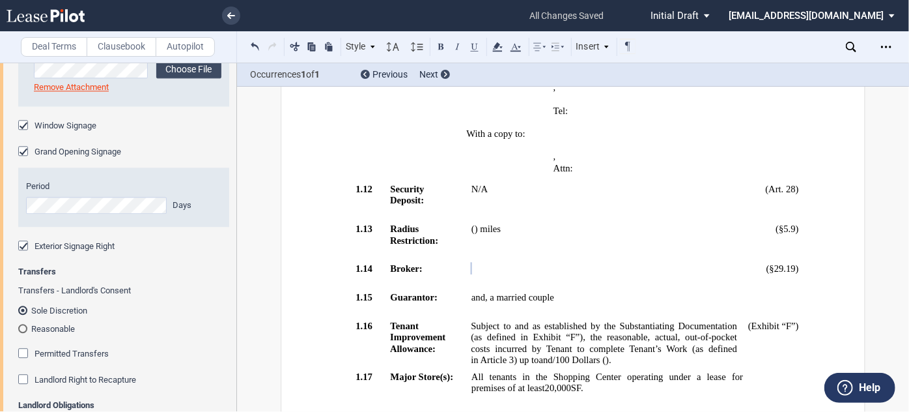
scroll to position [4103, 0]
click at [61, 249] on span "Exterior Signage Right" at bounding box center [75, 245] width 80 height 10
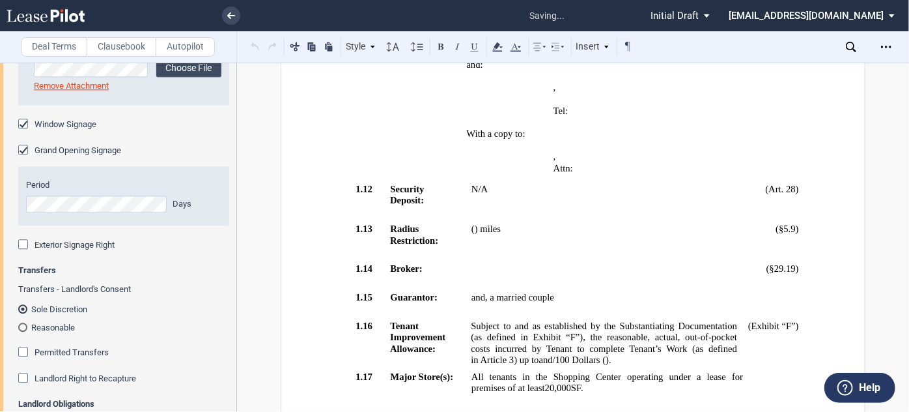
click at [61, 249] on span "Exterior Signage Right" at bounding box center [75, 245] width 80 height 10
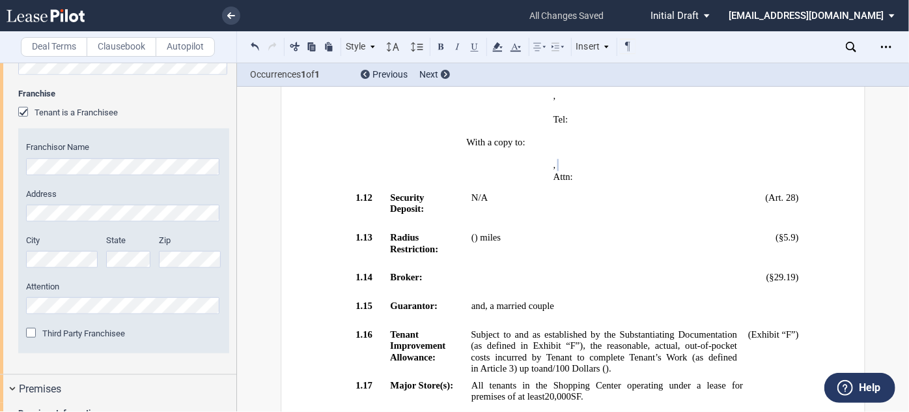
scroll to position [457, 0]
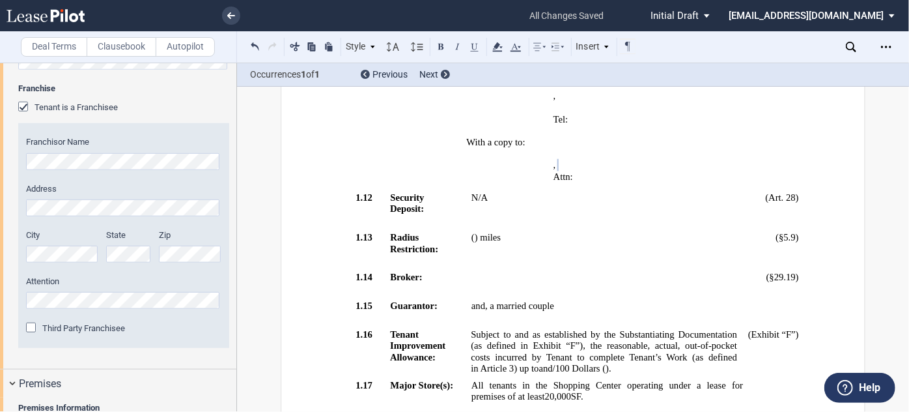
click at [76, 328] on span "Third Party Franchisee" at bounding box center [83, 328] width 83 height 10
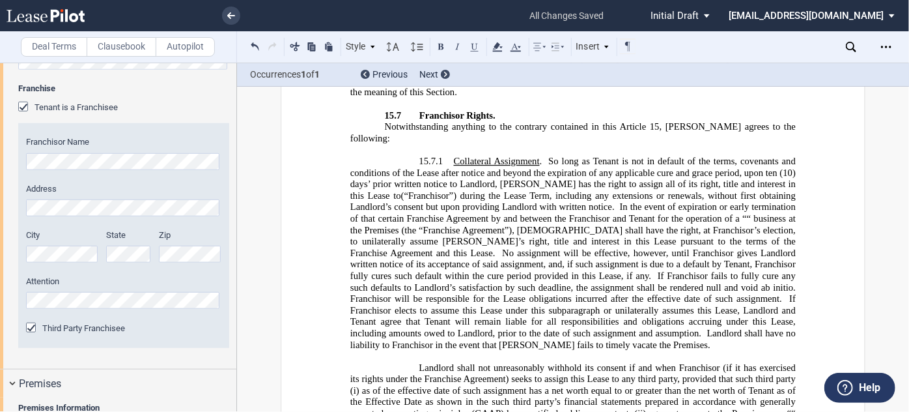
click at [31, 326] on div "Third Party Franchisee" at bounding box center [32, 328] width 13 height 13
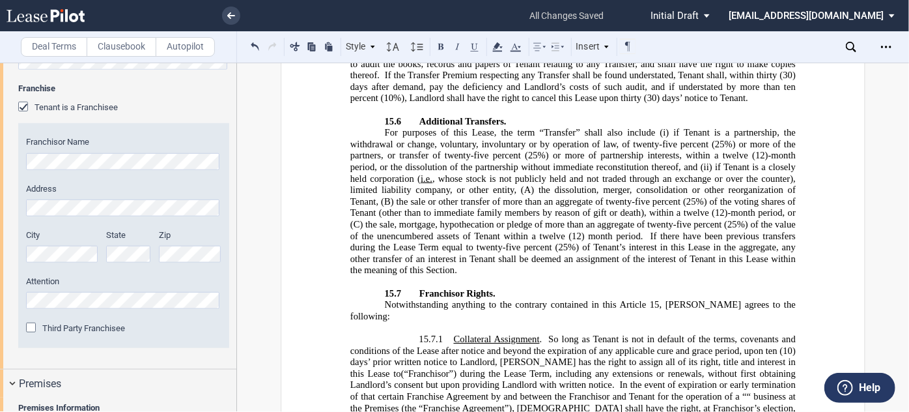
scroll to position [12025, 0]
click at [851, 44] on icon at bounding box center [851, 47] width 10 height 10
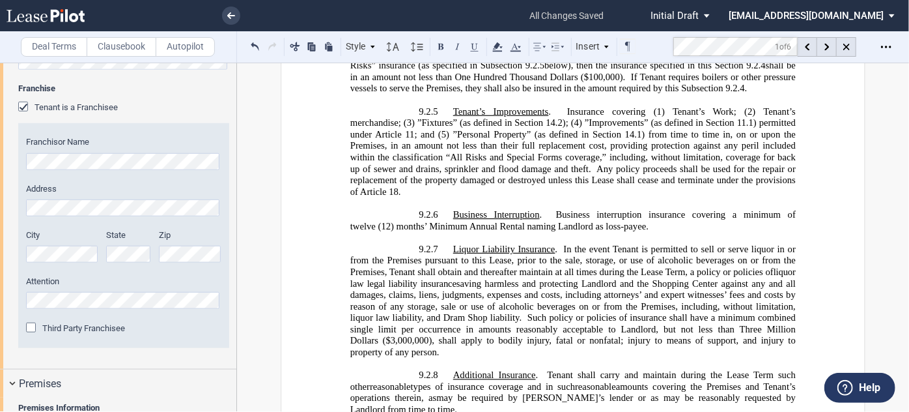
scroll to position [1526, 0]
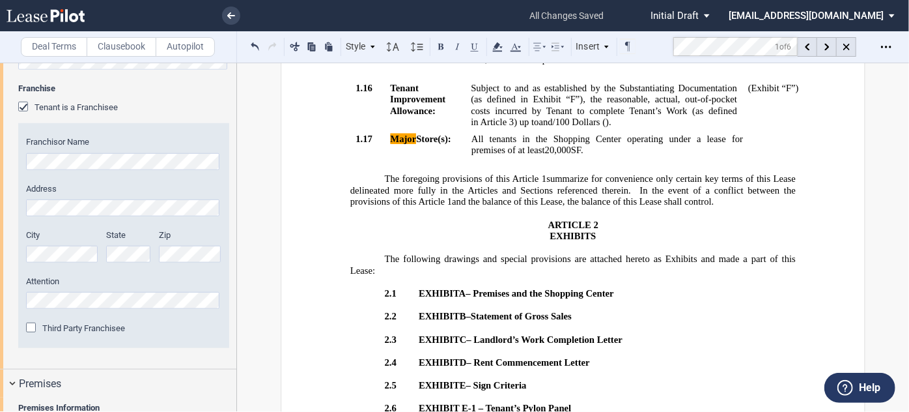
click at [591, 156] on p "All tenants in the Shopping Center operating under a lease for premises of at l…" at bounding box center [607, 144] width 272 height 23
drag, startPoint x: 597, startPoint y: 206, endPoint x: 277, endPoint y: 185, distance: 320.4
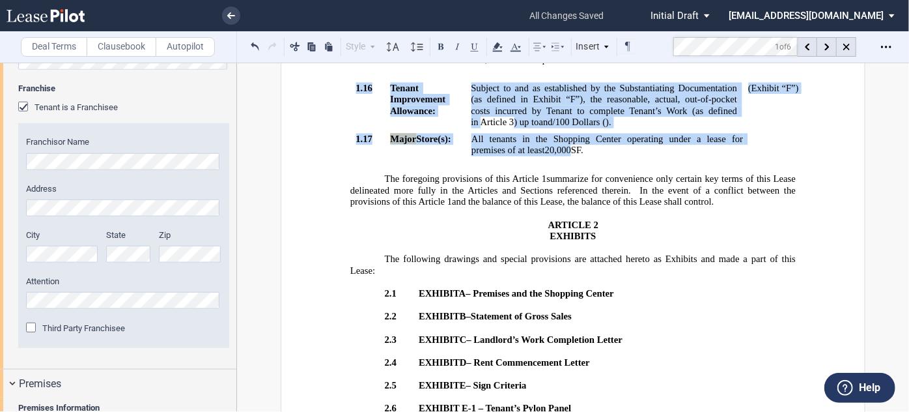
click at [623, 162] on td "All tenants in the Shopping Center operating under a lease for premises of at l…" at bounding box center [607, 147] width 283 height 29
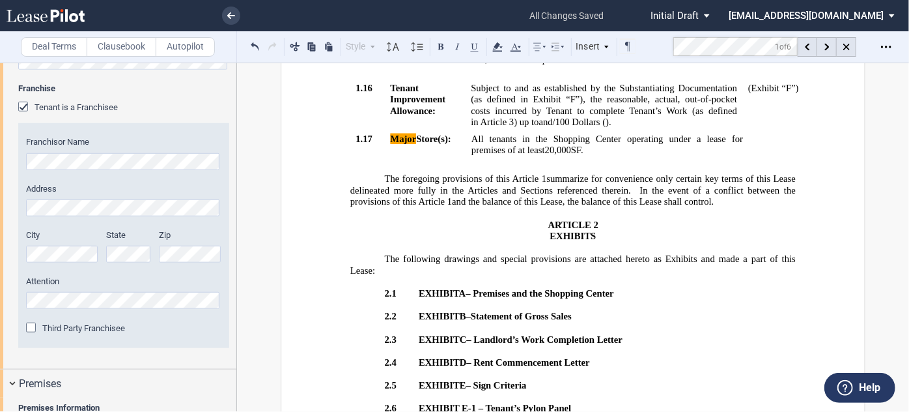
drag, startPoint x: 587, startPoint y: 206, endPoint x: 346, endPoint y: 195, distance: 241.2
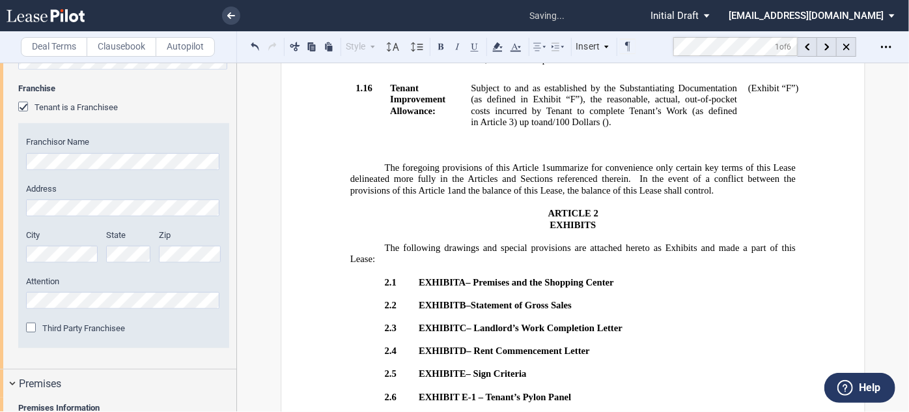
click at [470, 150] on td "25,000" at bounding box center [607, 141] width 283 height 17
click at [705, 128] on p "Subject to and as established by the Substantiating Documentation (as defined i…" at bounding box center [604, 105] width 266 height 46
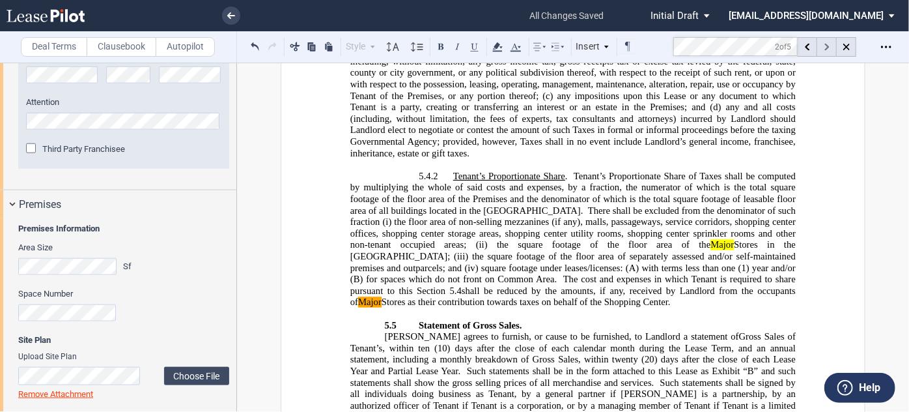
scroll to position [4071, 0]
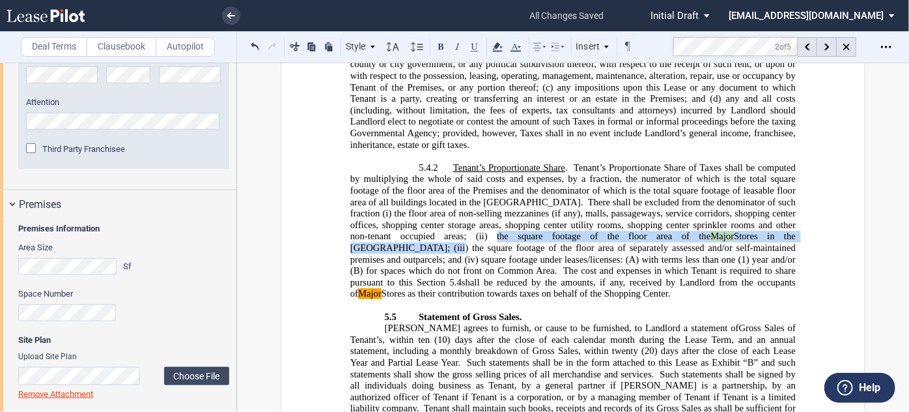
drag, startPoint x: 751, startPoint y: 151, endPoint x: 423, endPoint y: 154, distance: 328.2
click at [423, 162] on span "Tenant’s Proportionate Share . Tenant’s Proportionate Share of Taxes shall be c…" at bounding box center [574, 230] width 448 height 137
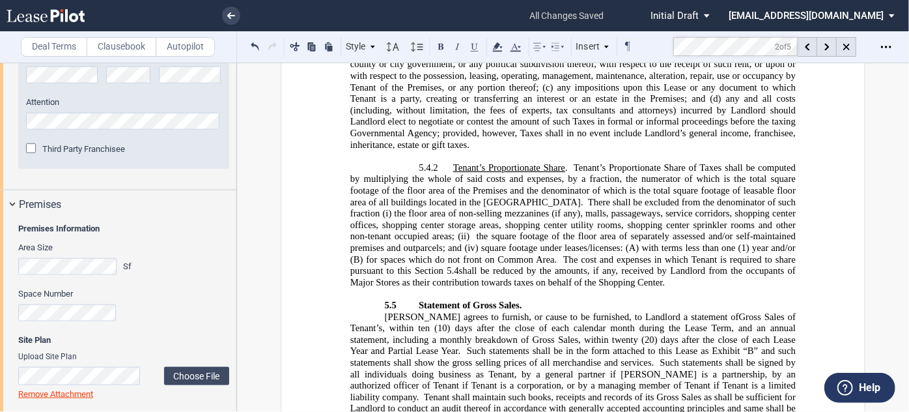
click at [418, 231] on span "the square footage of the floor area of separately assessed and/or self-maintai…" at bounding box center [574, 242] width 448 height 22
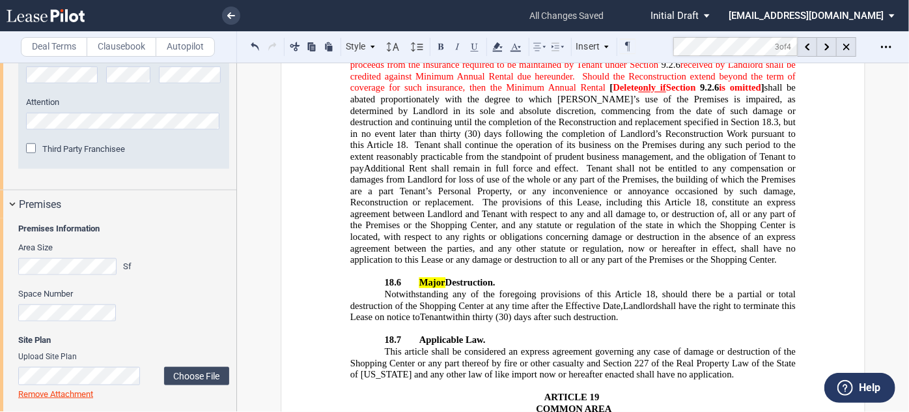
scroll to position [14940, 0]
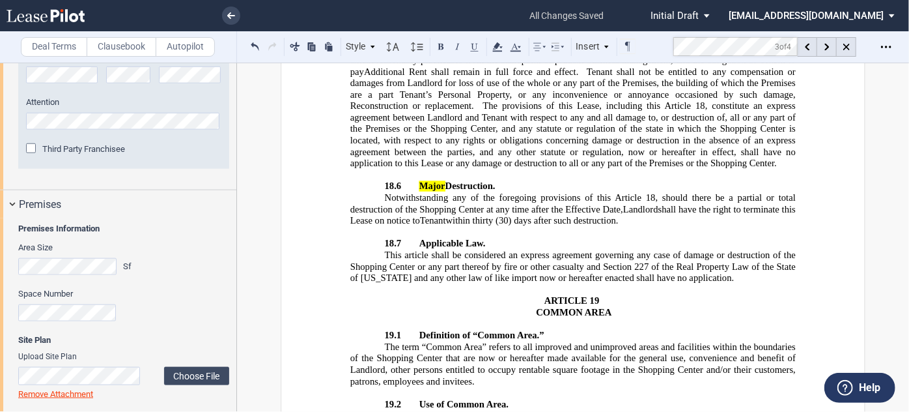
drag, startPoint x: 535, startPoint y: 209, endPoint x: 632, endPoint y: 198, distance: 97.7
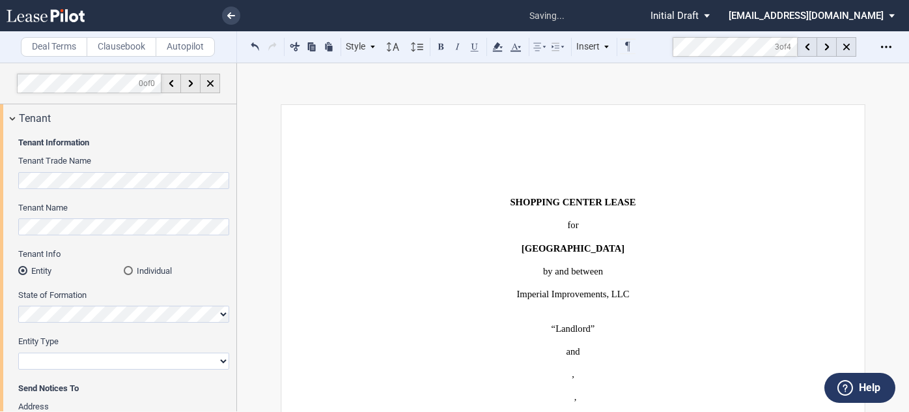
select select "2"
select select "number:5"
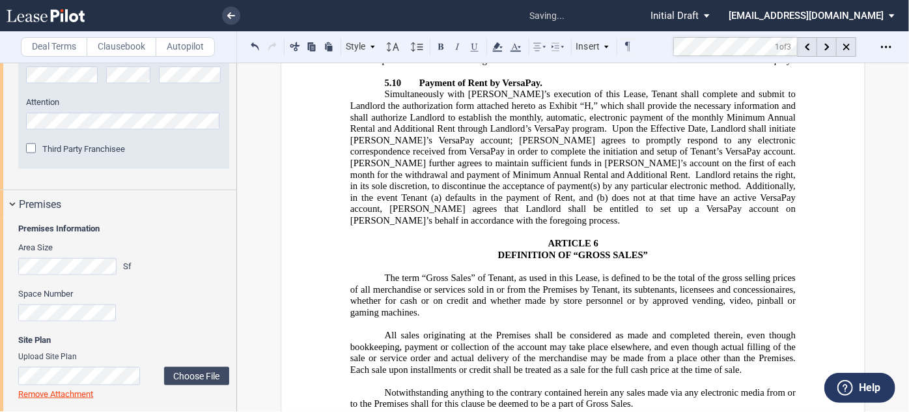
scroll to position [4060, 0]
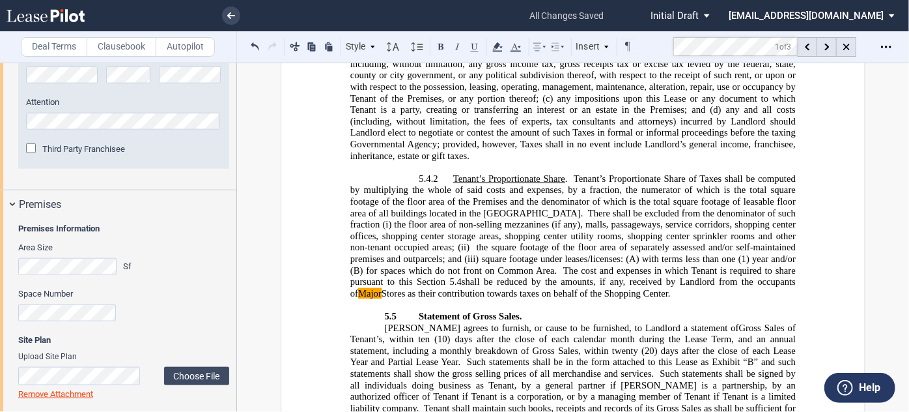
drag, startPoint x: 602, startPoint y: 207, endPoint x: 498, endPoint y: 184, distance: 106.8
click at [498, 184] on h4 "5.4.2 Tenant’s Proportionate Share . Tenant’s Proportionate Share of Taxes shal…" at bounding box center [572, 236] width 445 height 126
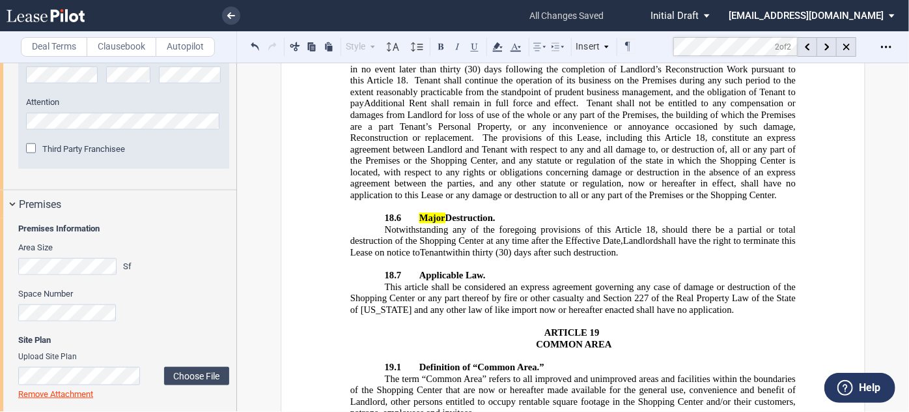
scroll to position [14995, 0]
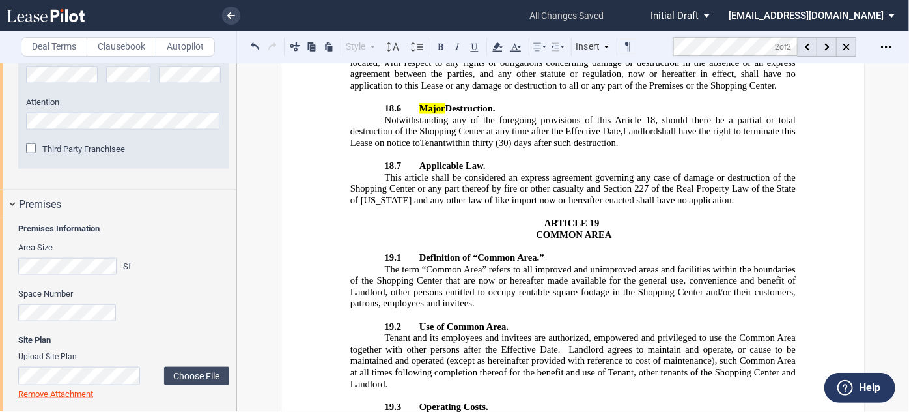
drag, startPoint x: 539, startPoint y: 196, endPoint x: 658, endPoint y: 184, distance: 120.4
click at [849, 48] on icon at bounding box center [846, 47] width 7 height 7
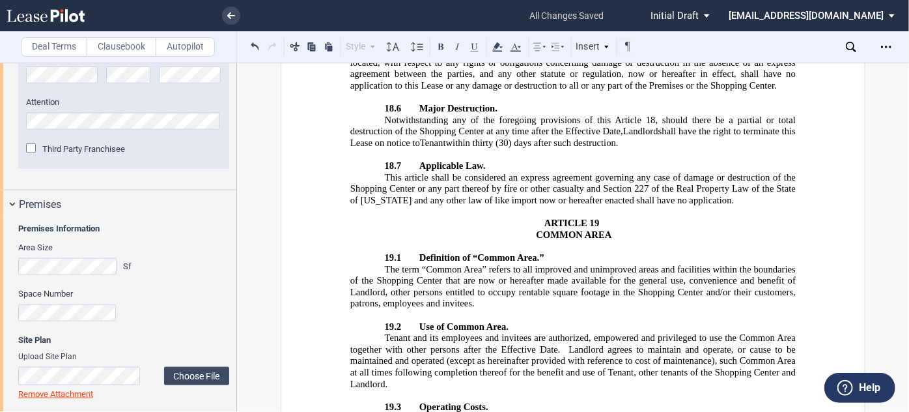
click at [851, 46] on icon at bounding box center [851, 47] width 10 height 10
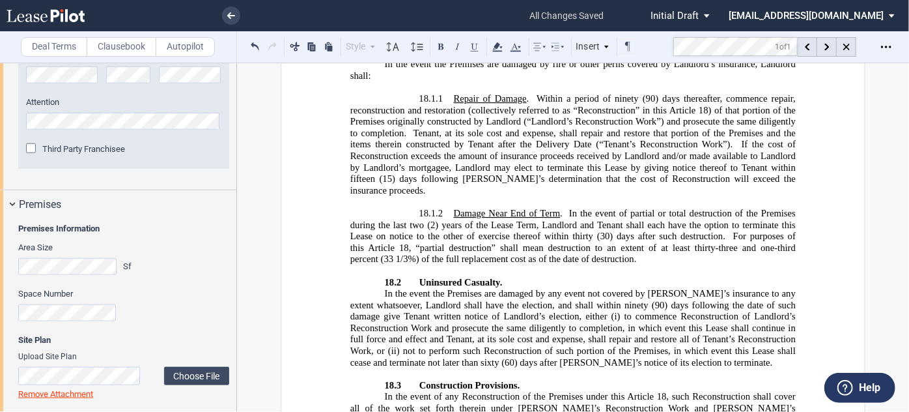
scroll to position [14248, 0]
click at [816, 44] on div at bounding box center [808, 47] width 20 height 20
click at [854, 53] on div at bounding box center [847, 47] width 20 height 20
click at [895, 51] on div "Open Lease options menu" at bounding box center [886, 46] width 21 height 21
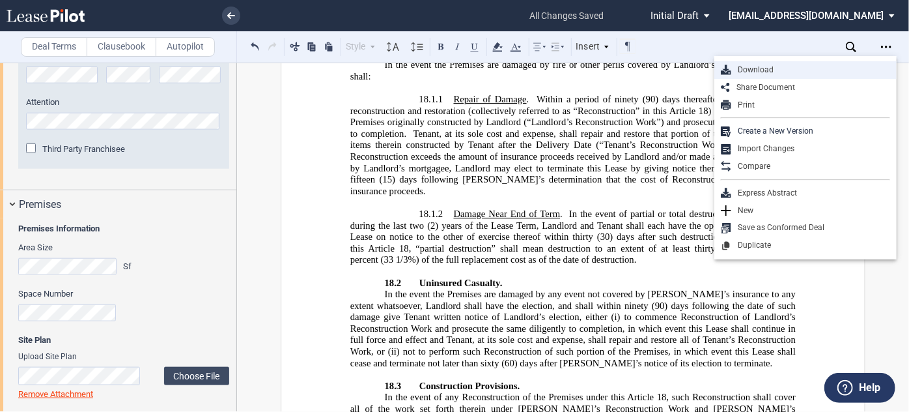
click at [775, 64] on div "Download" at bounding box center [810, 69] width 159 height 11
